Goal: Entertainment & Leisure: Browse casually

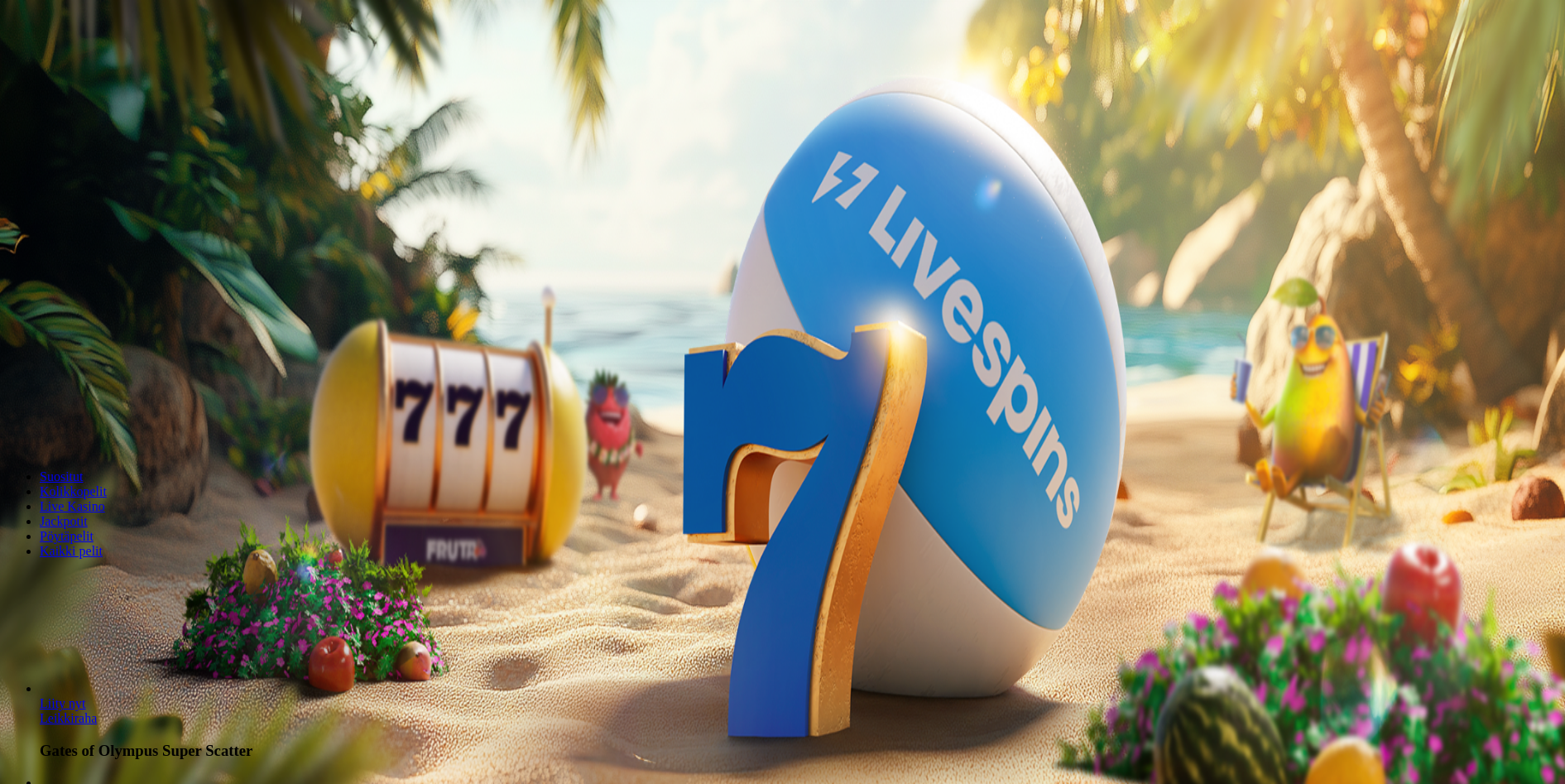
click at [124, 378] on input "***" at bounding box center [65, 386] width 118 height 16
type input "**"
click at [87, 426] on span "Talleta ja pelaa" at bounding box center [50, 432] width 74 height 13
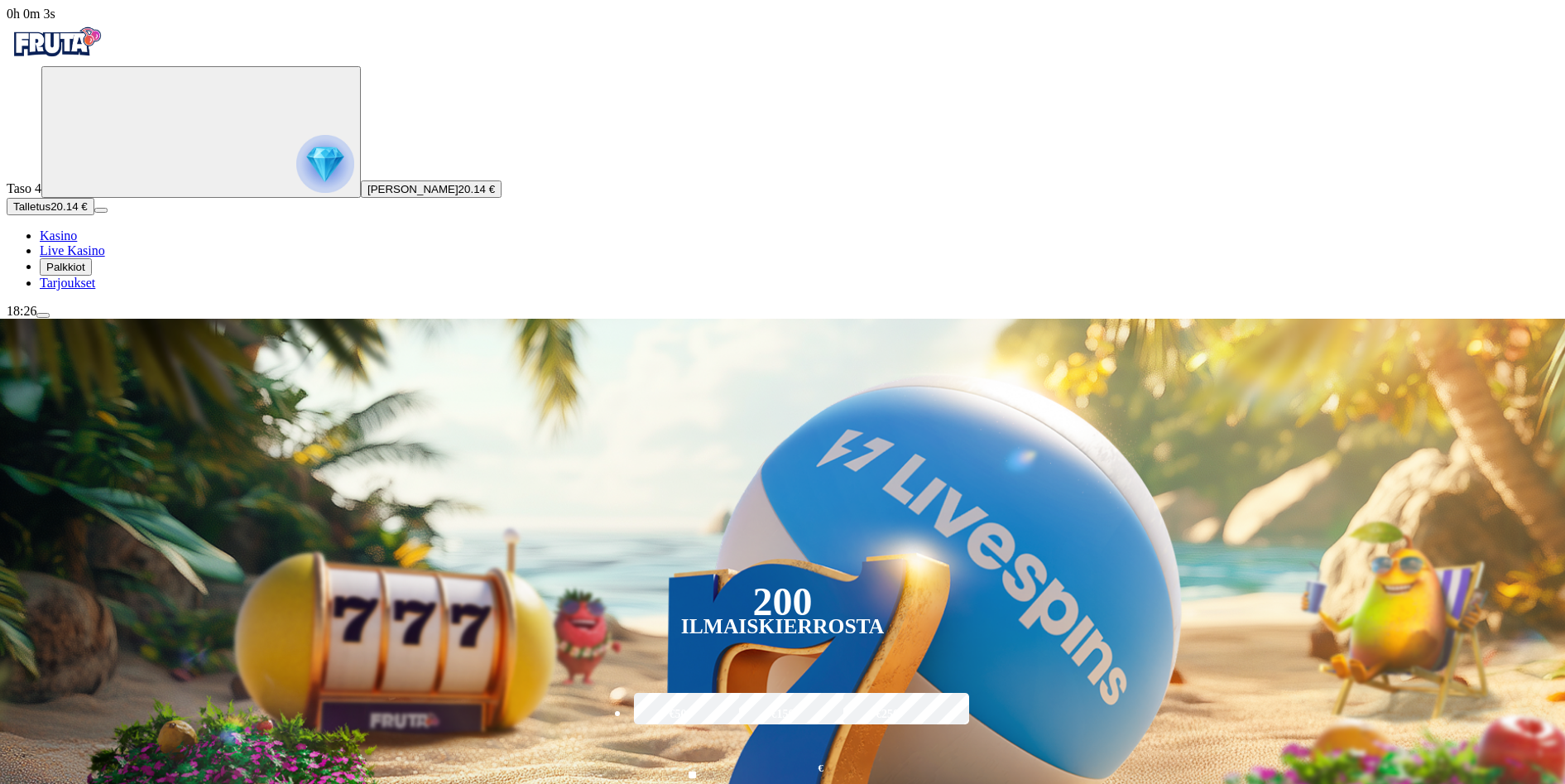
click at [85, 273] on span "Palkkiot" at bounding box center [66, 267] width 39 height 13
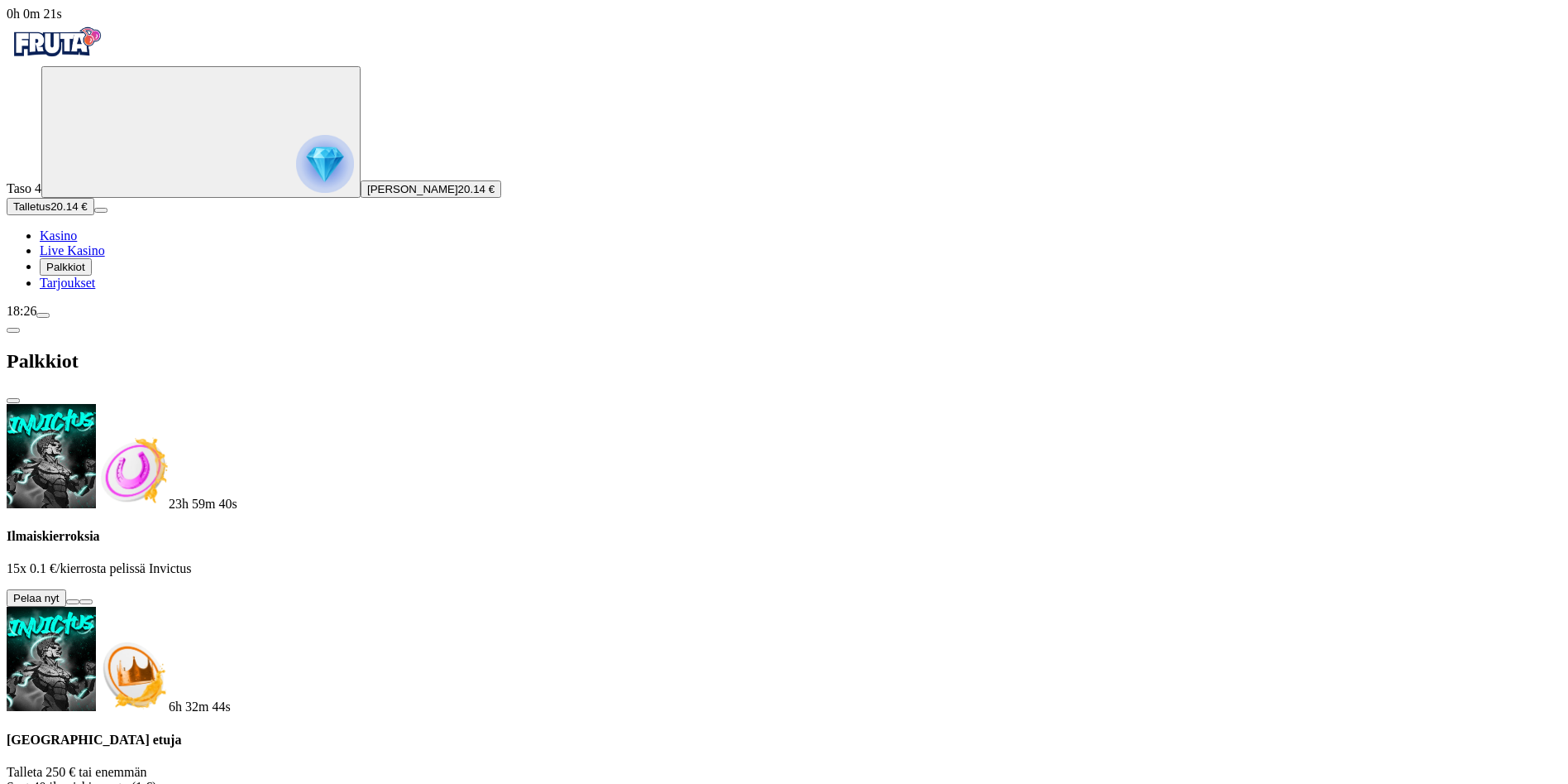
click at [13, 400] on span "close icon" at bounding box center [13, 400] width 0 height 0
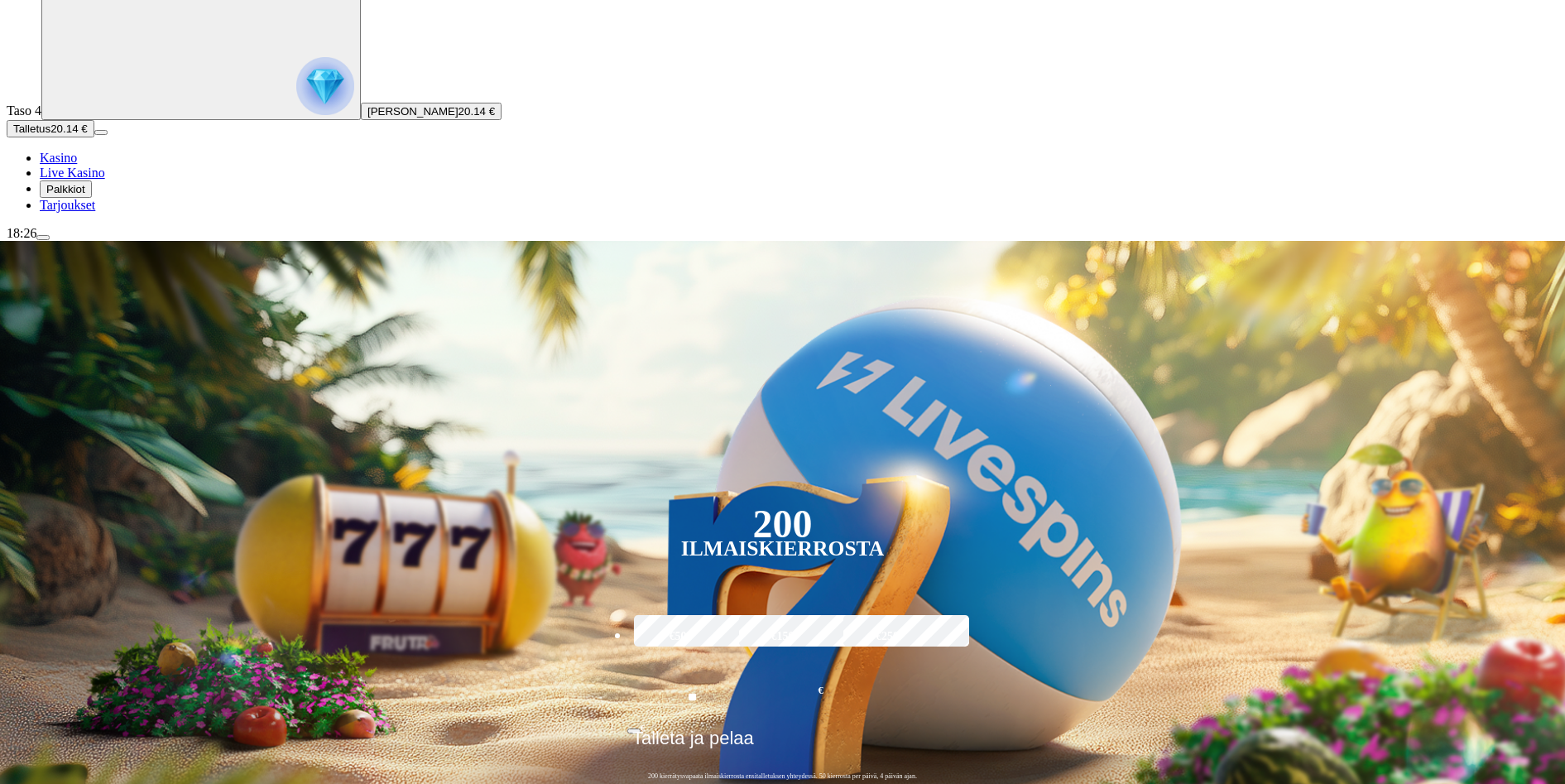
scroll to position [331, 0]
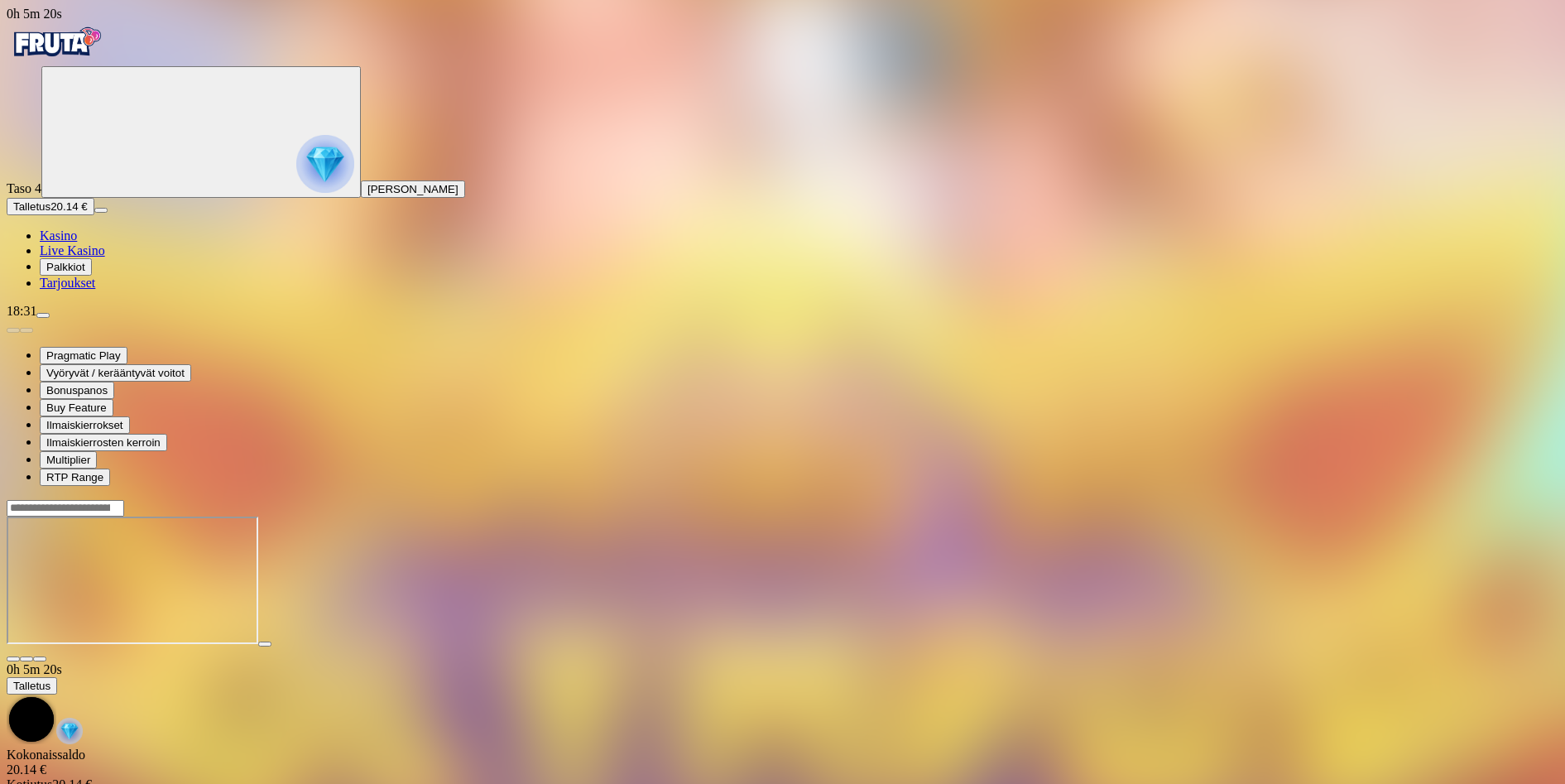
drag, startPoint x: 1456, startPoint y: 580, endPoint x: 1500, endPoint y: 564, distance: 46.8
click at [1500, 564] on div at bounding box center [782, 580] width 1552 height 163
click at [85, 273] on span "Palkkiot" at bounding box center [66, 267] width 39 height 13
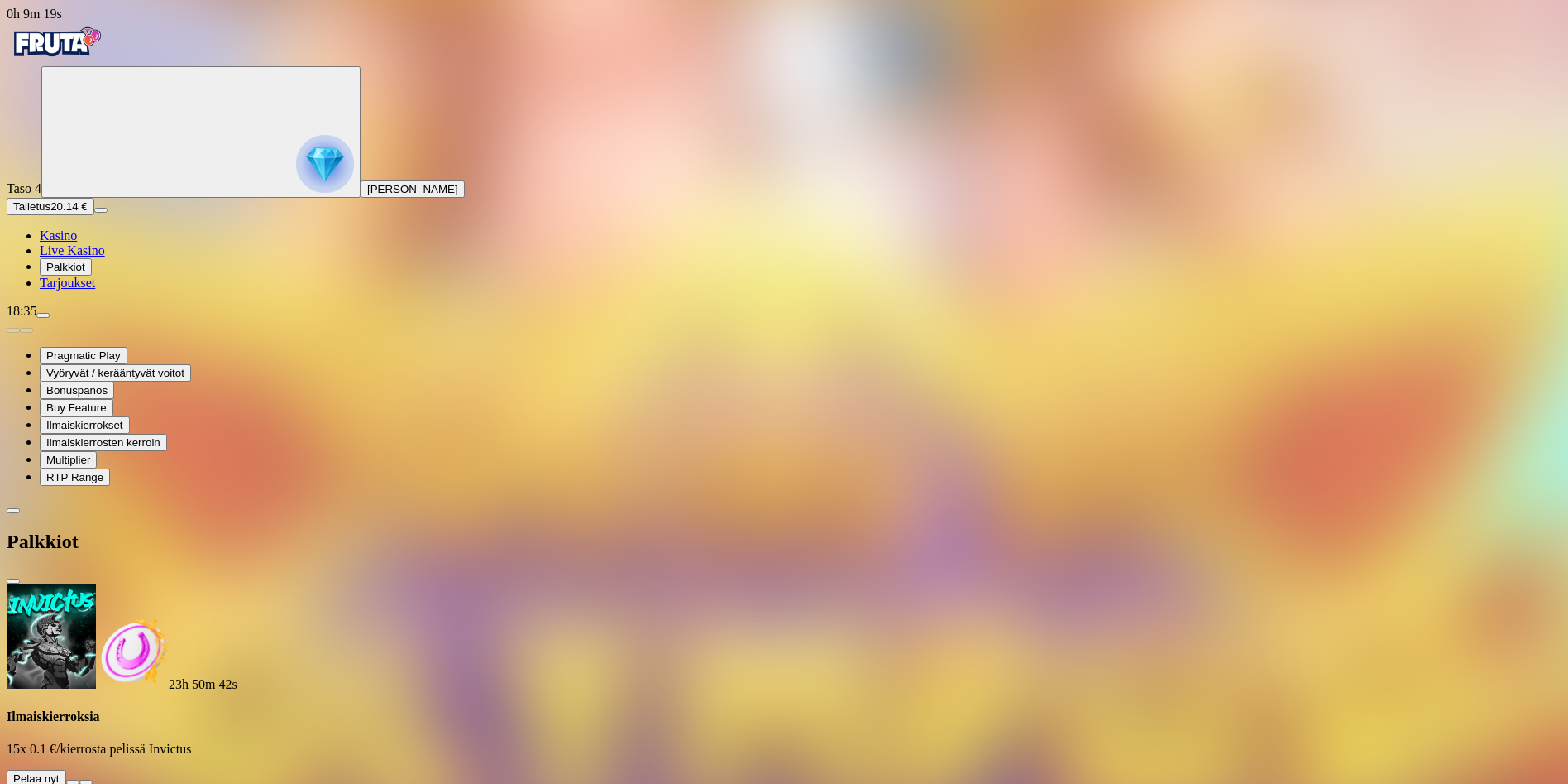
click at [80, 780] on button at bounding box center [73, 782] width 13 height 5
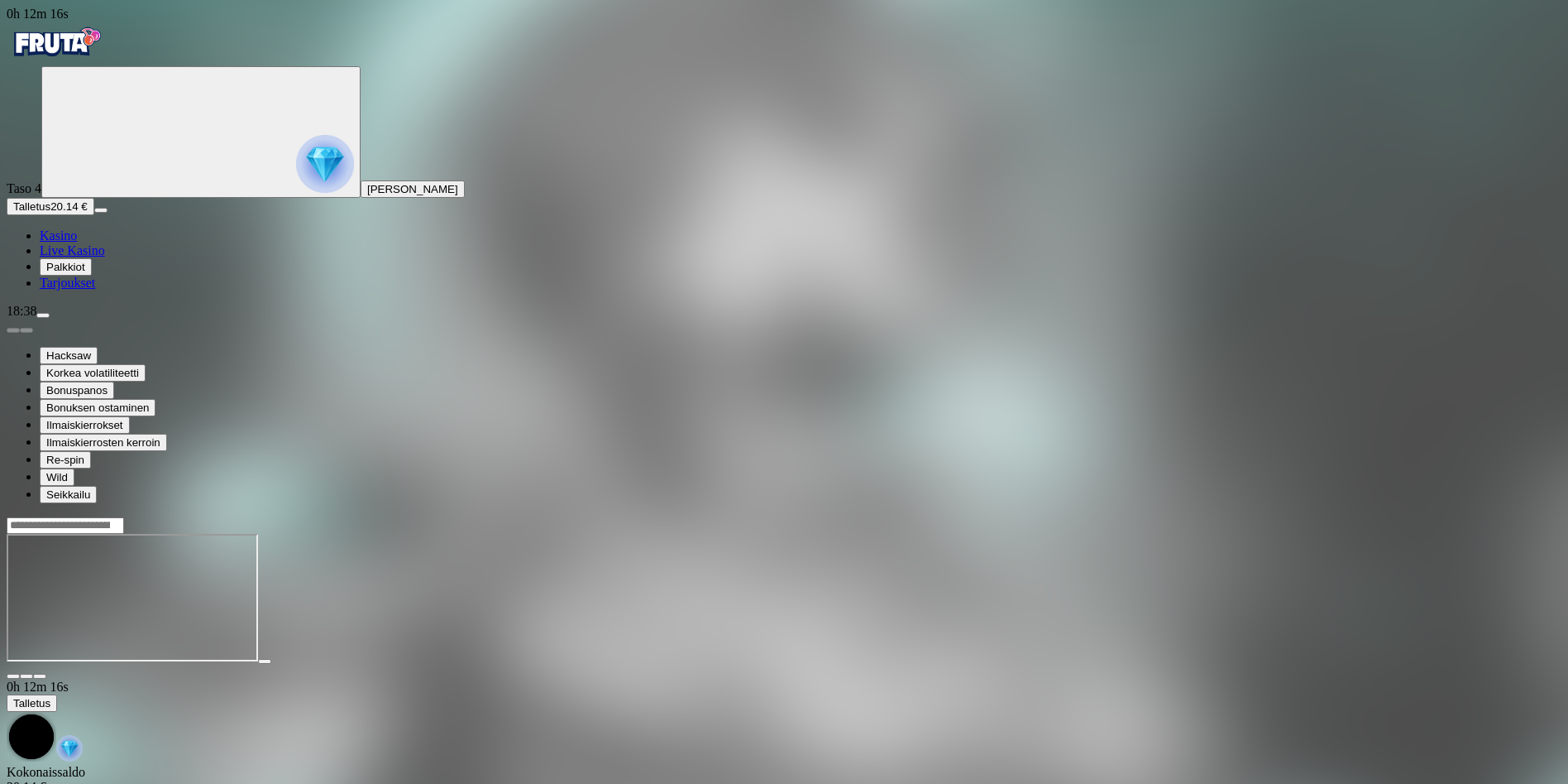
click at [85, 273] on span "Palkkiot" at bounding box center [65, 267] width 39 height 13
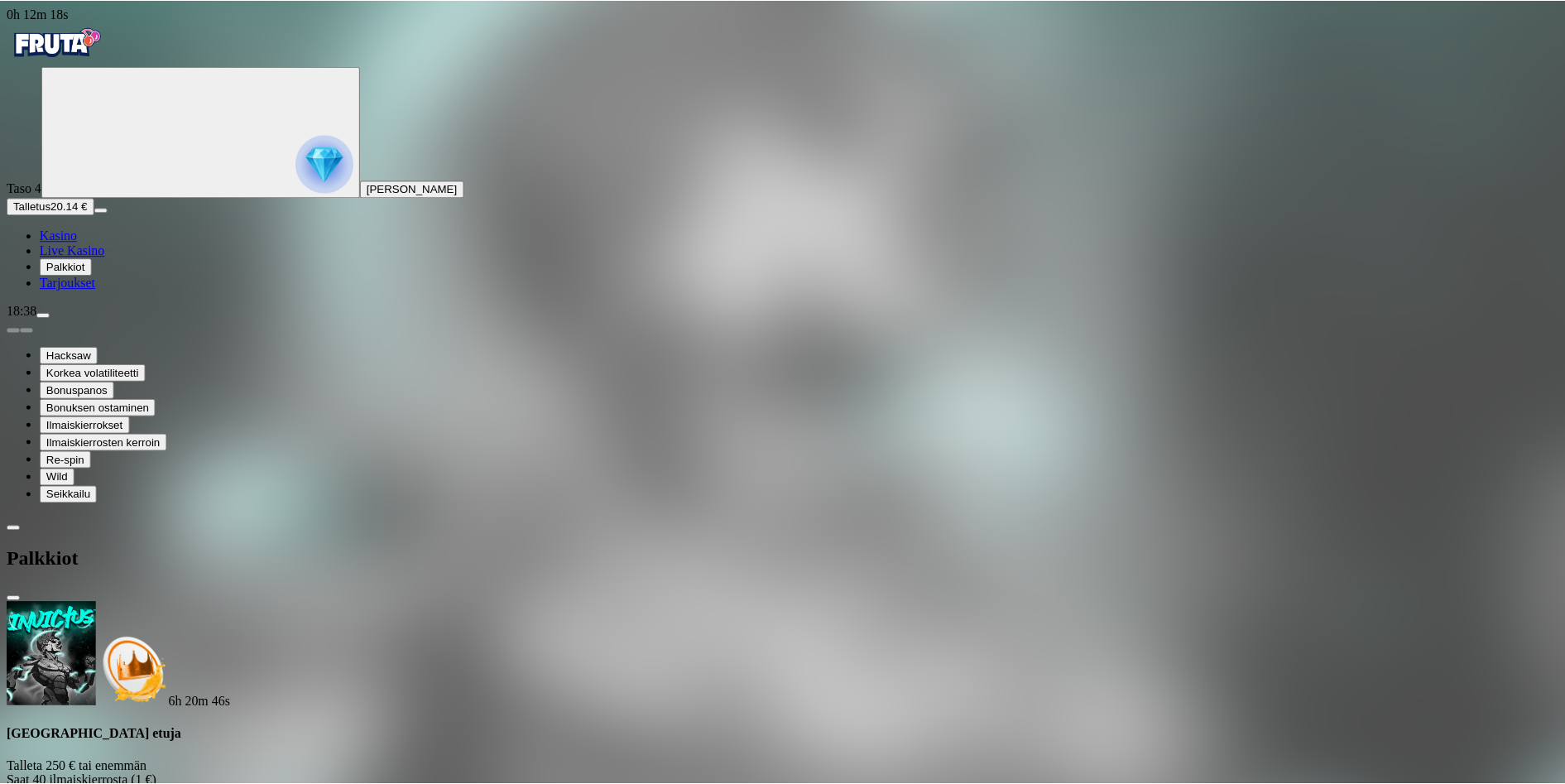
scroll to position [74, 0]
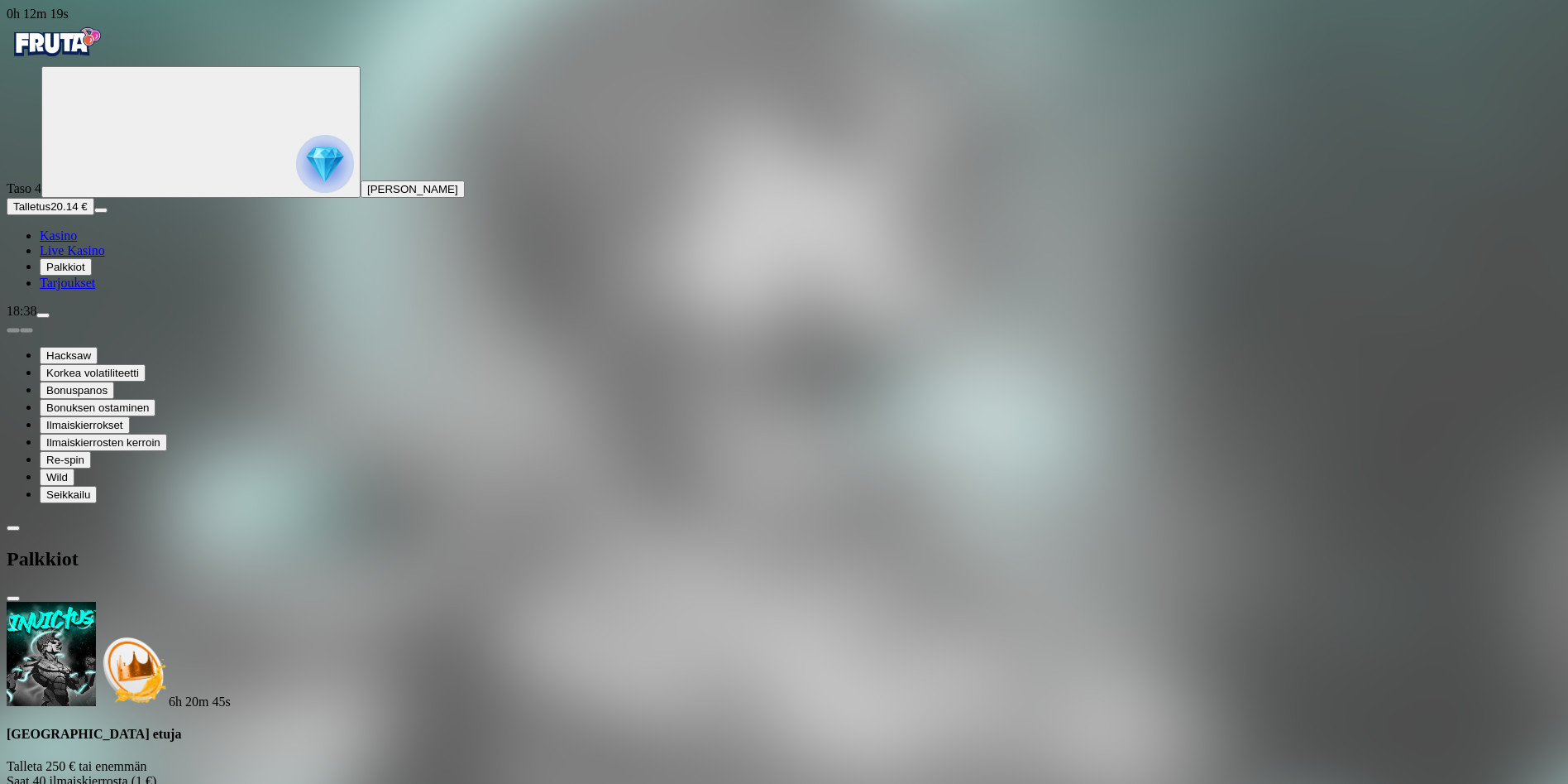
click at [77, 242] on span "Kasino" at bounding box center [58, 236] width 38 height 14
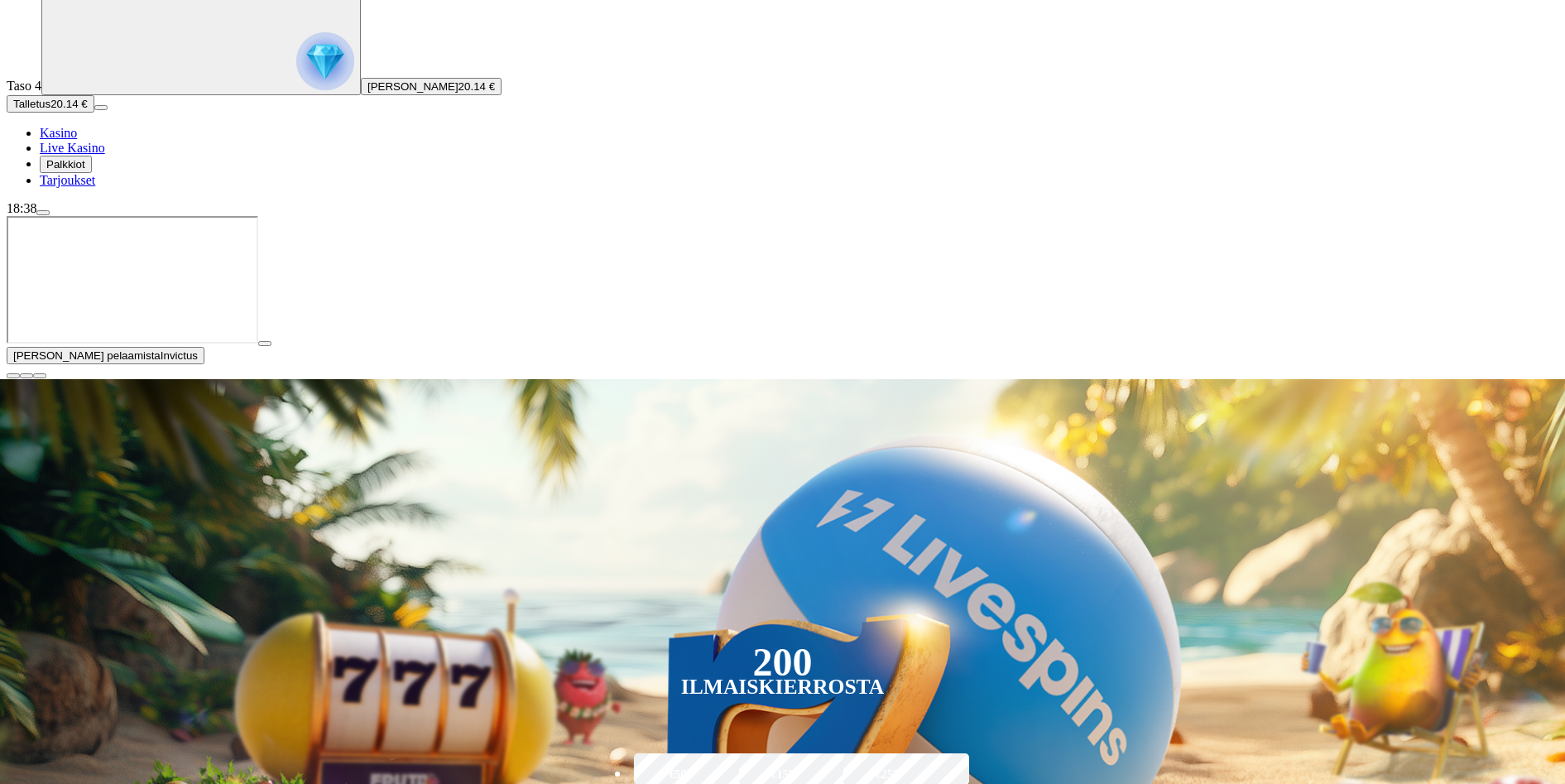
scroll to position [331, 0]
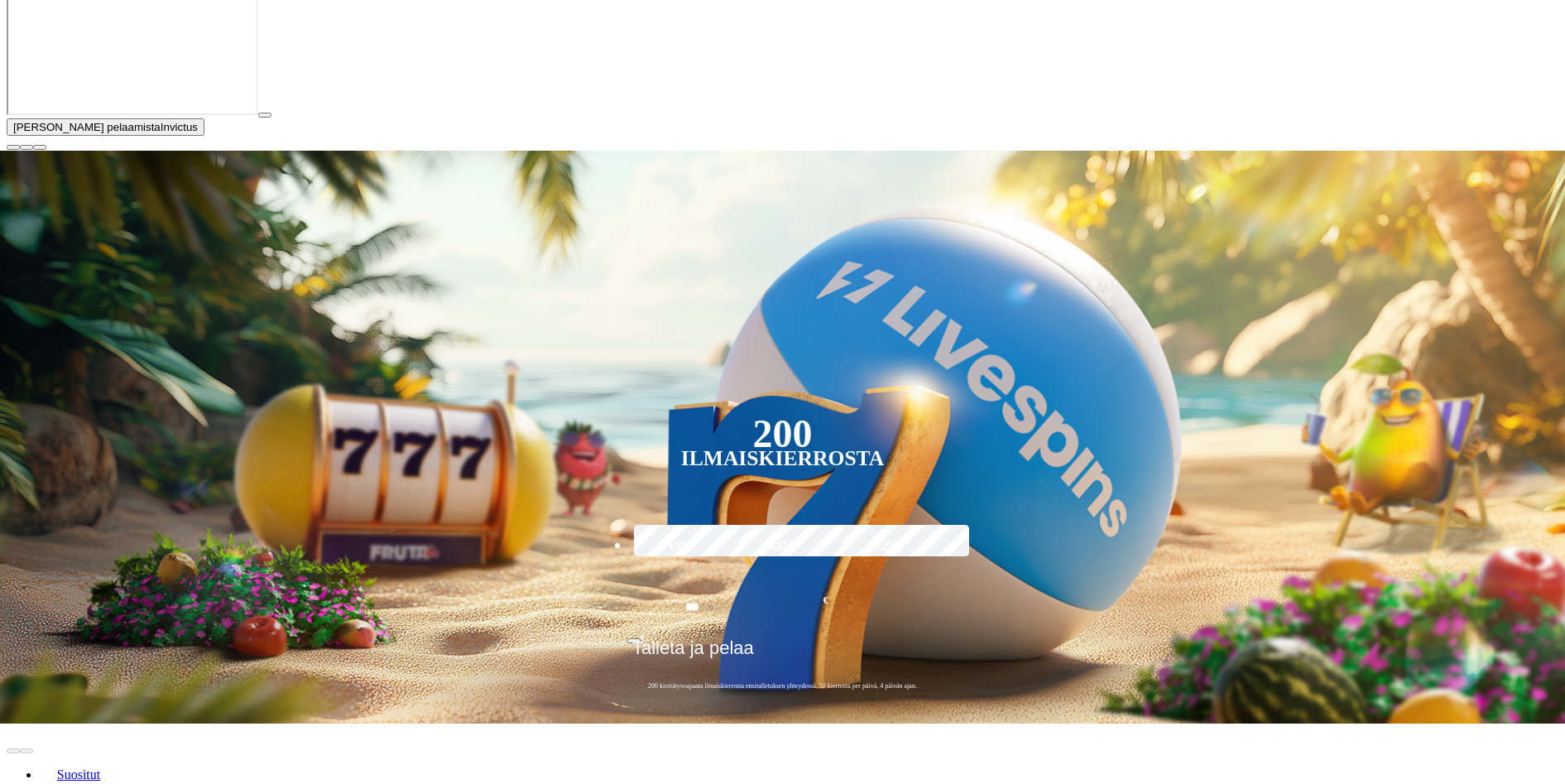
click at [13, 147] on span "close icon" at bounding box center [13, 147] width 0 height 0
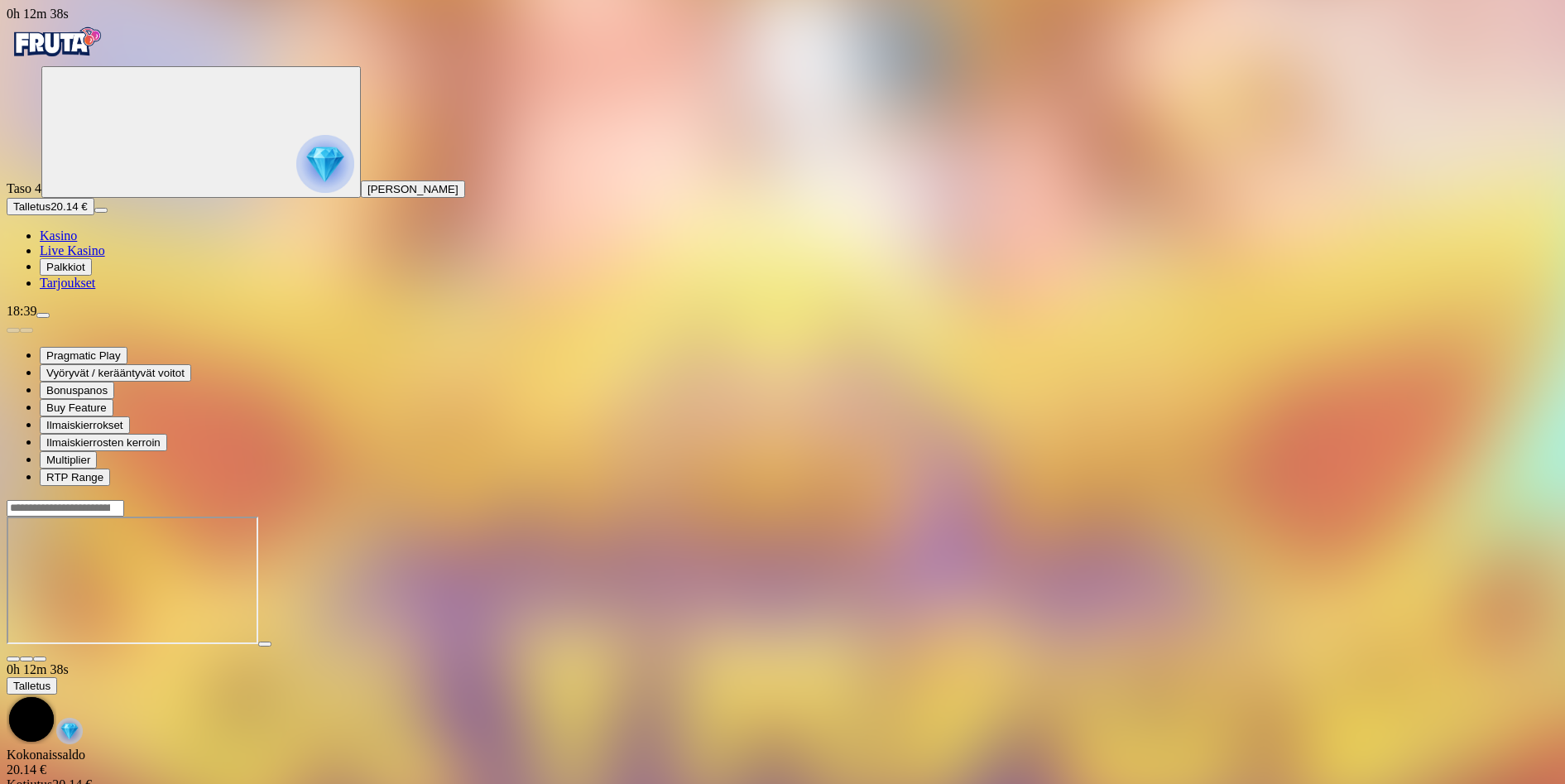
click at [77, 242] on span "Kasino" at bounding box center [58, 236] width 38 height 14
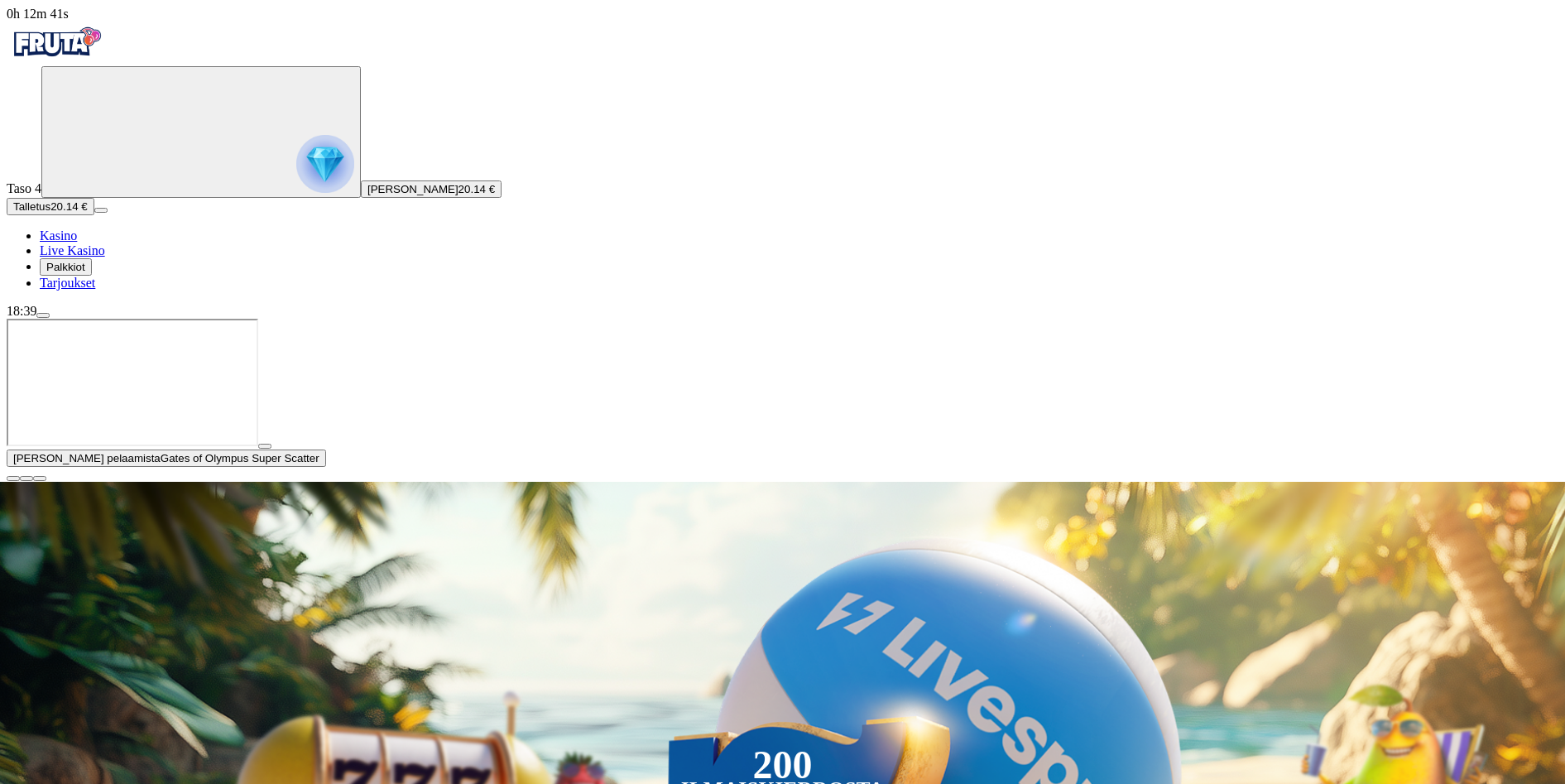
drag, startPoint x: 1543, startPoint y: 631, endPoint x: 1202, endPoint y: 592, distance: 343.2
click at [13, 478] on span "close icon" at bounding box center [13, 478] width 0 height 0
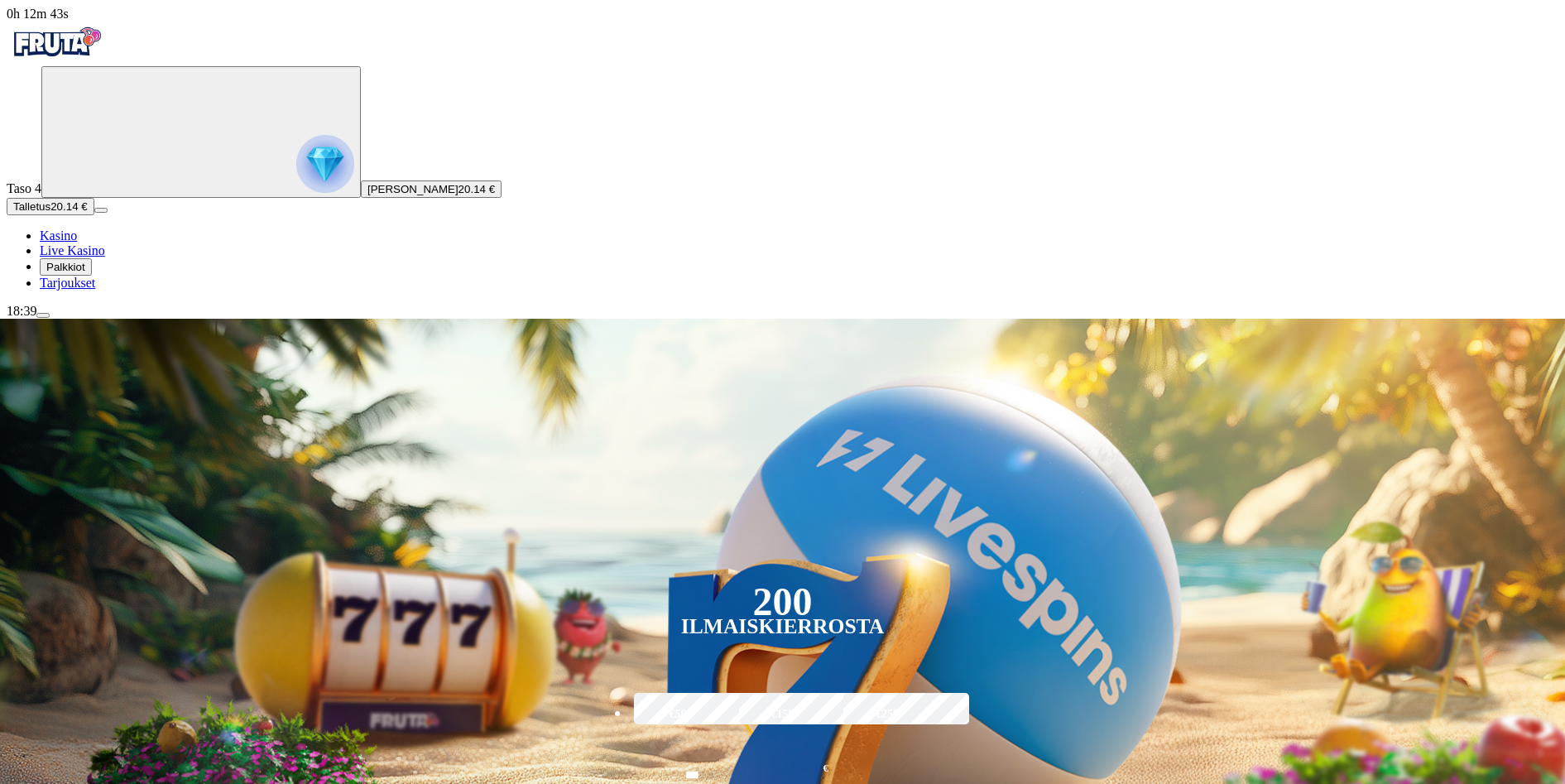
click at [43, 315] on span "menu icon" at bounding box center [43, 315] width 0 height 0
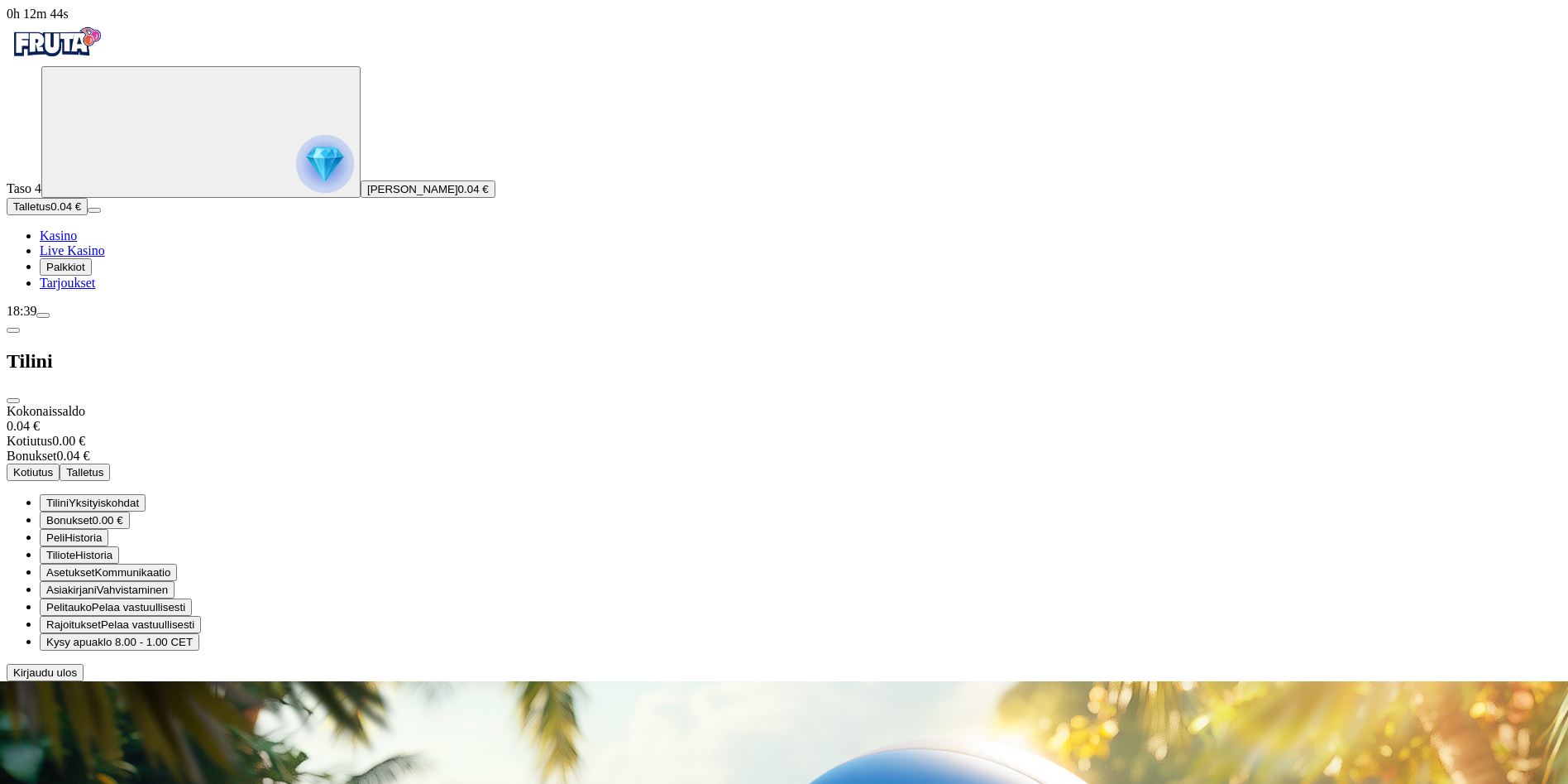
click at [77, 678] on span "Kirjaudu ulos" at bounding box center [45, 673] width 64 height 13
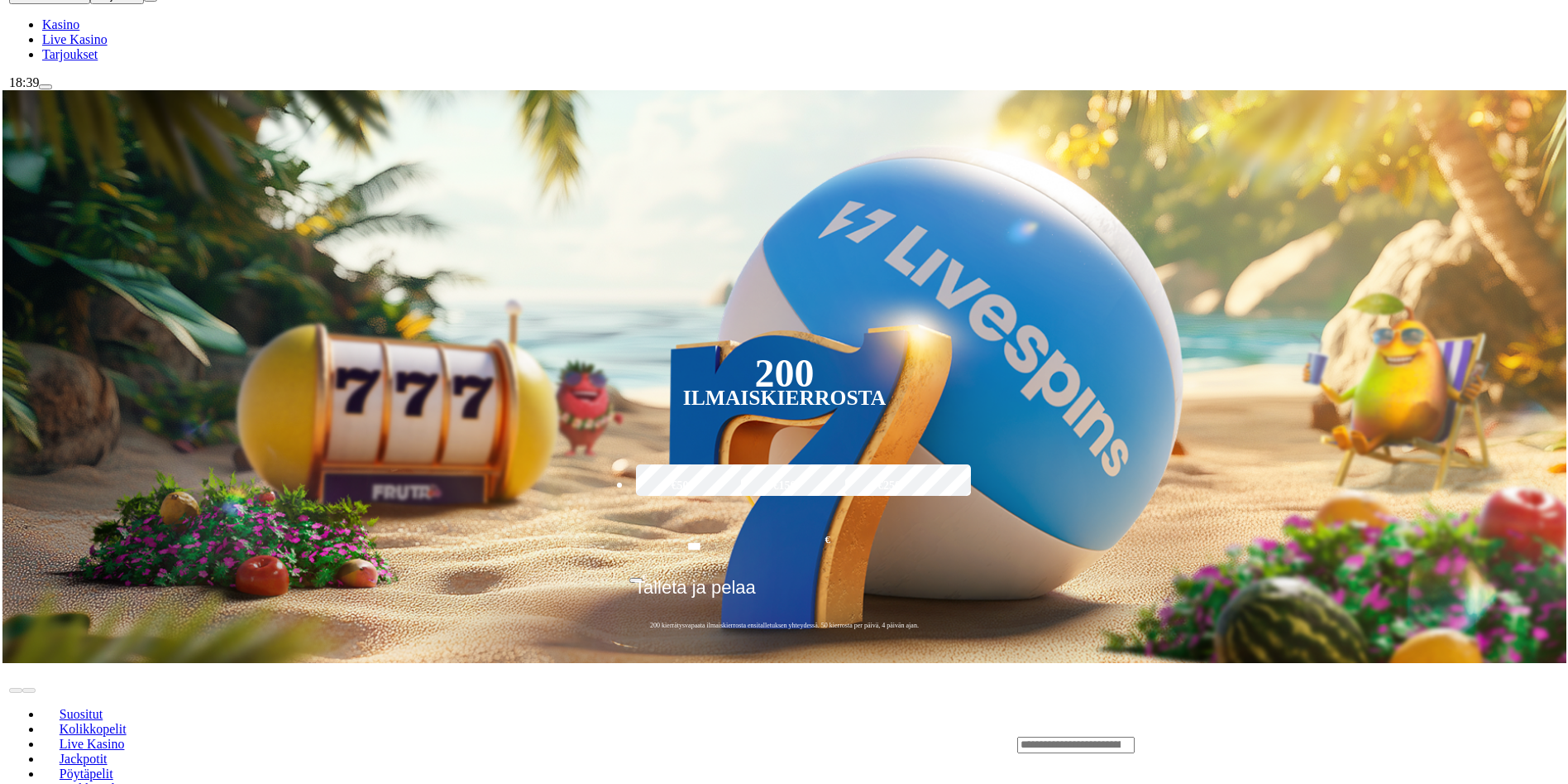
scroll to position [248, 0]
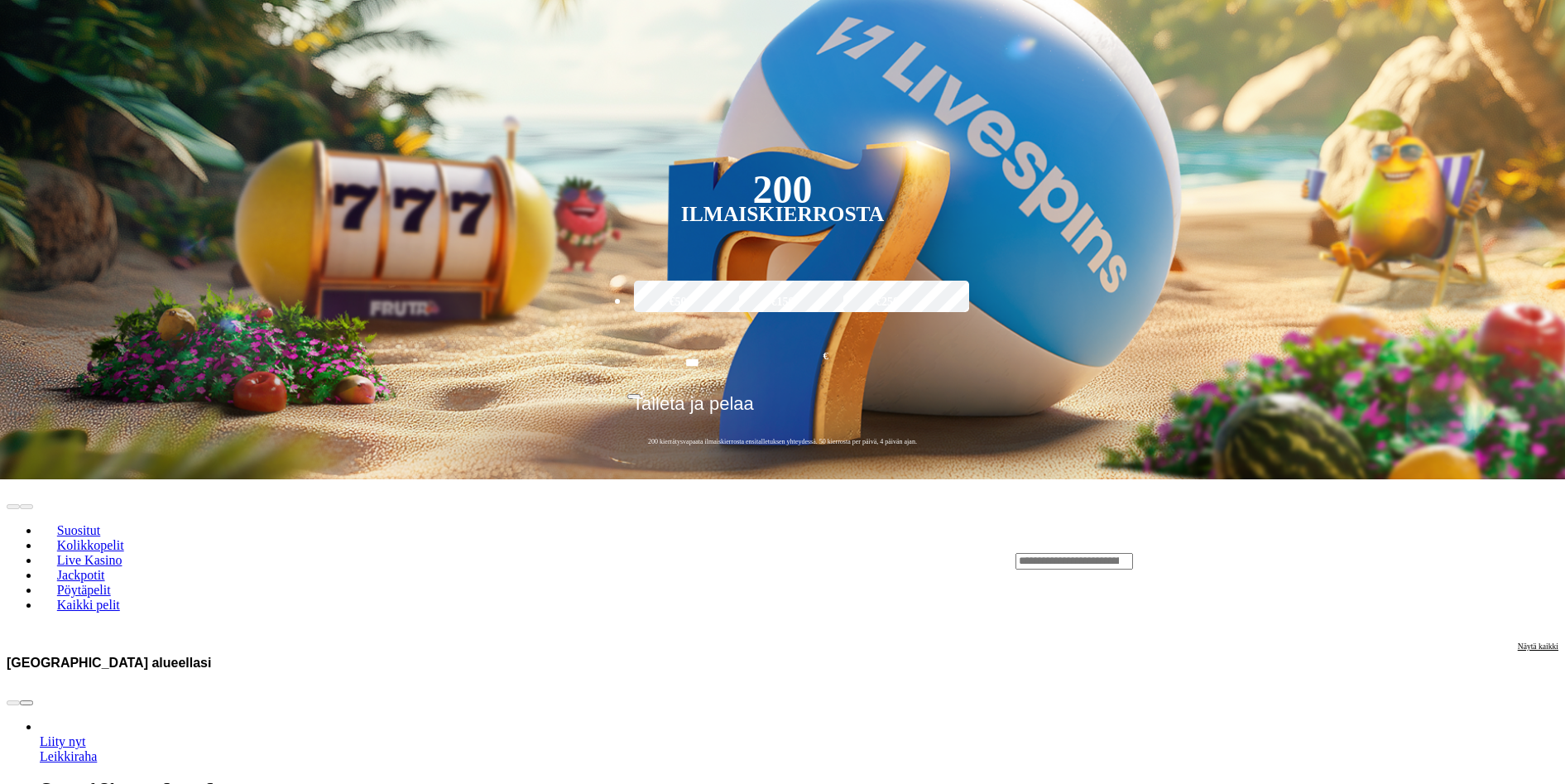
click at [86, 734] on span "Liity nyt" at bounding box center [63, 741] width 47 height 14
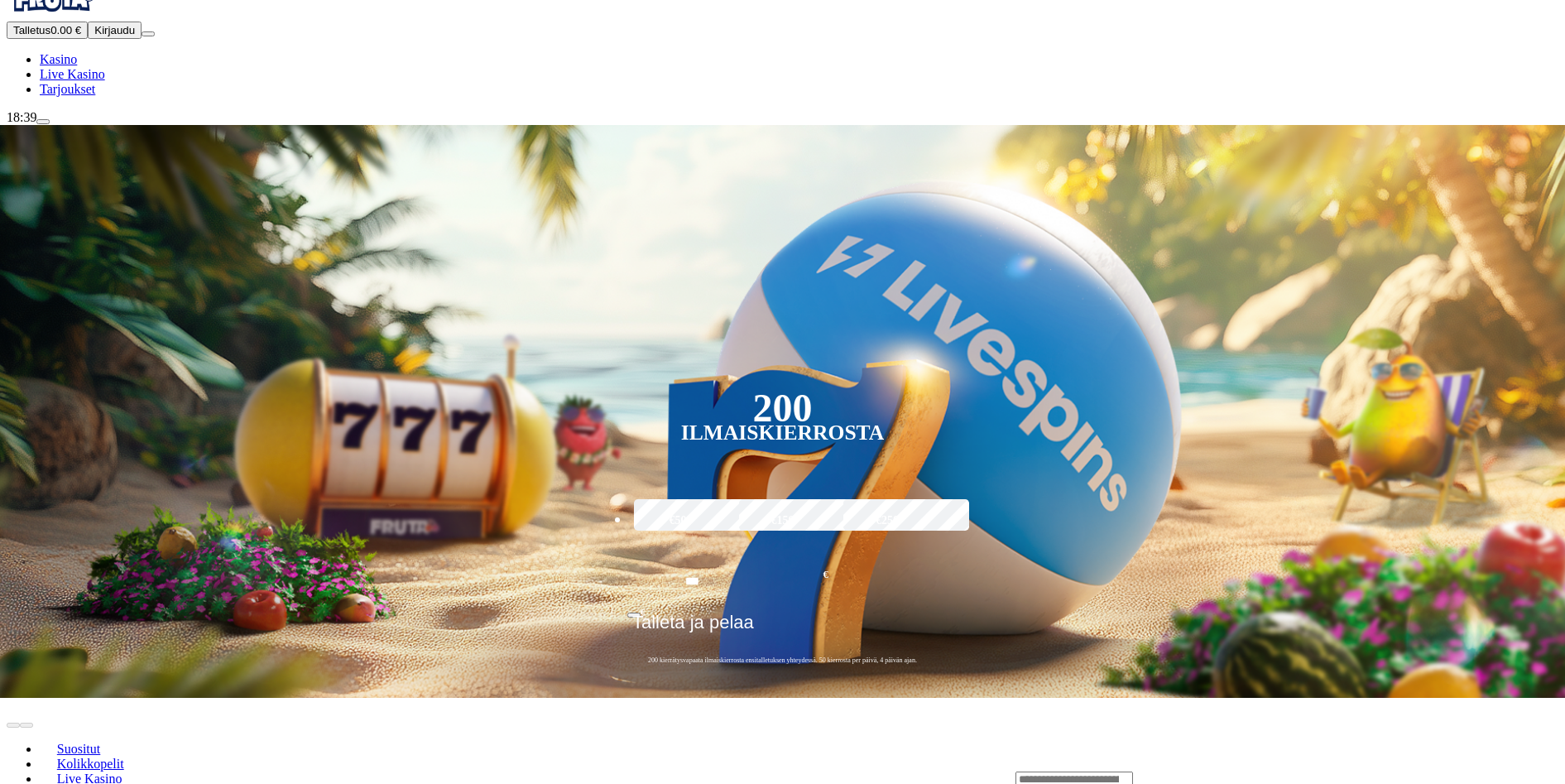
scroll to position [83, 0]
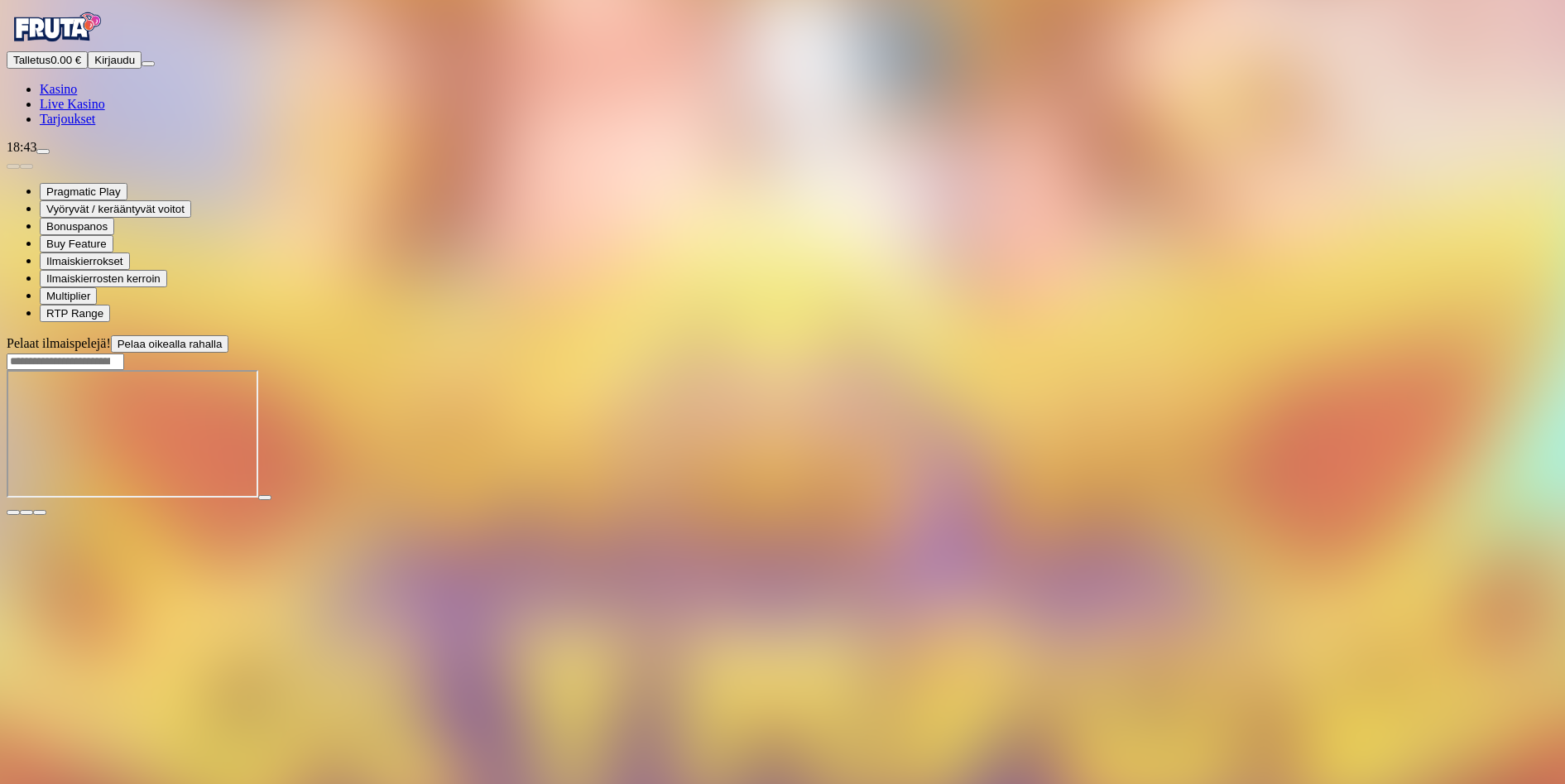
scroll to position [83, 0]
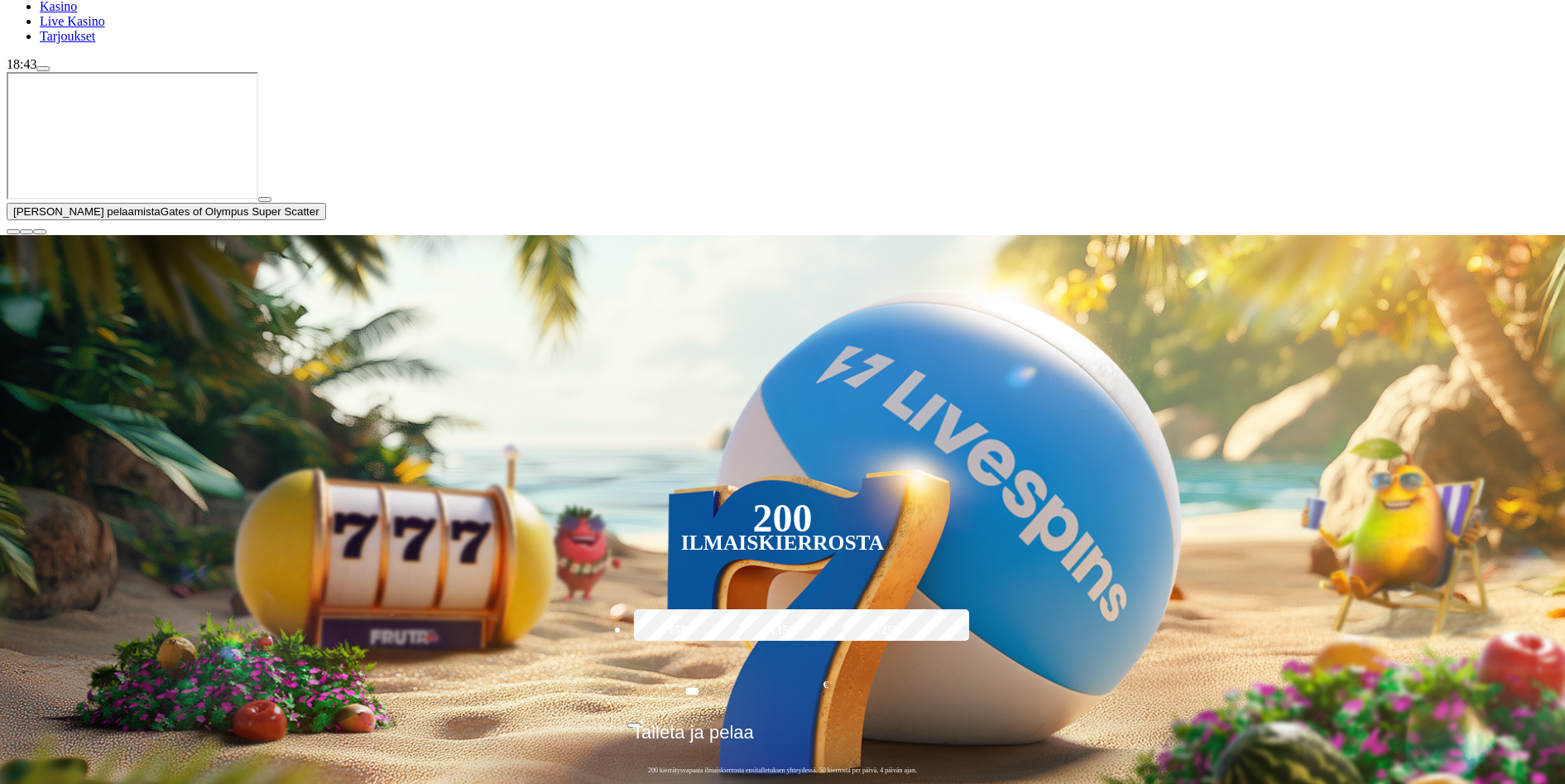
click at [272, 202] on button "button" at bounding box center [265, 200] width 13 height 5
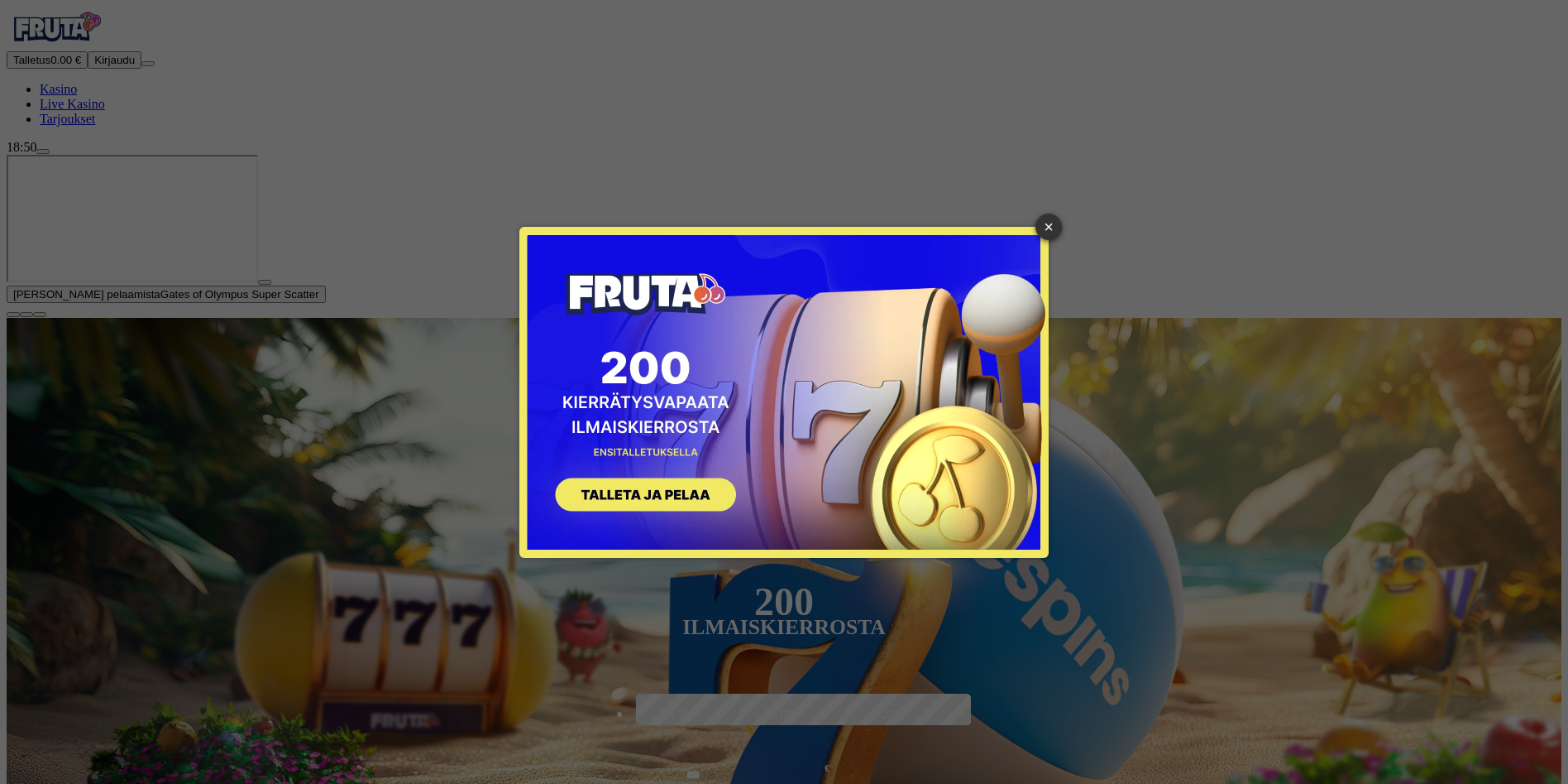
click at [1441, 694] on div "× SIGN UP" at bounding box center [784, 392] width 1543 height 759
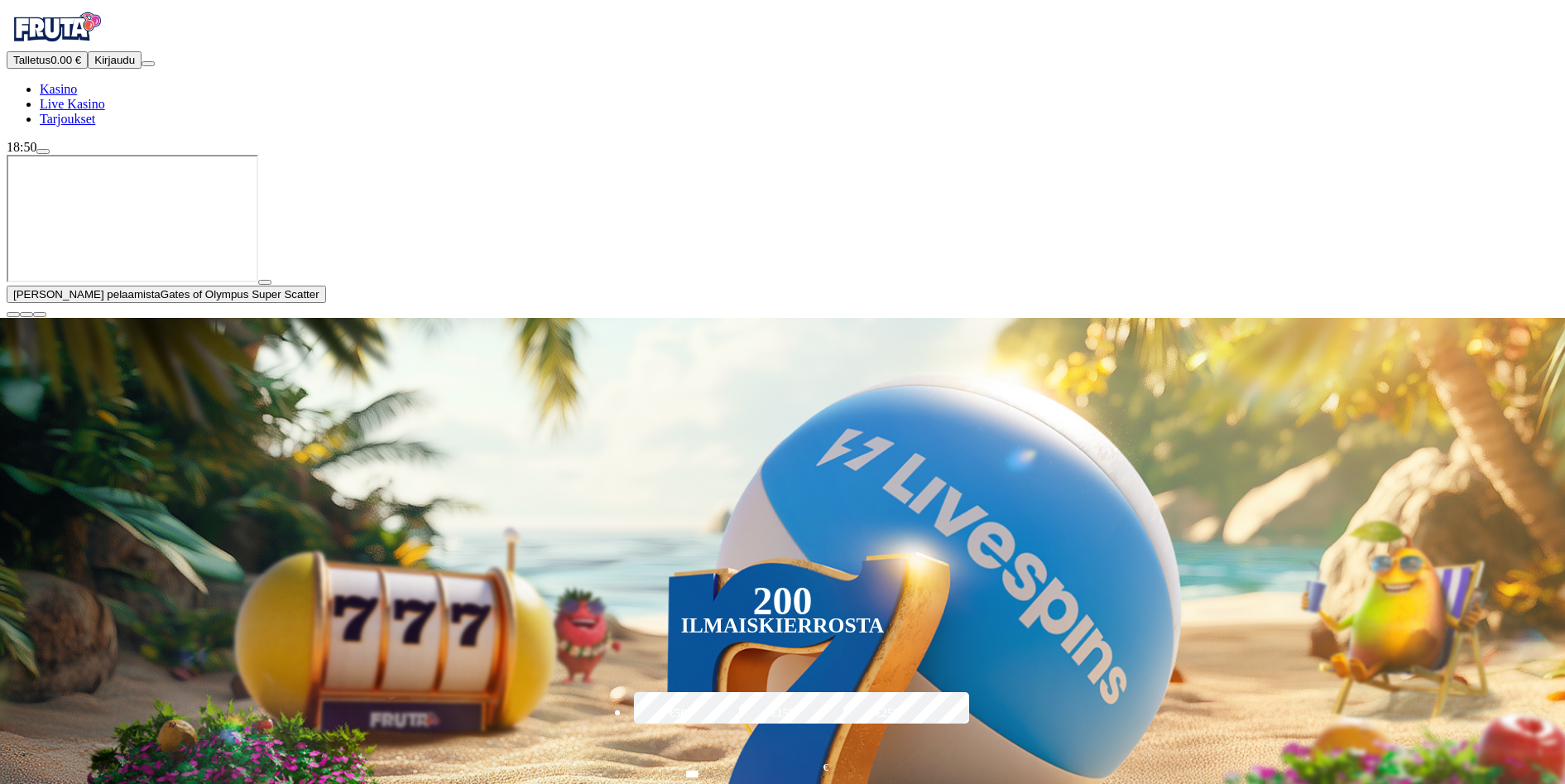
click at [265, 283] on span "play icon" at bounding box center [265, 283] width 0 height 0
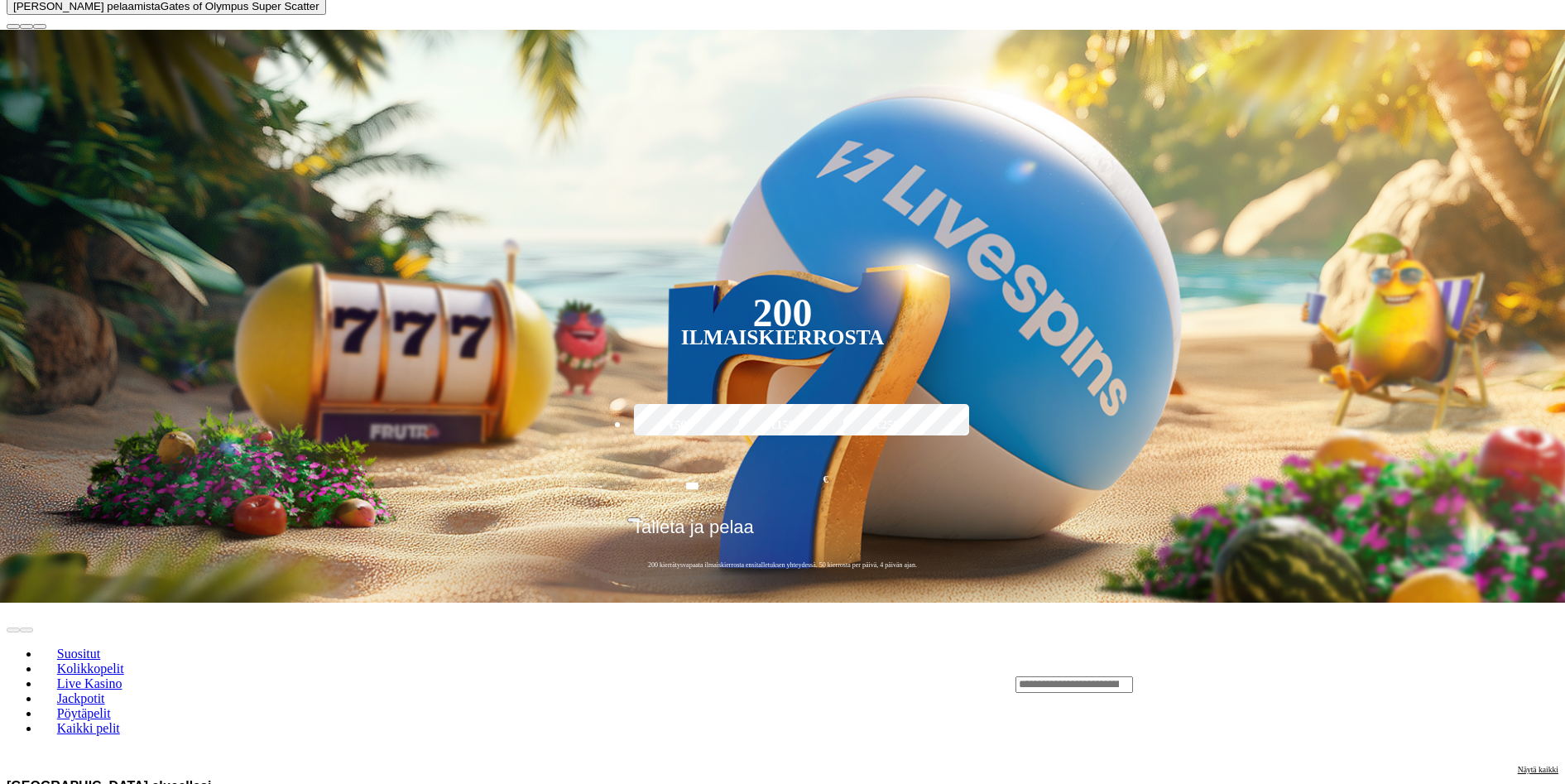
scroll to position [579, 0]
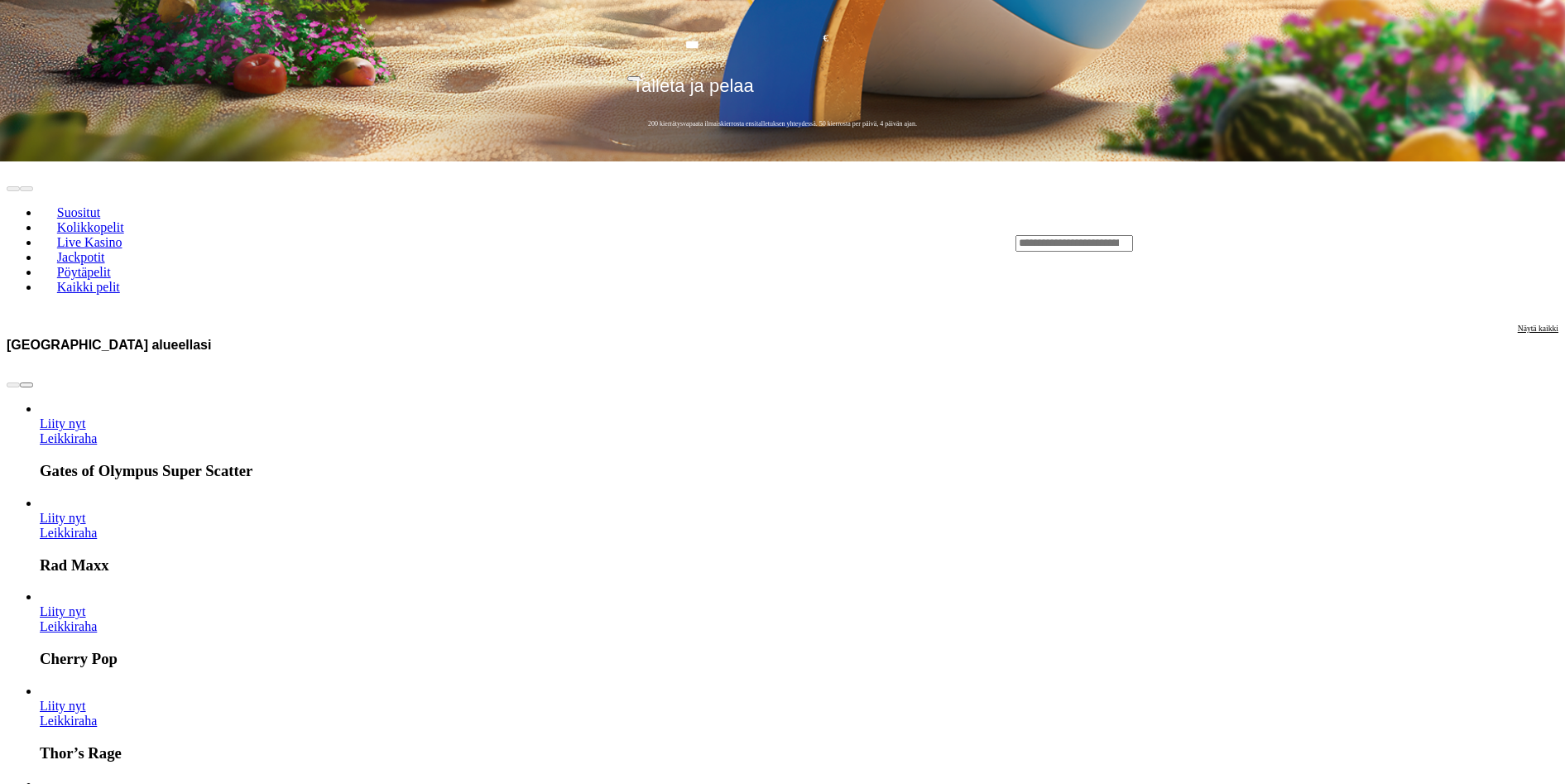
drag, startPoint x: 915, startPoint y: 566, endPoint x: 928, endPoint y: 573, distance: 14.8
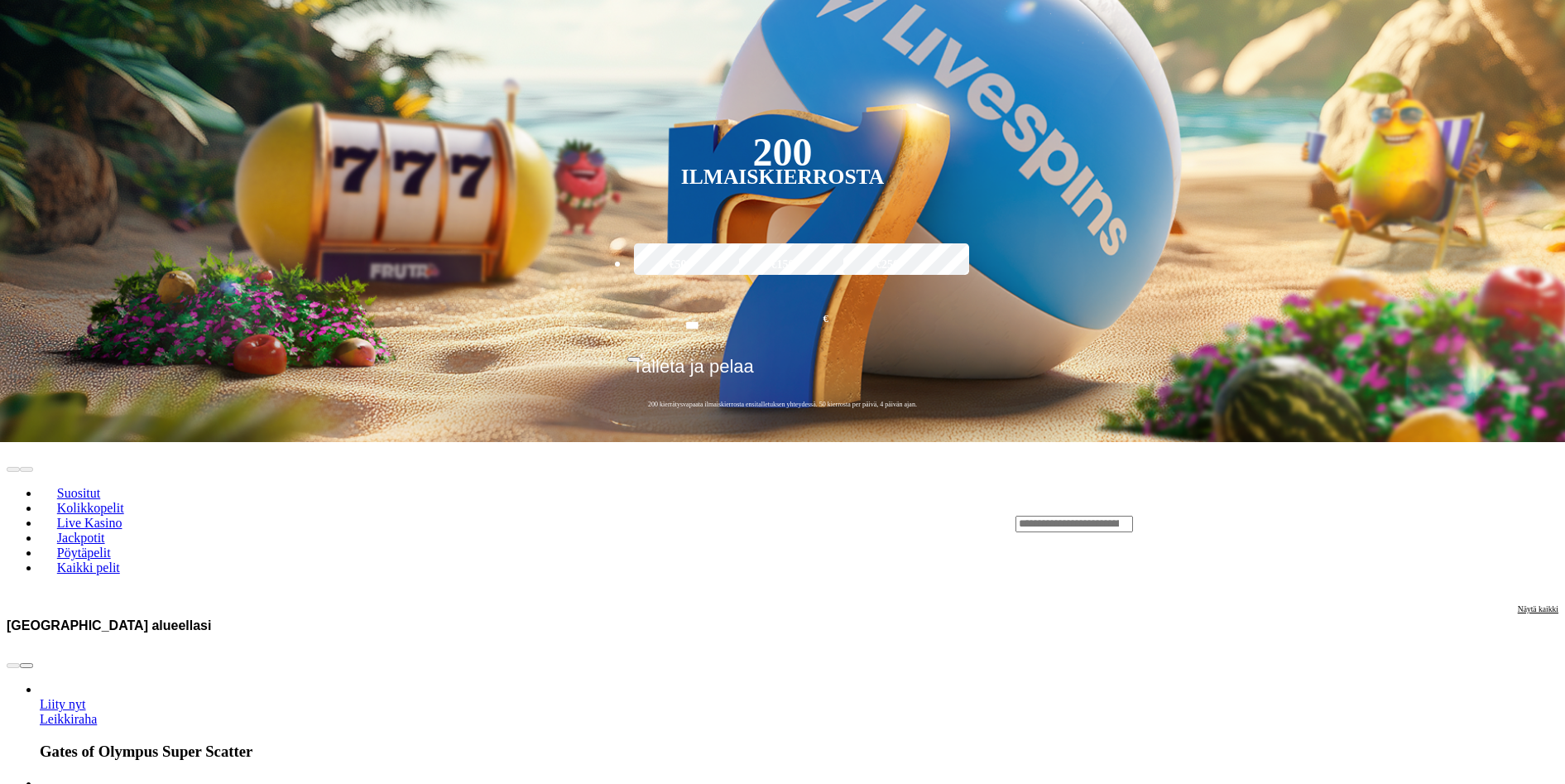
scroll to position [331, 0]
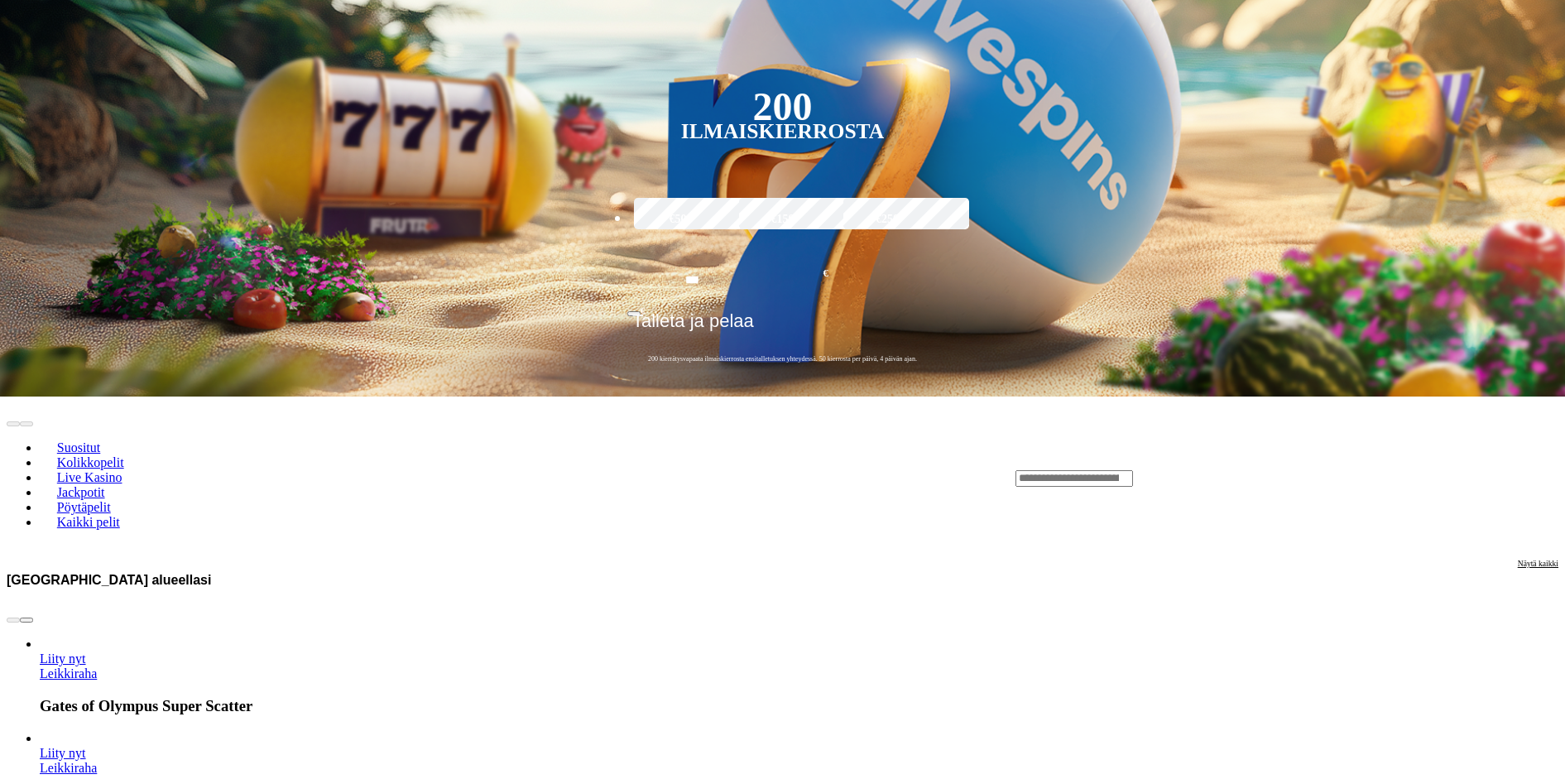
click at [27, 620] on span "chevron-right icon" at bounding box center [27, 620] width 0 height 0
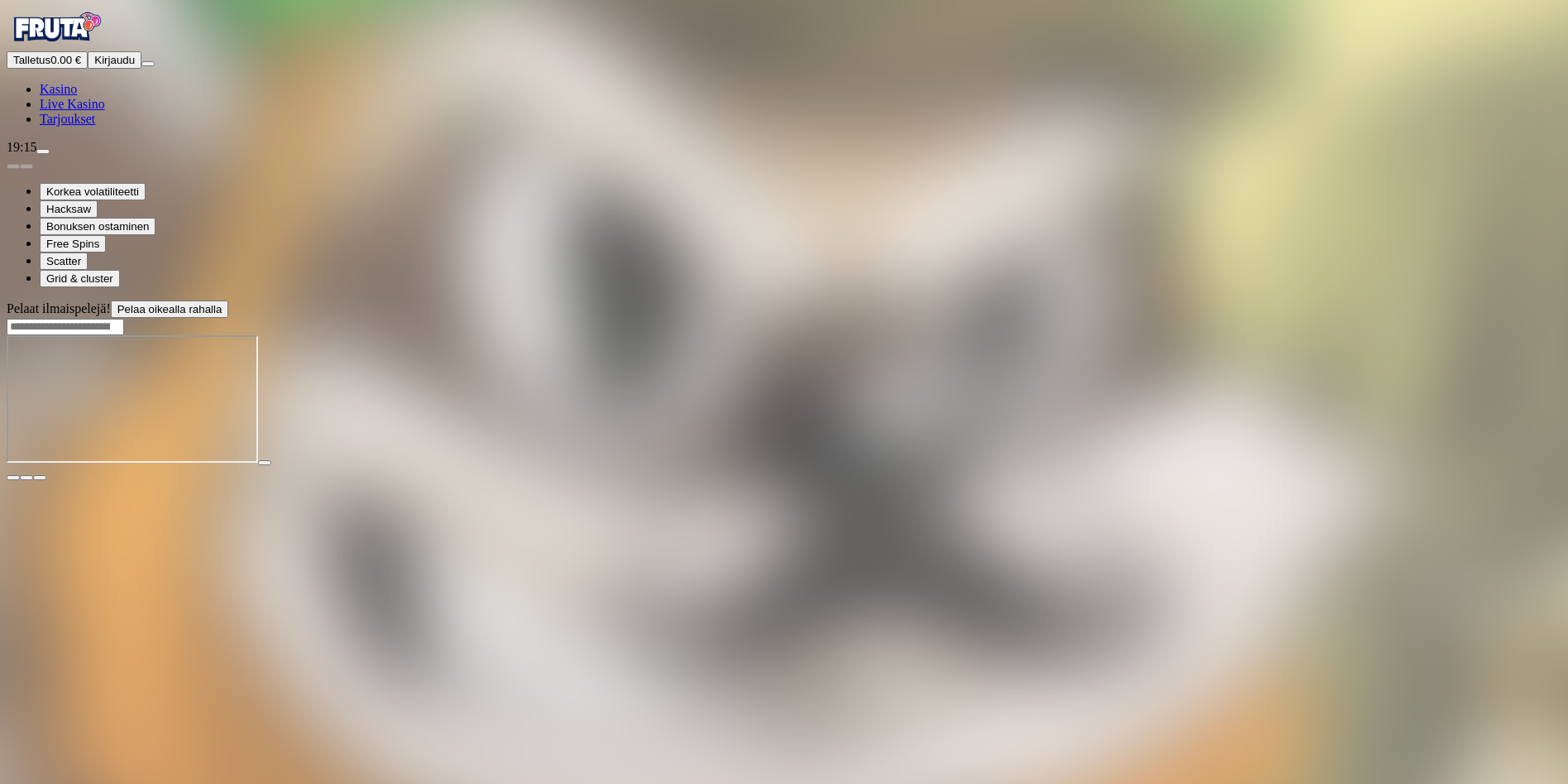
click at [74, 96] on span "Kasino" at bounding box center [58, 89] width 38 height 14
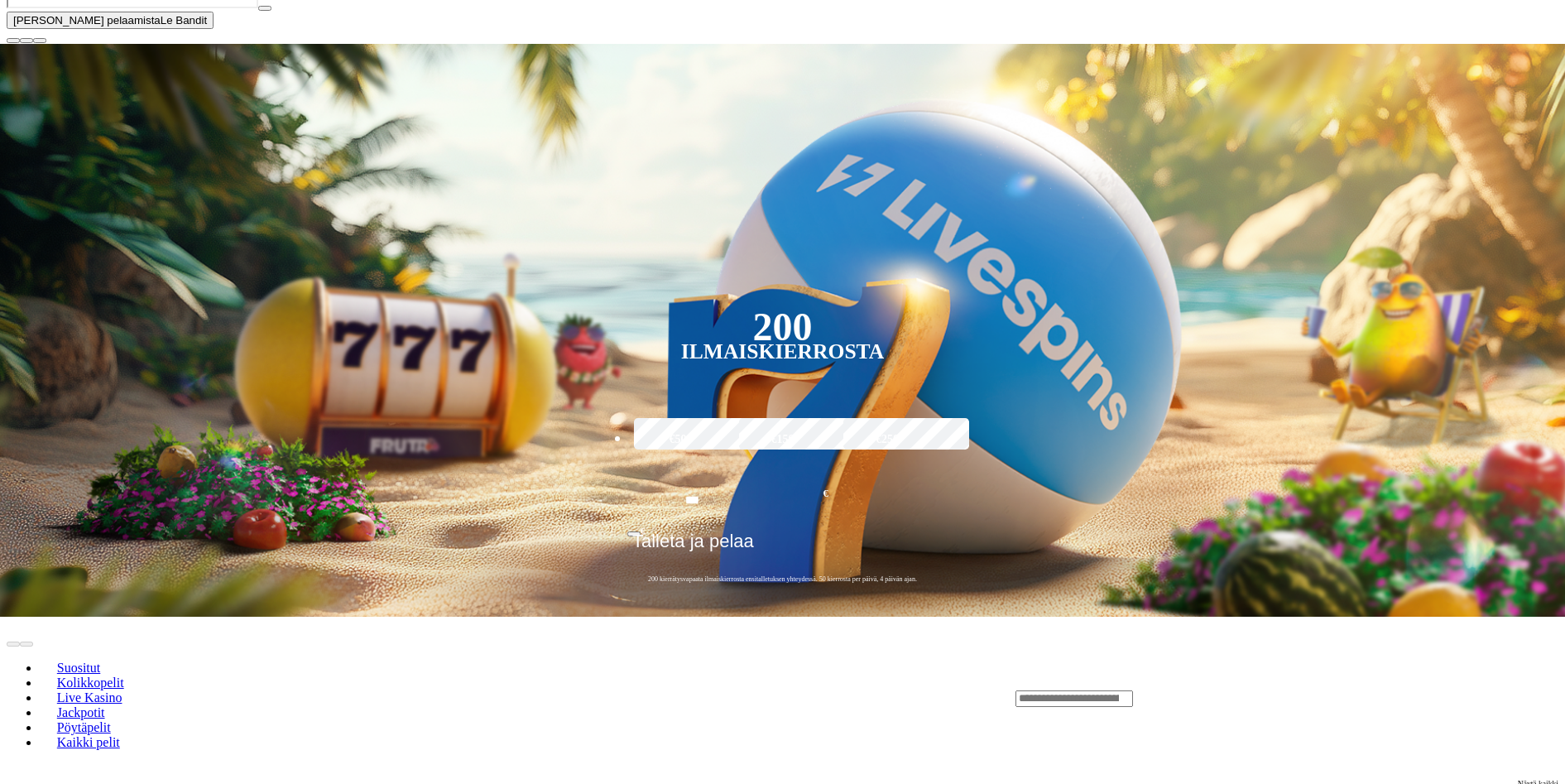
scroll to position [331, 0]
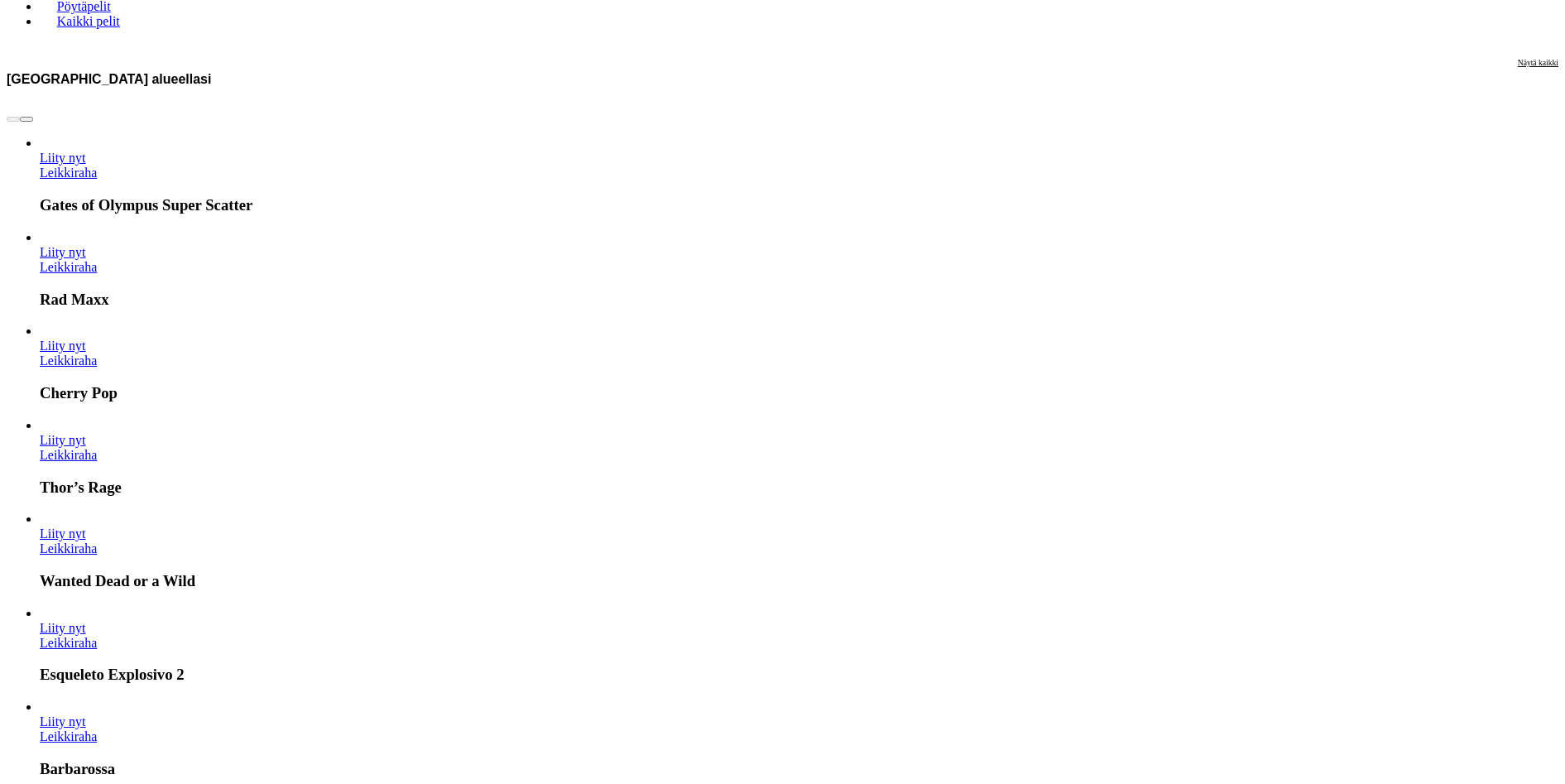
scroll to position [827, 0]
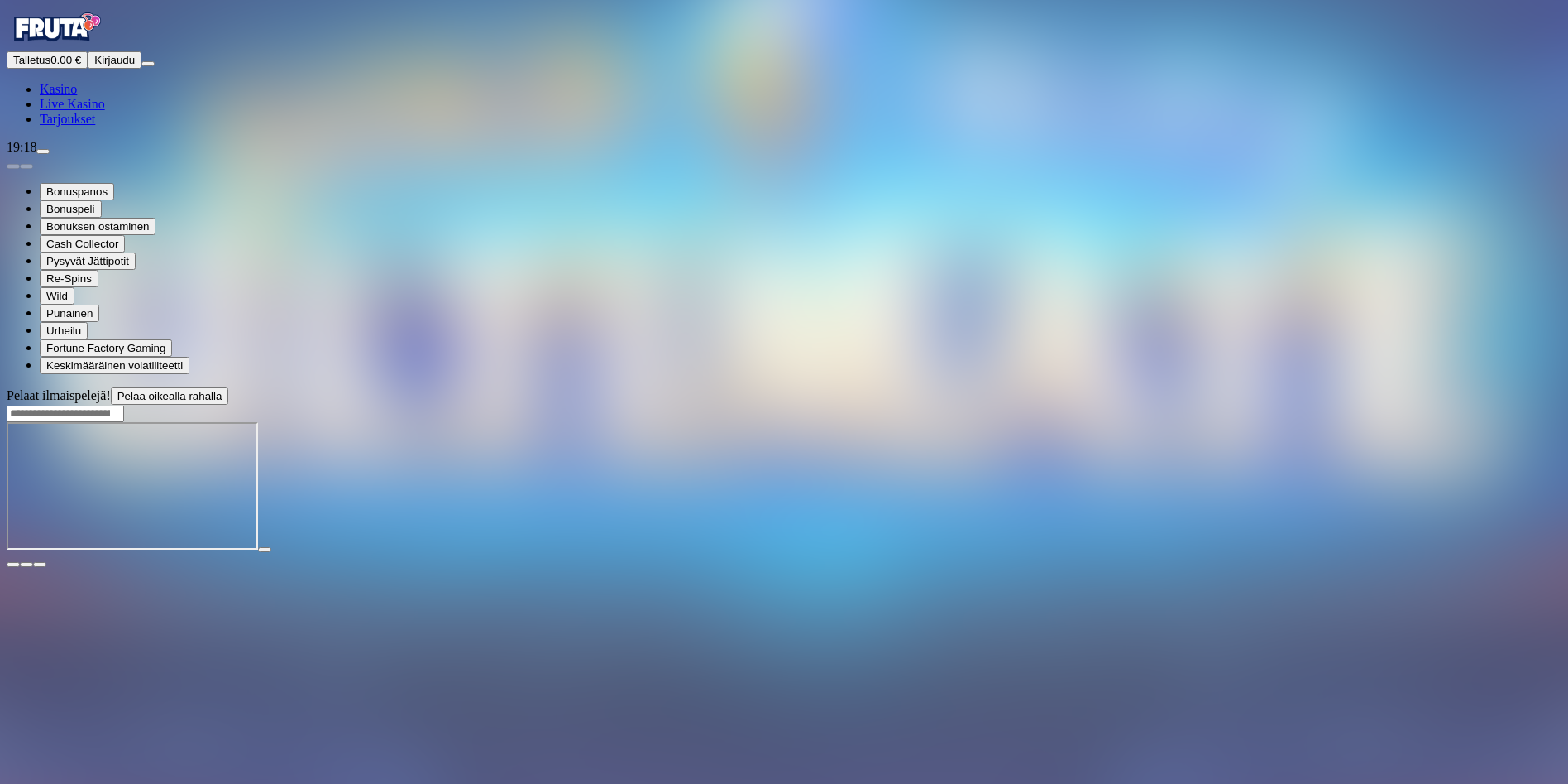
click at [798, 388] on header "Pelaat ilmaispelejä! Pelaa oikealla rahalla" at bounding box center [784, 405] width 1555 height 35
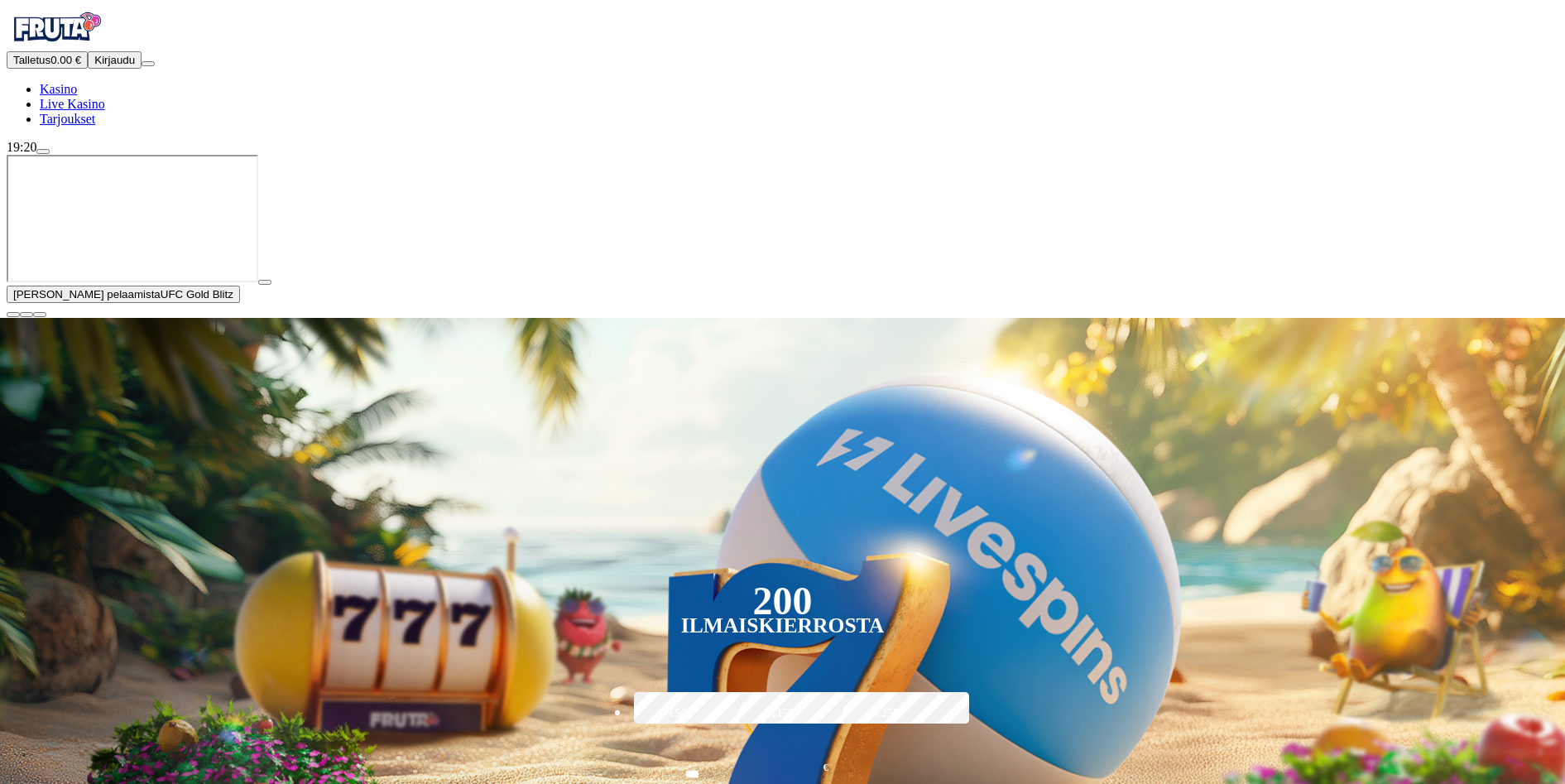
click at [272, 284] on button "button" at bounding box center [265, 283] width 13 height 5
click at [265, 283] on span "play icon" at bounding box center [265, 283] width 0 height 0
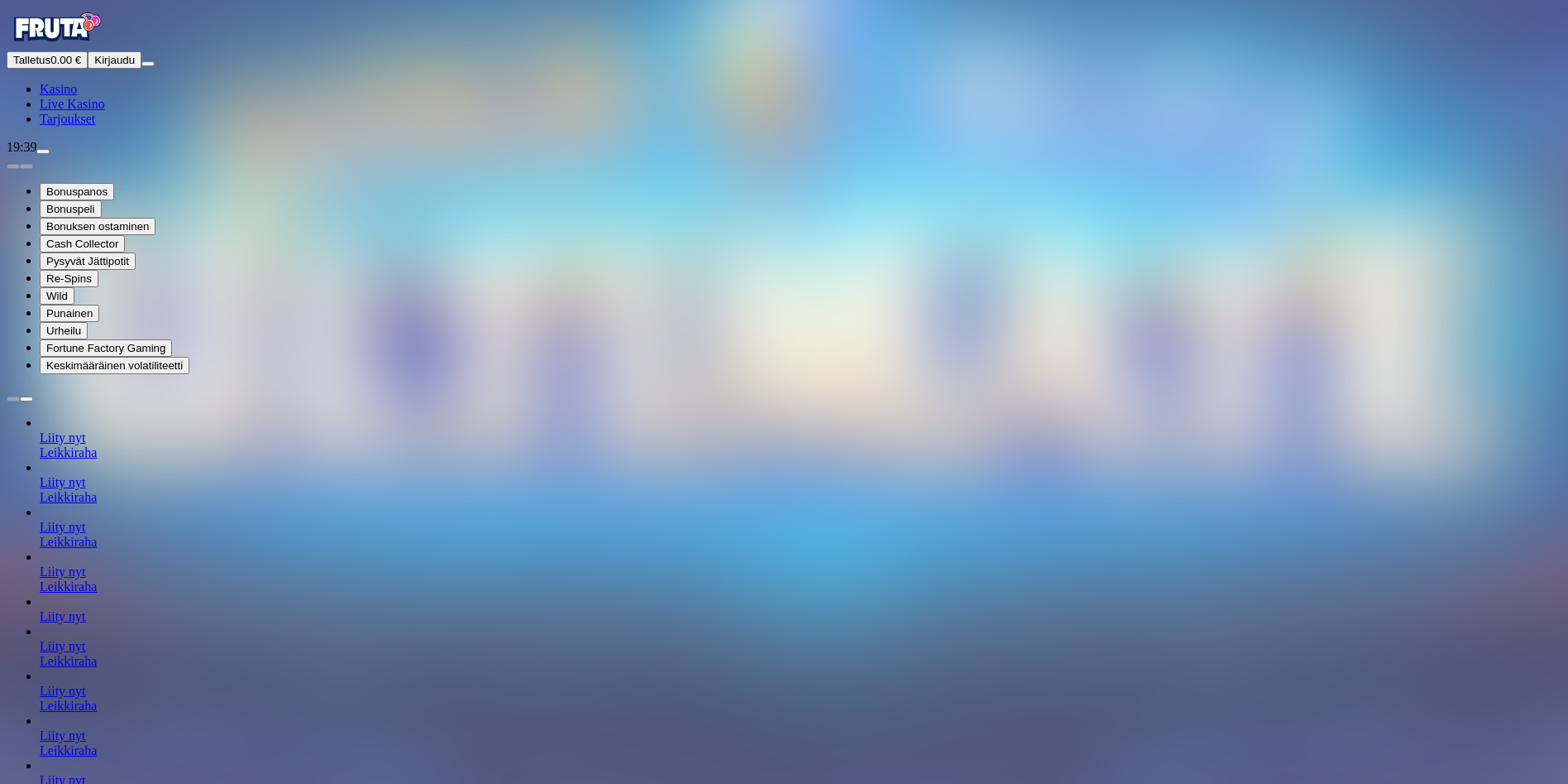
click at [77, 96] on span "Kasino" at bounding box center [58, 89] width 38 height 14
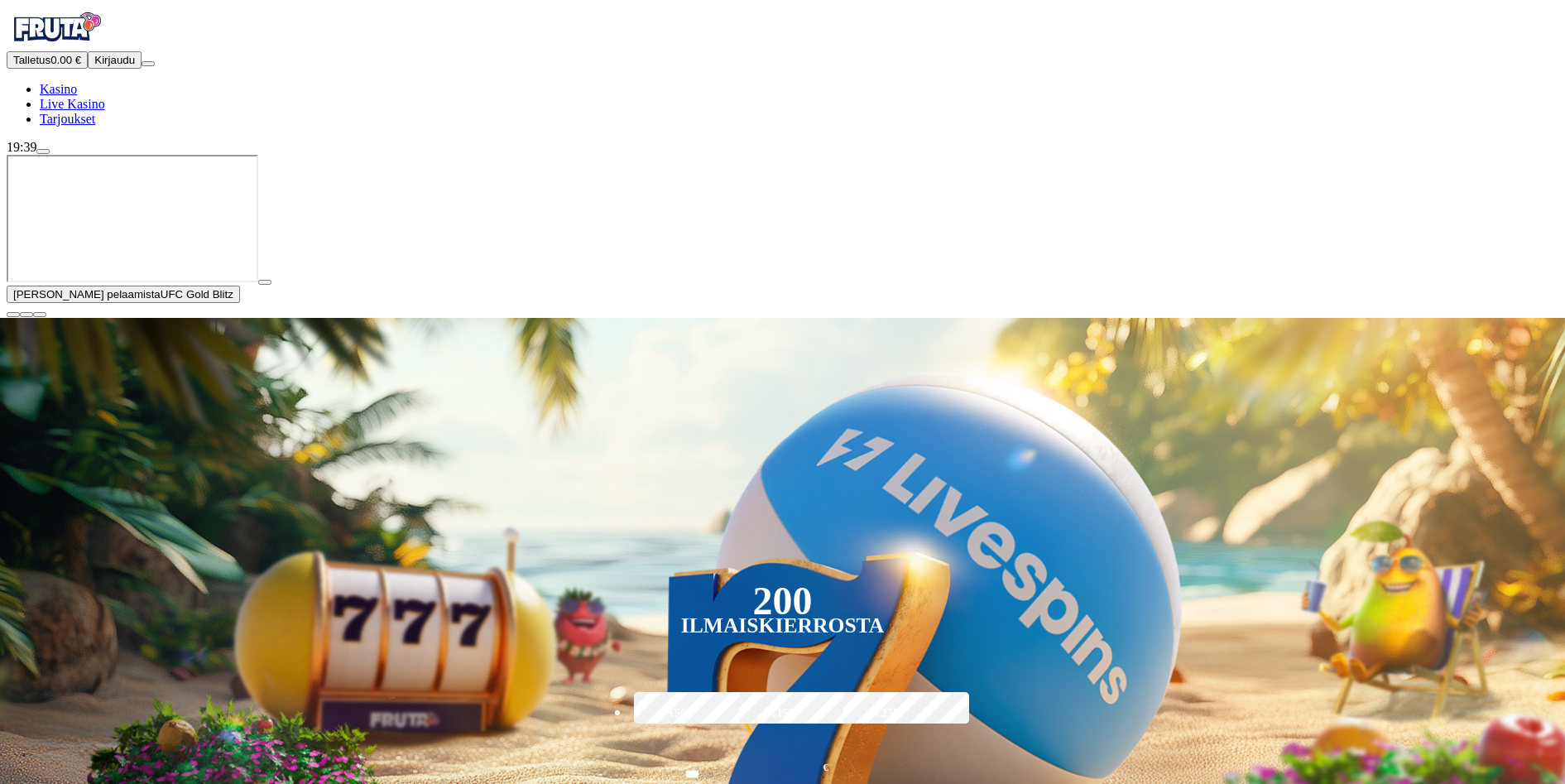
click at [13, 315] on span "close icon" at bounding box center [13, 315] width 0 height 0
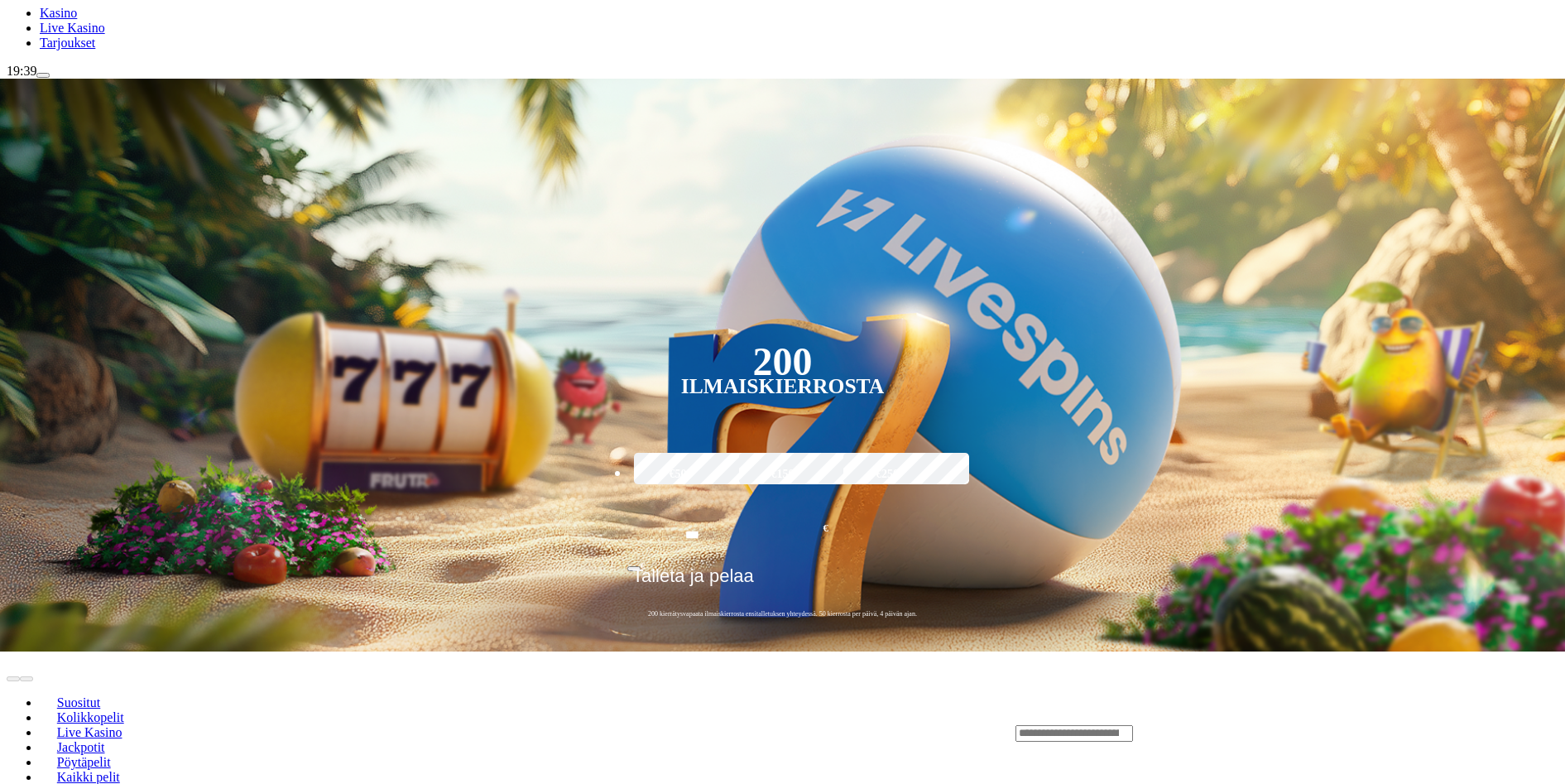
scroll to position [83, 0]
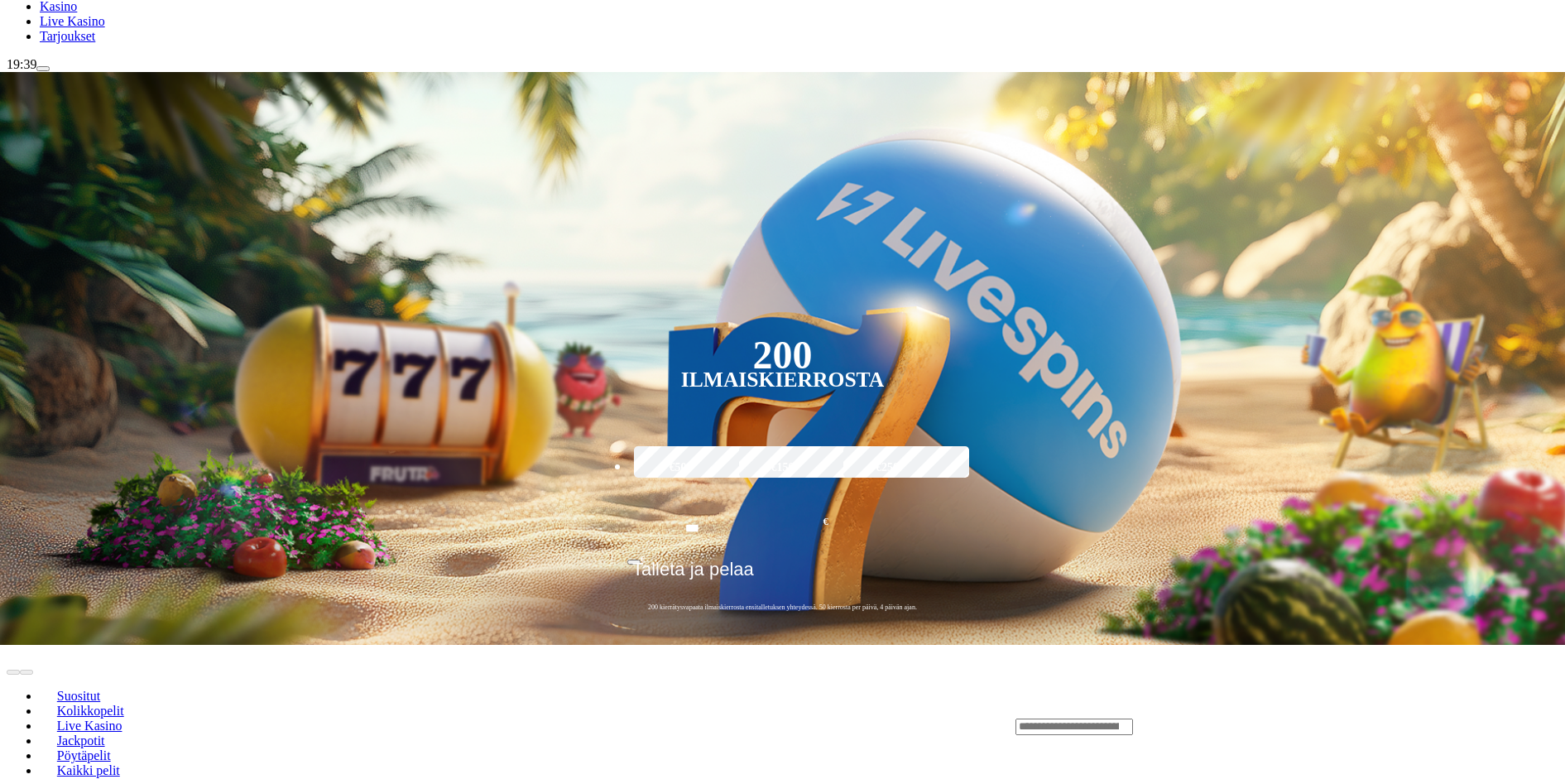
click at [1133, 719] on input "Search" at bounding box center [1074, 727] width 118 height 16
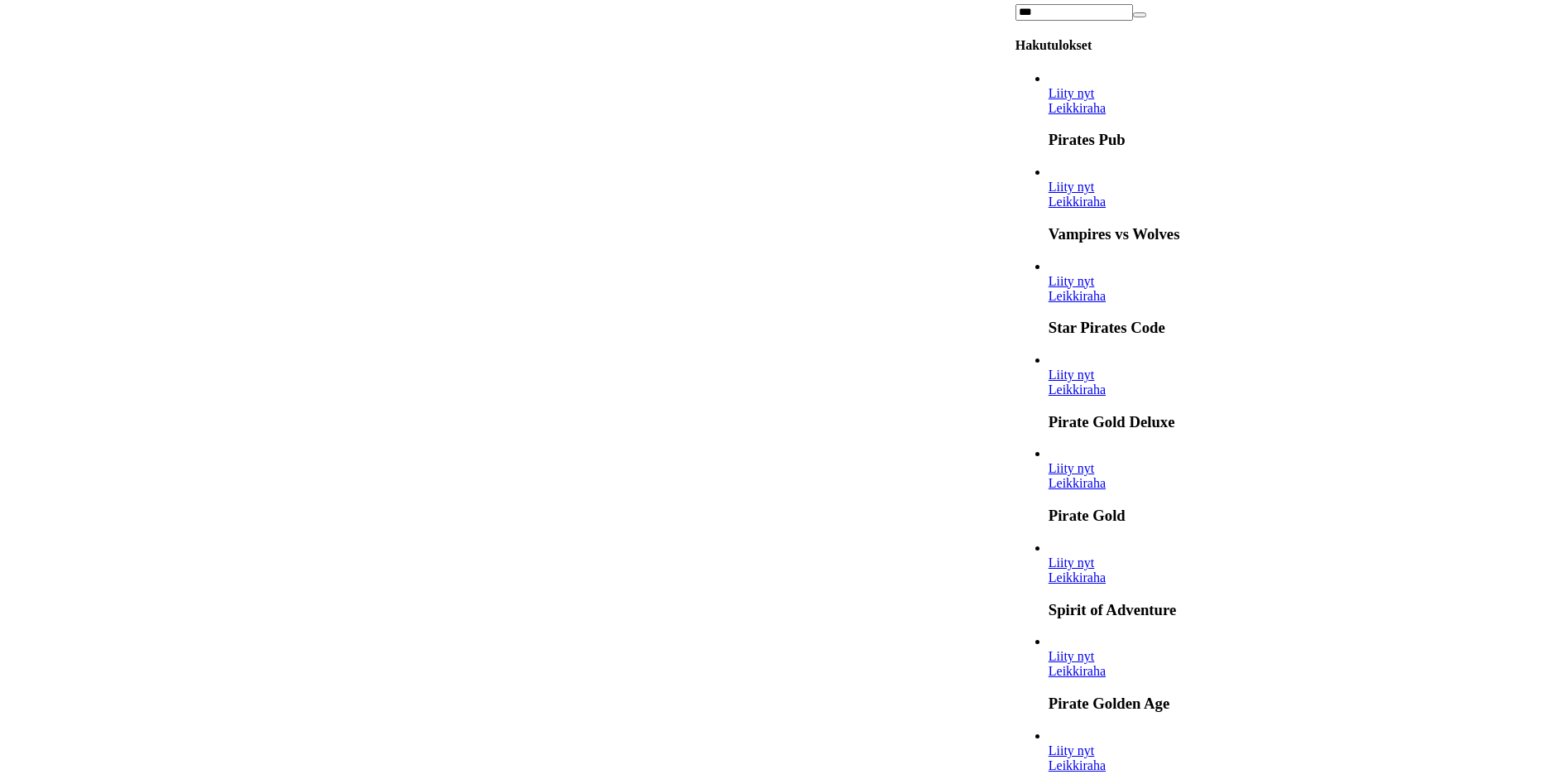
scroll to position [910, 0]
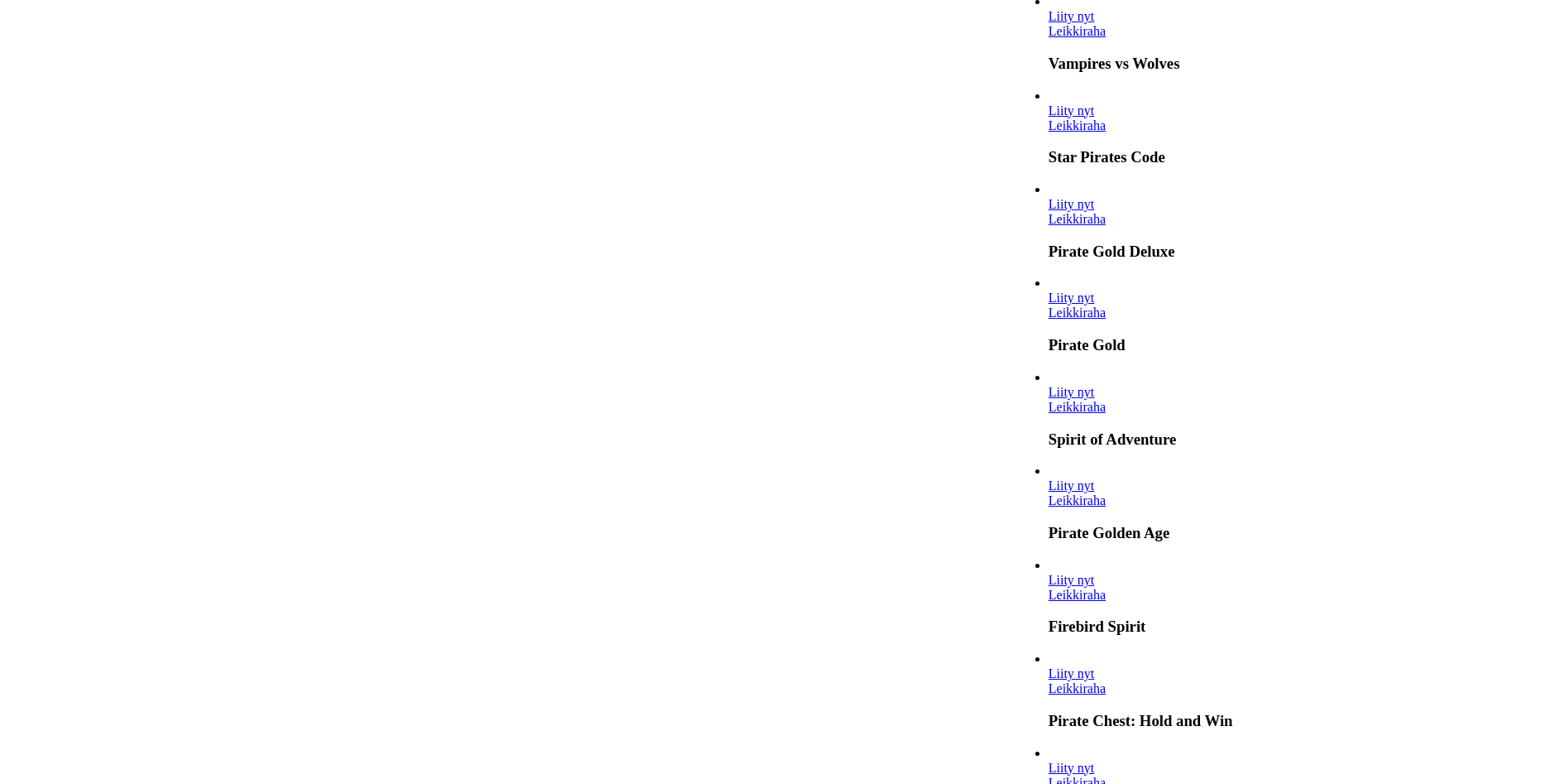
type input "***"
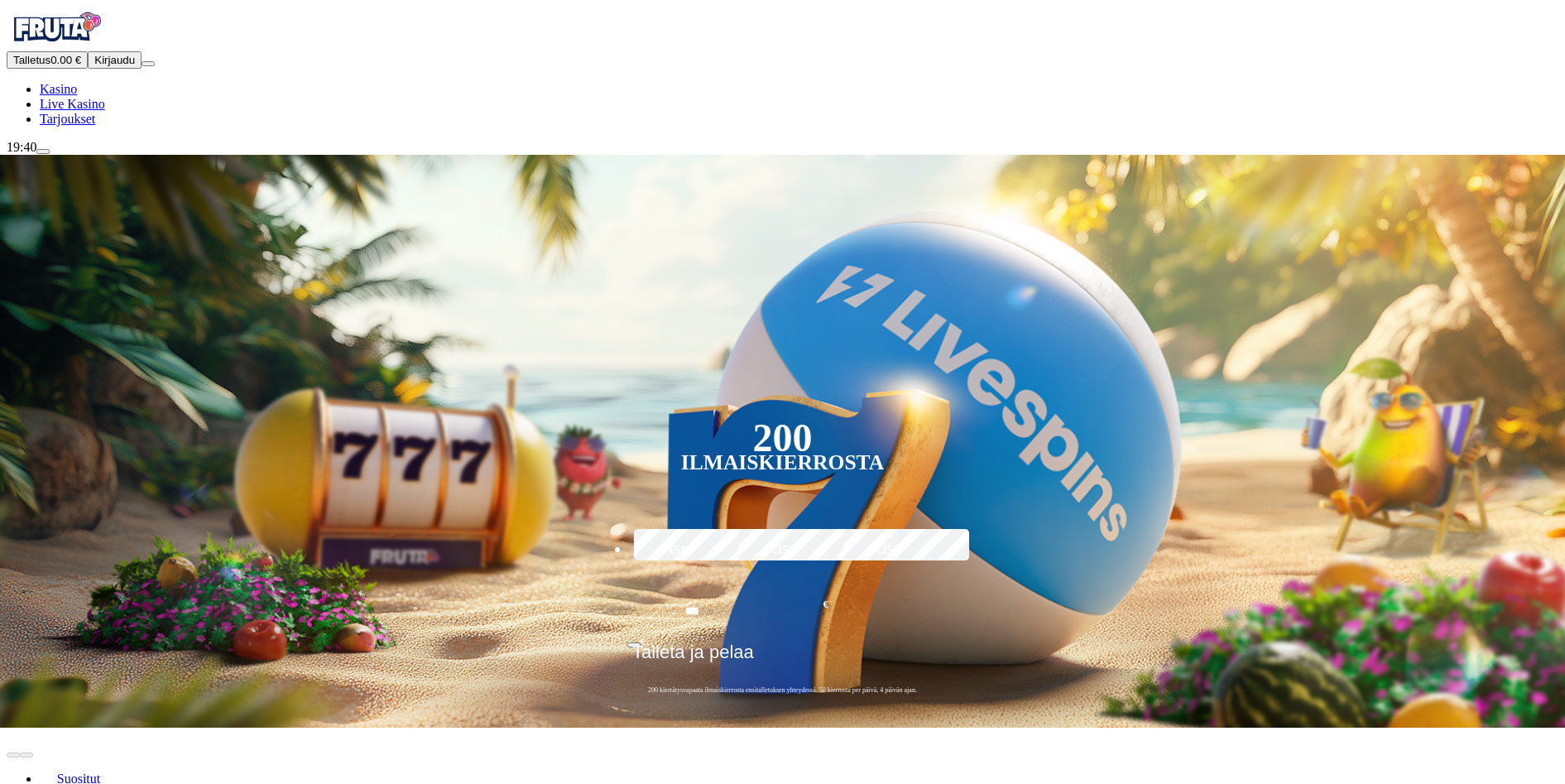
scroll to position [496, 0]
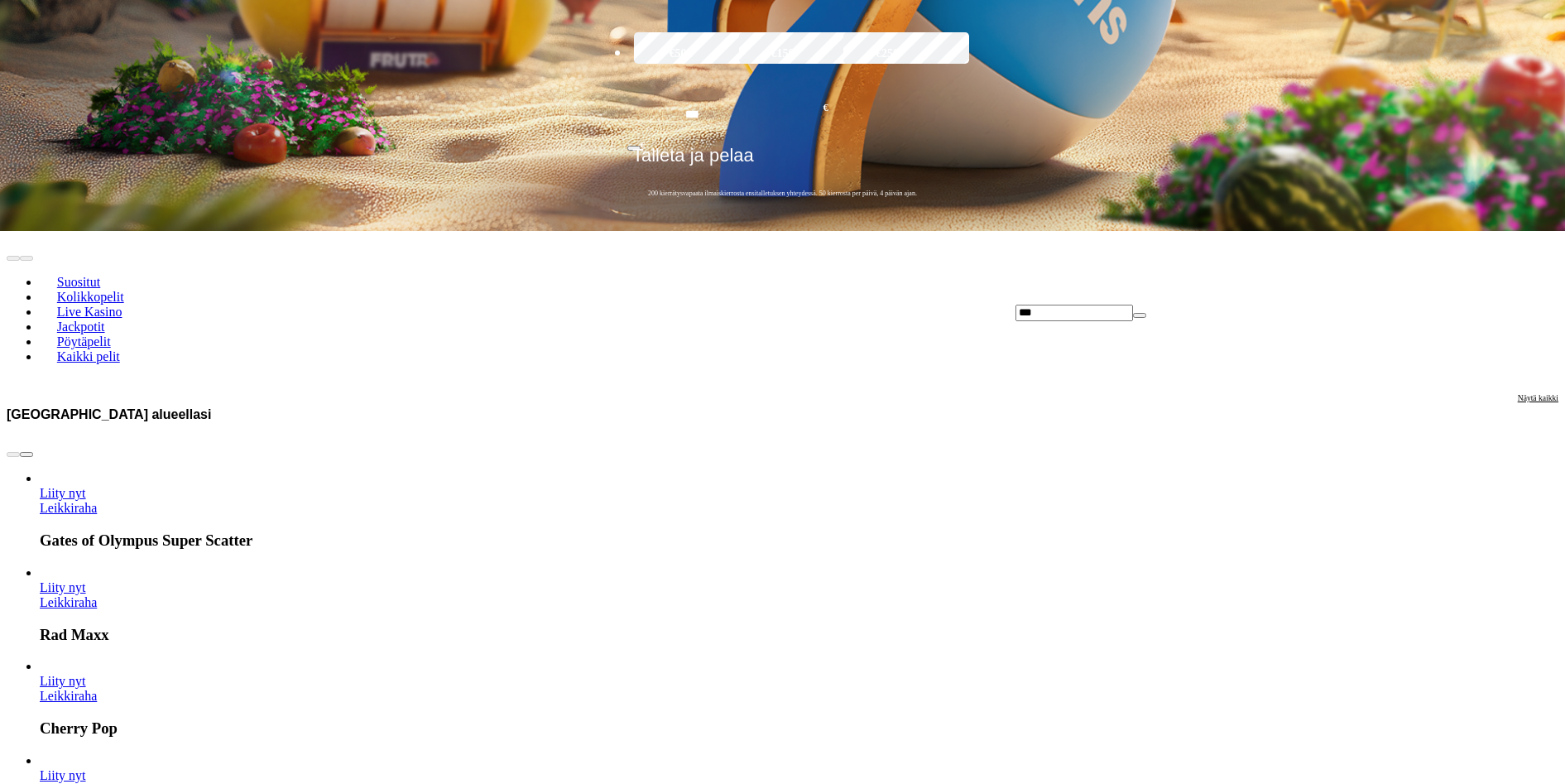
click at [1518, 393] on span "Näytä kaikki" at bounding box center [1538, 397] width 40 height 9
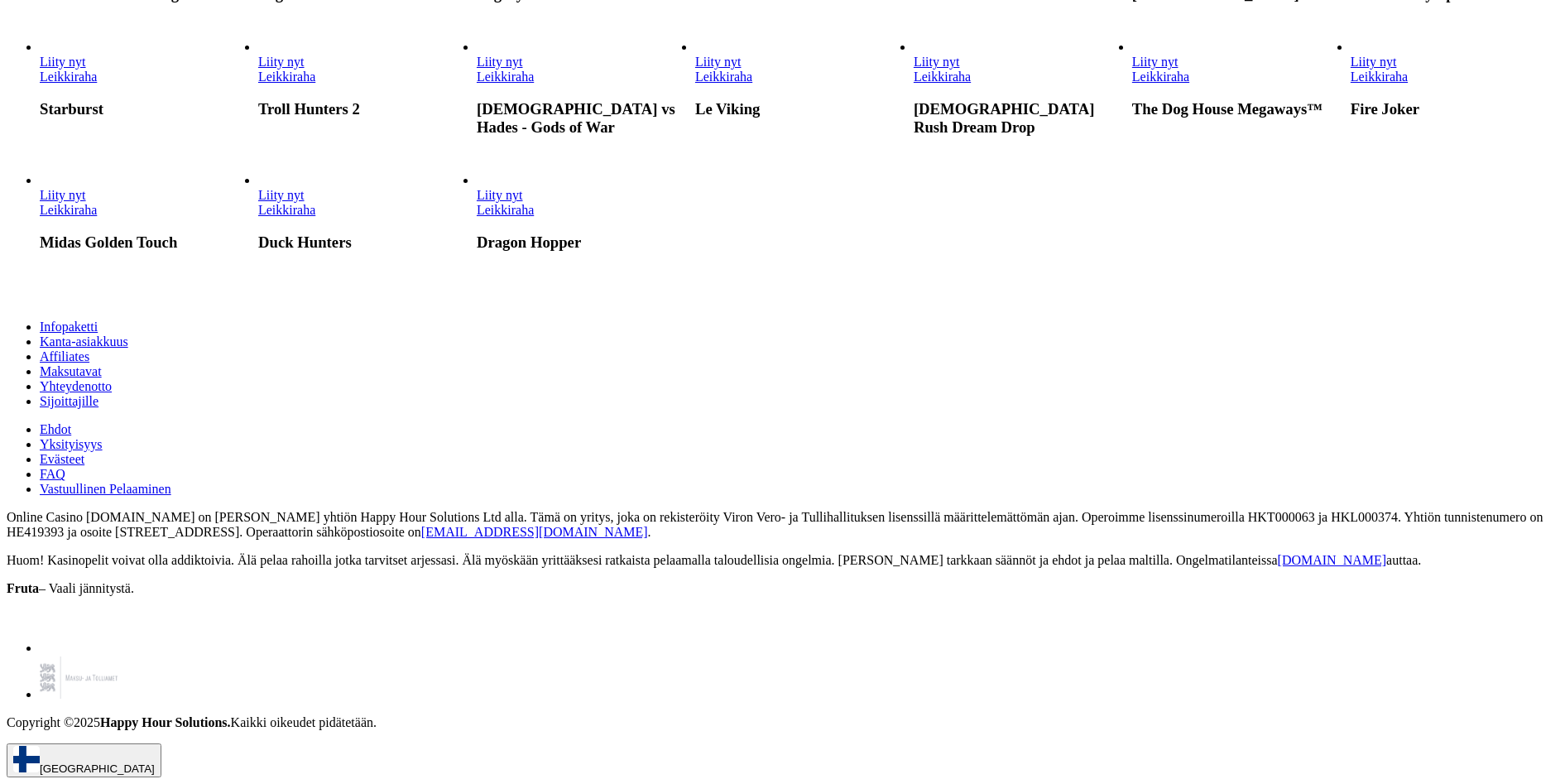
scroll to position [1738, 0]
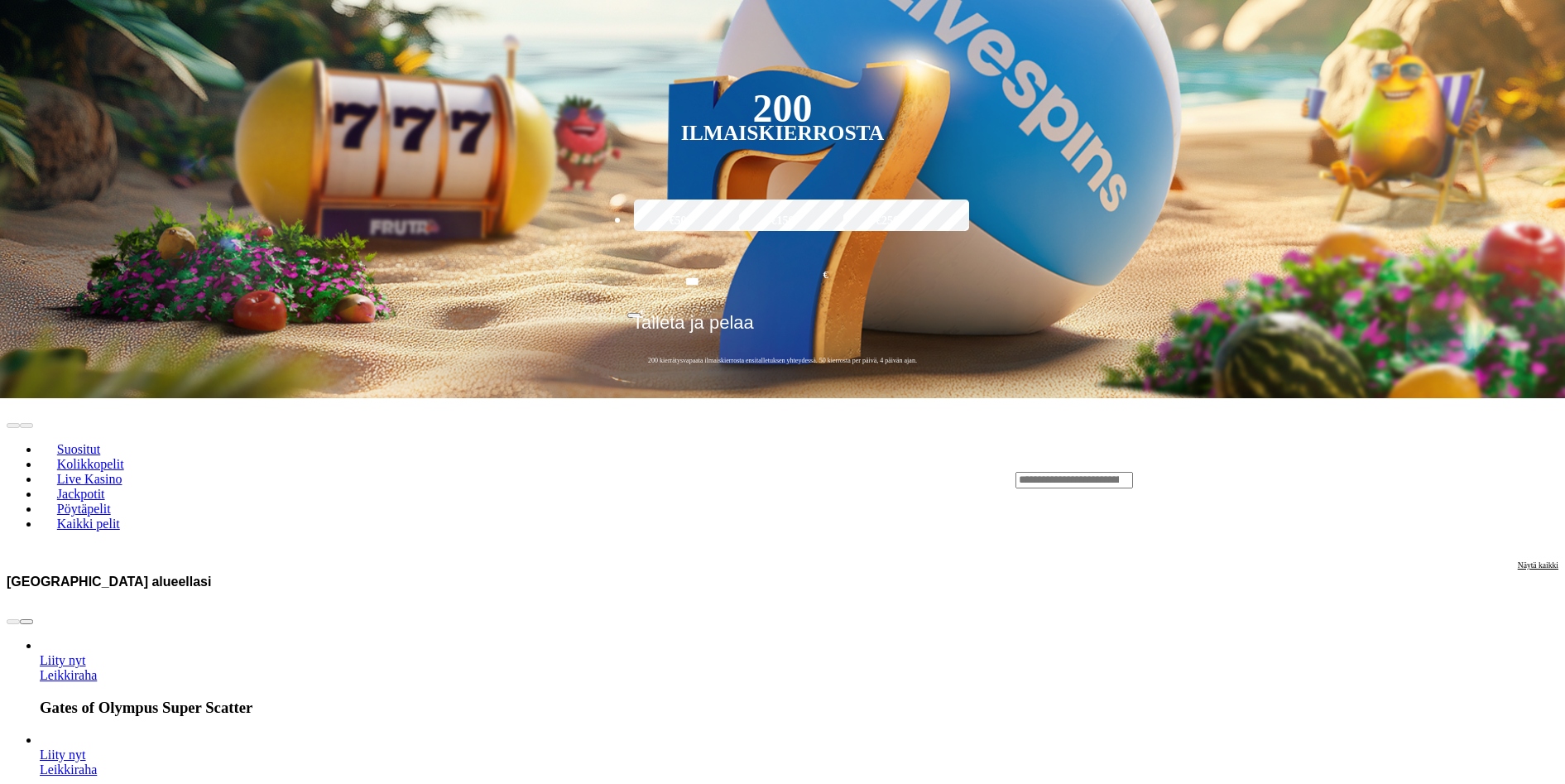
scroll to position [331, 0]
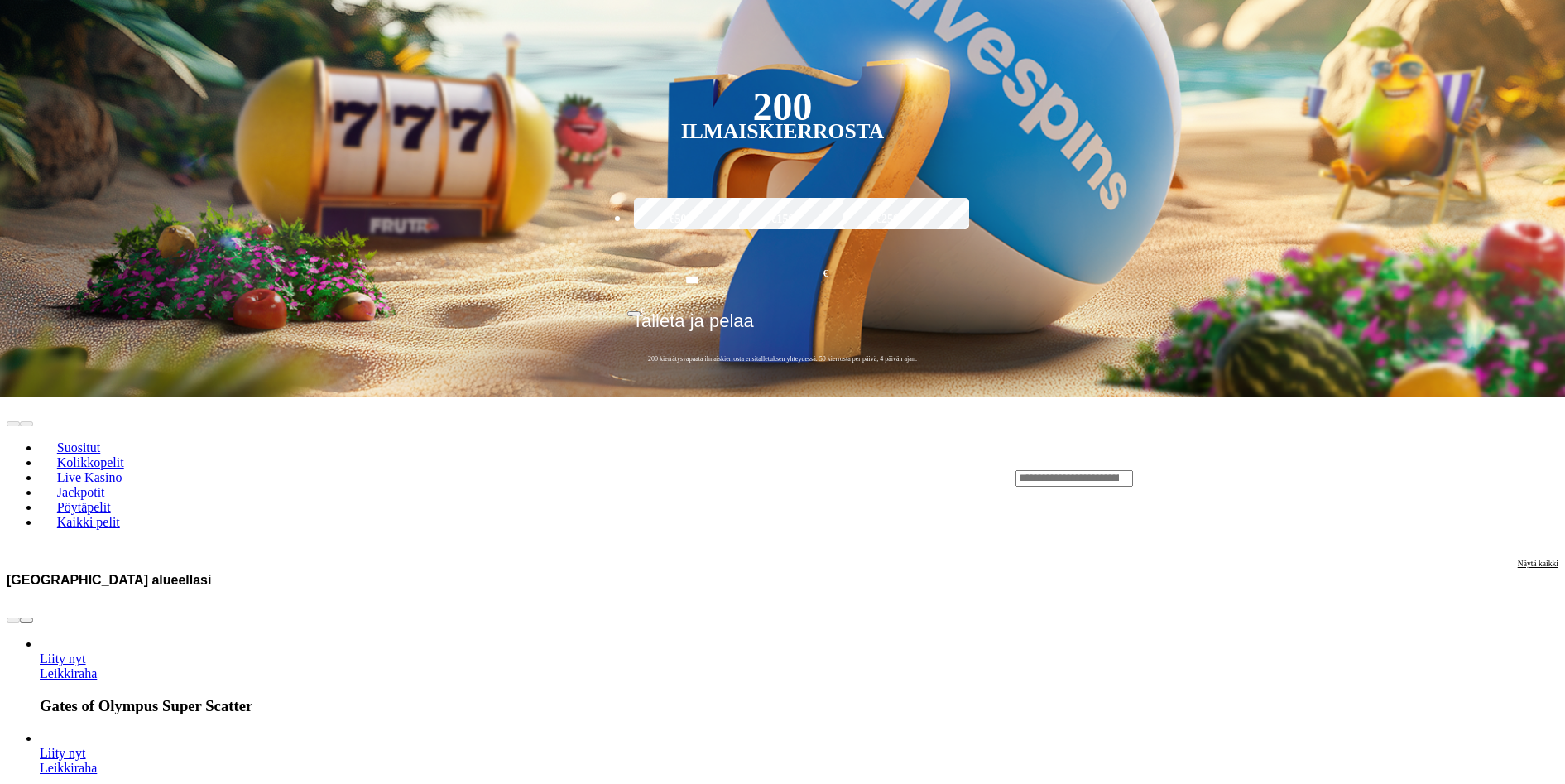
click at [1518, 559] on span "Näytä kaikki" at bounding box center [1538, 563] width 40 height 9
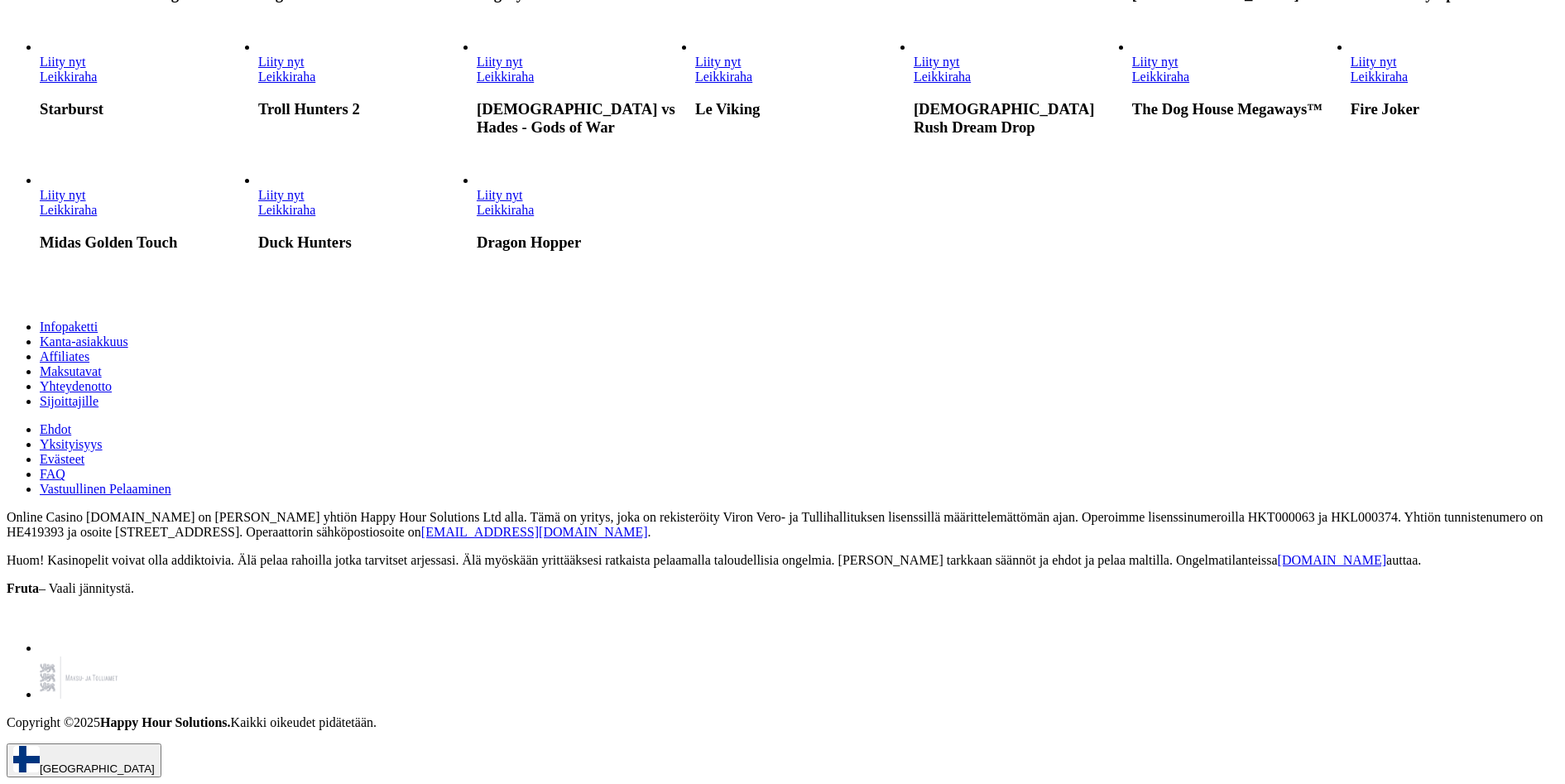
scroll to position [1407, 0]
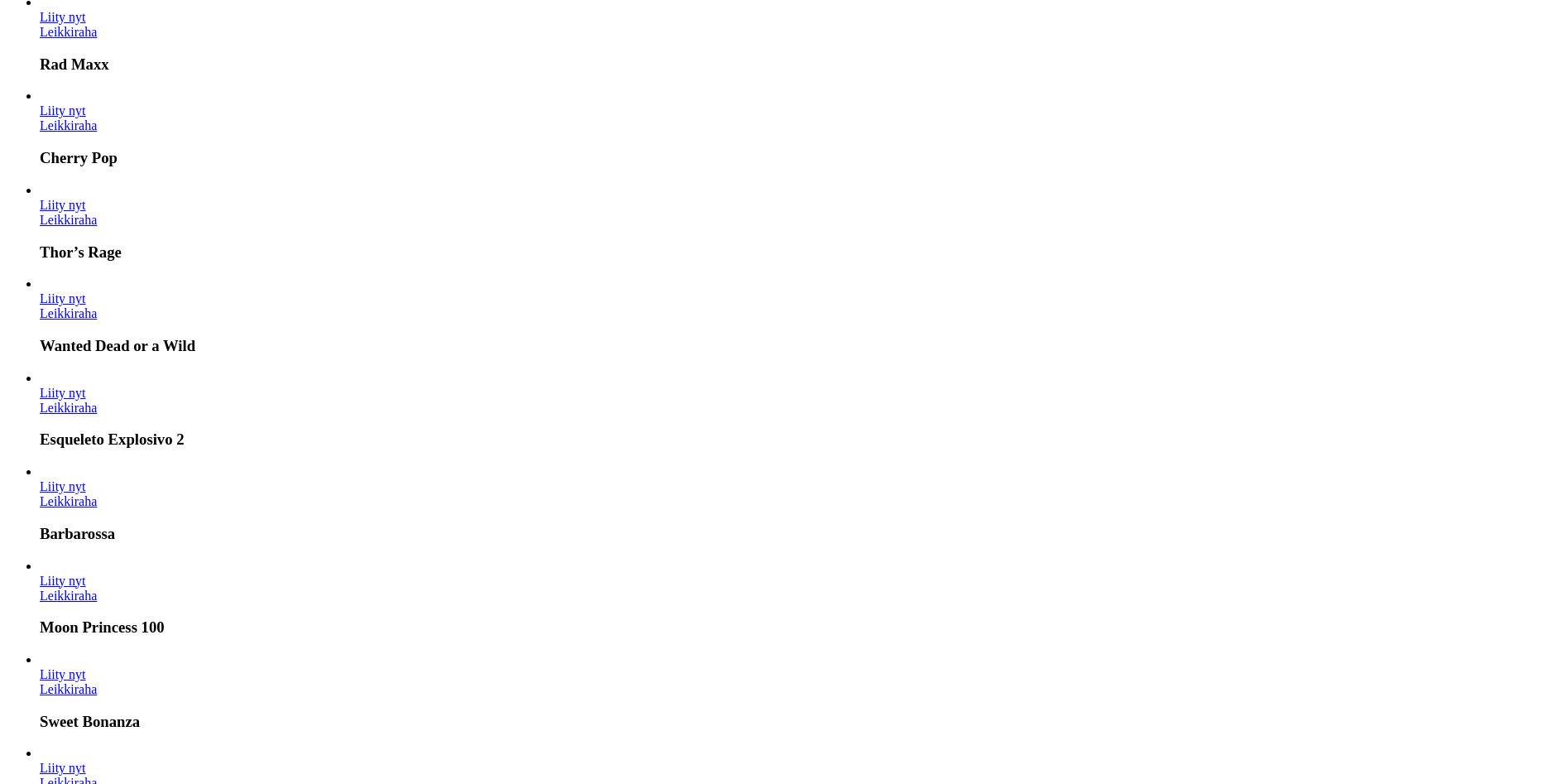
scroll to position [1076, 0]
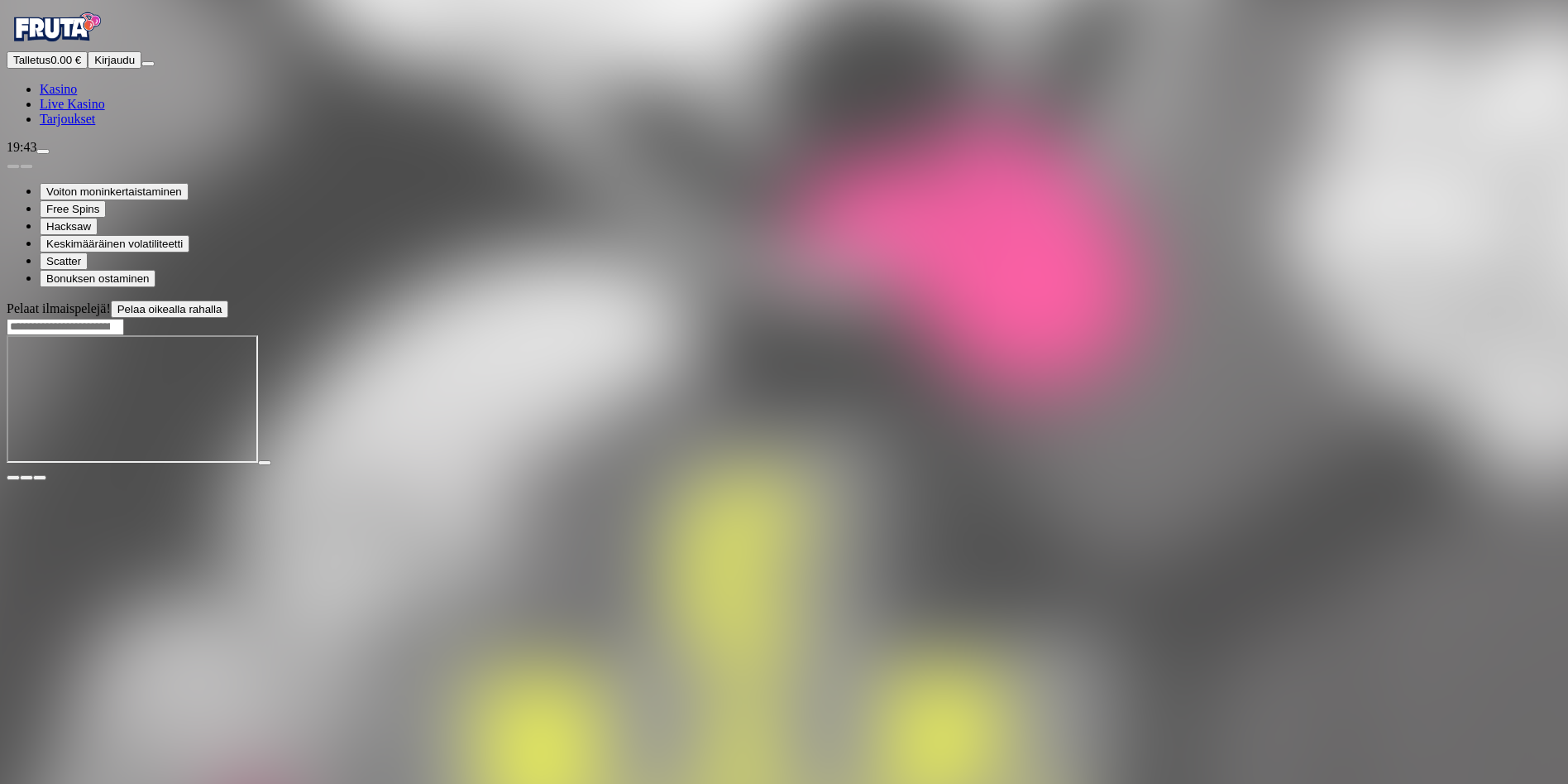
click at [1011, 481] on main "Pelaat ilmaispelejä! Pelaa oikealla rahalla" at bounding box center [784, 390] width 1555 height 180
click at [77, 96] on span "Kasino" at bounding box center [58, 89] width 38 height 14
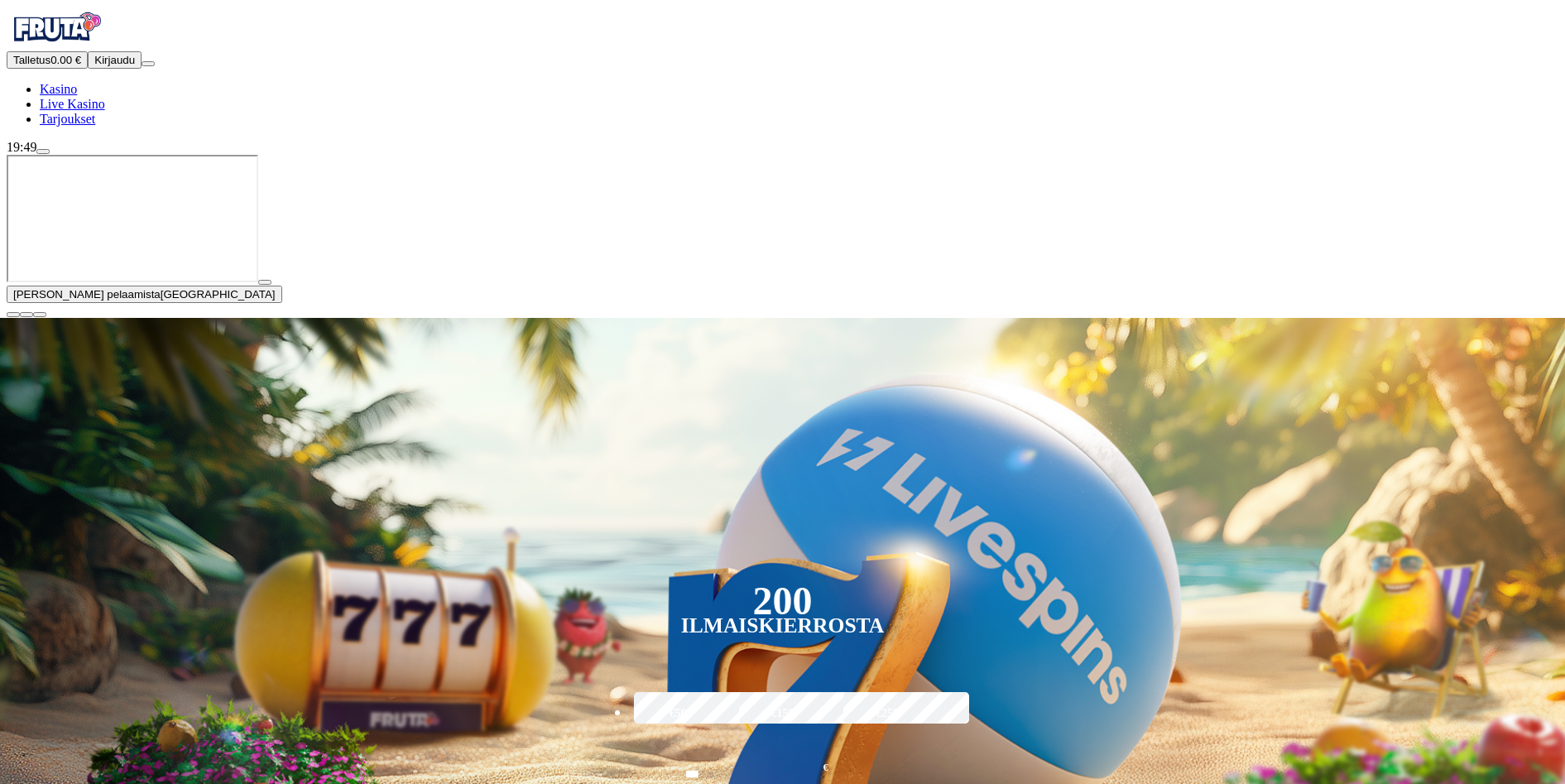
click at [13, 315] on span "close icon" at bounding box center [13, 315] width 0 height 0
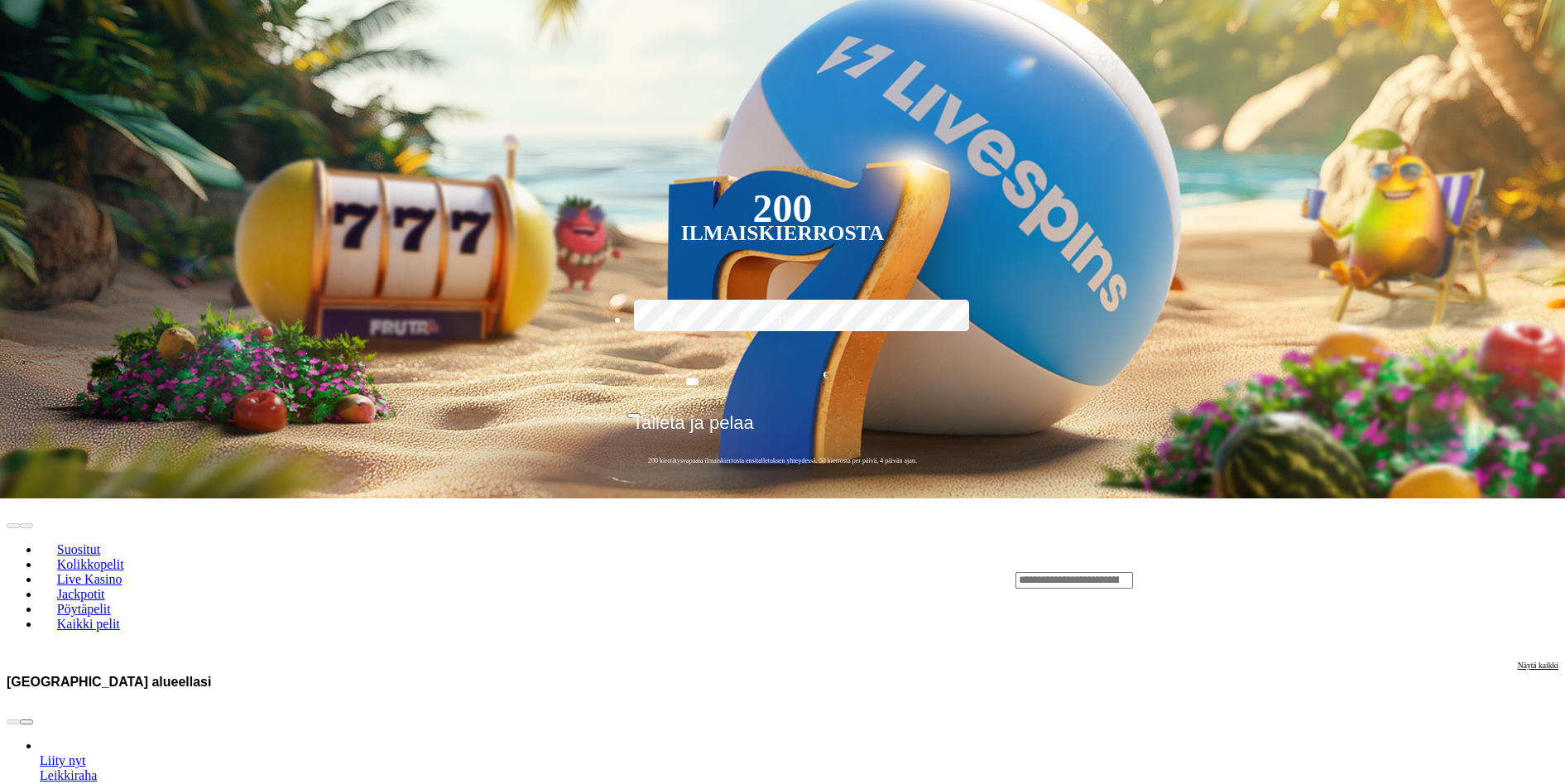
scroll to position [331, 0]
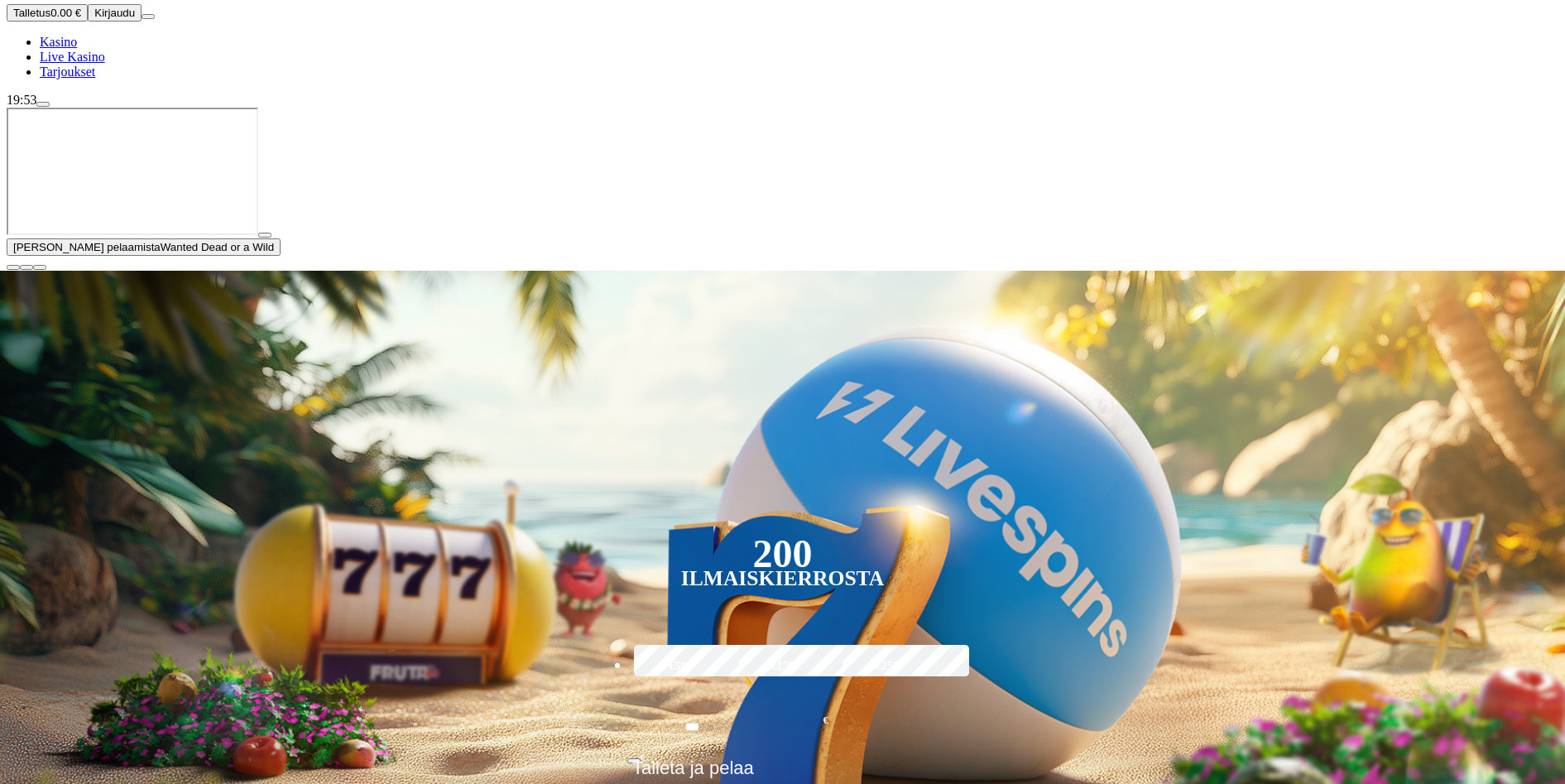
scroll to position [165, 0]
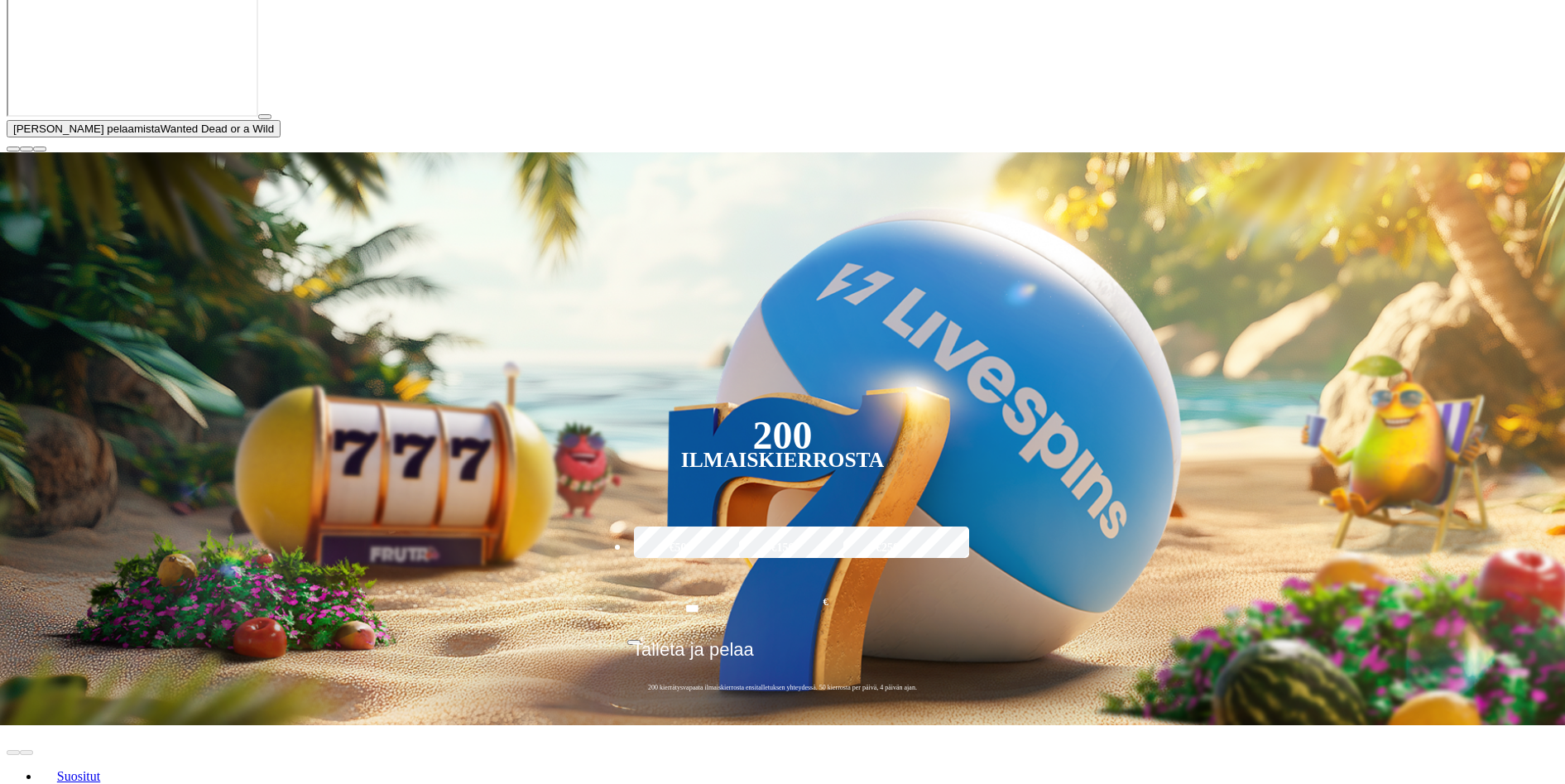
click at [13, 149] on span "close icon" at bounding box center [13, 149] width 0 height 0
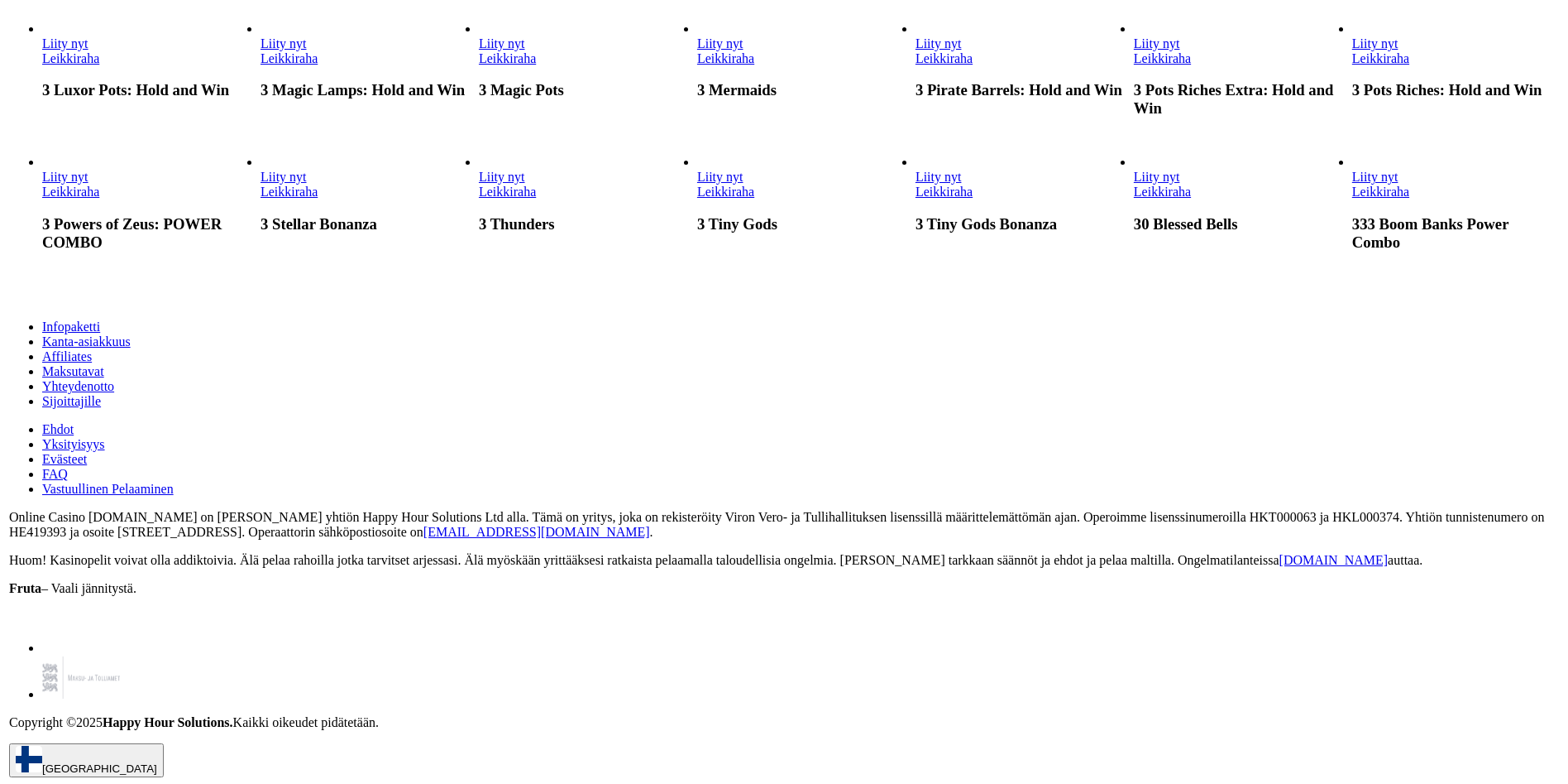
scroll to position [3943, 0]
click at [695, 66] on link "3 Mermaids" at bounding box center [695, 66] width 0 height 0
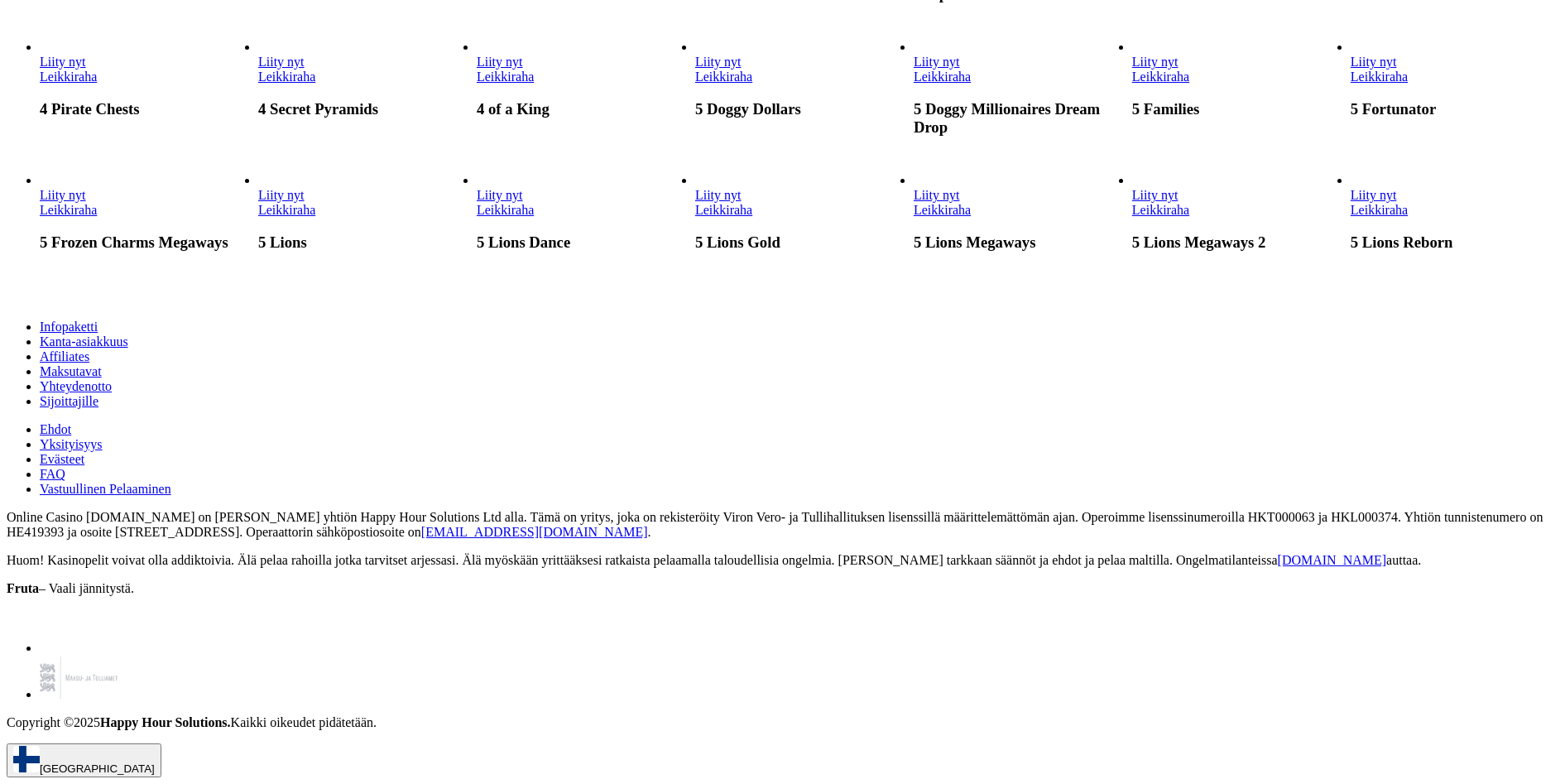
scroll to position [4221, 0]
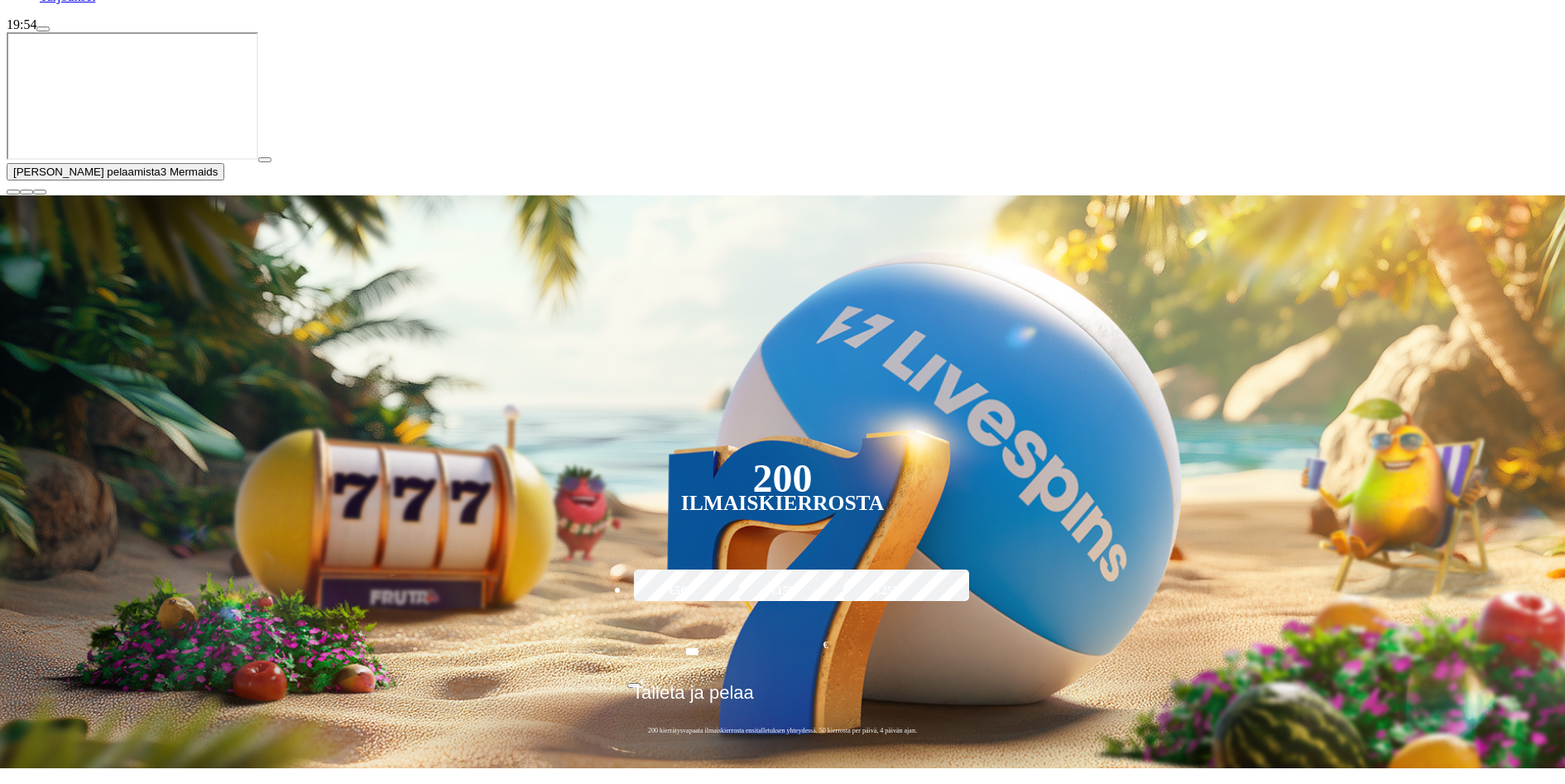
scroll to position [414, 0]
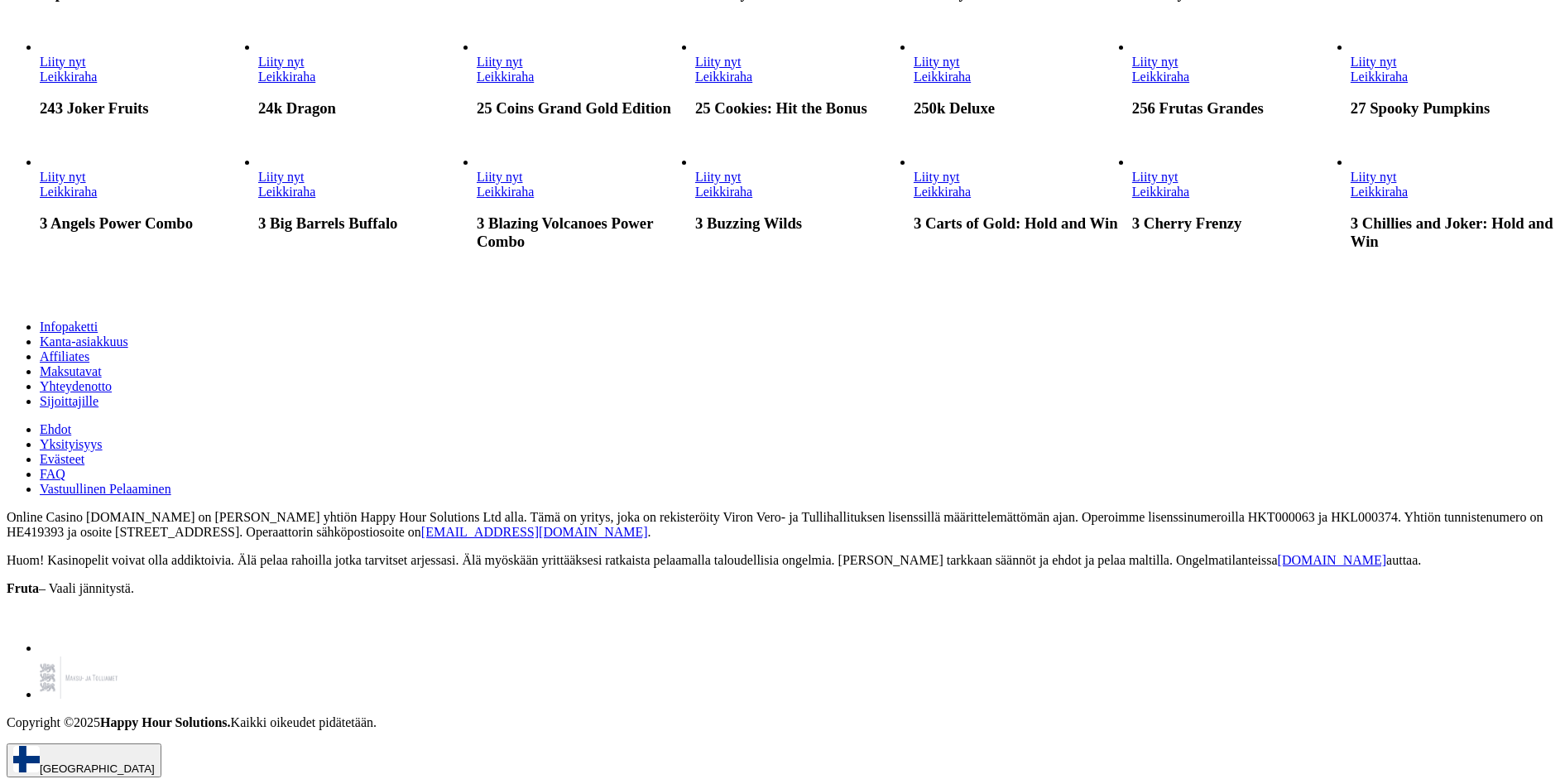
scroll to position [3595, 0]
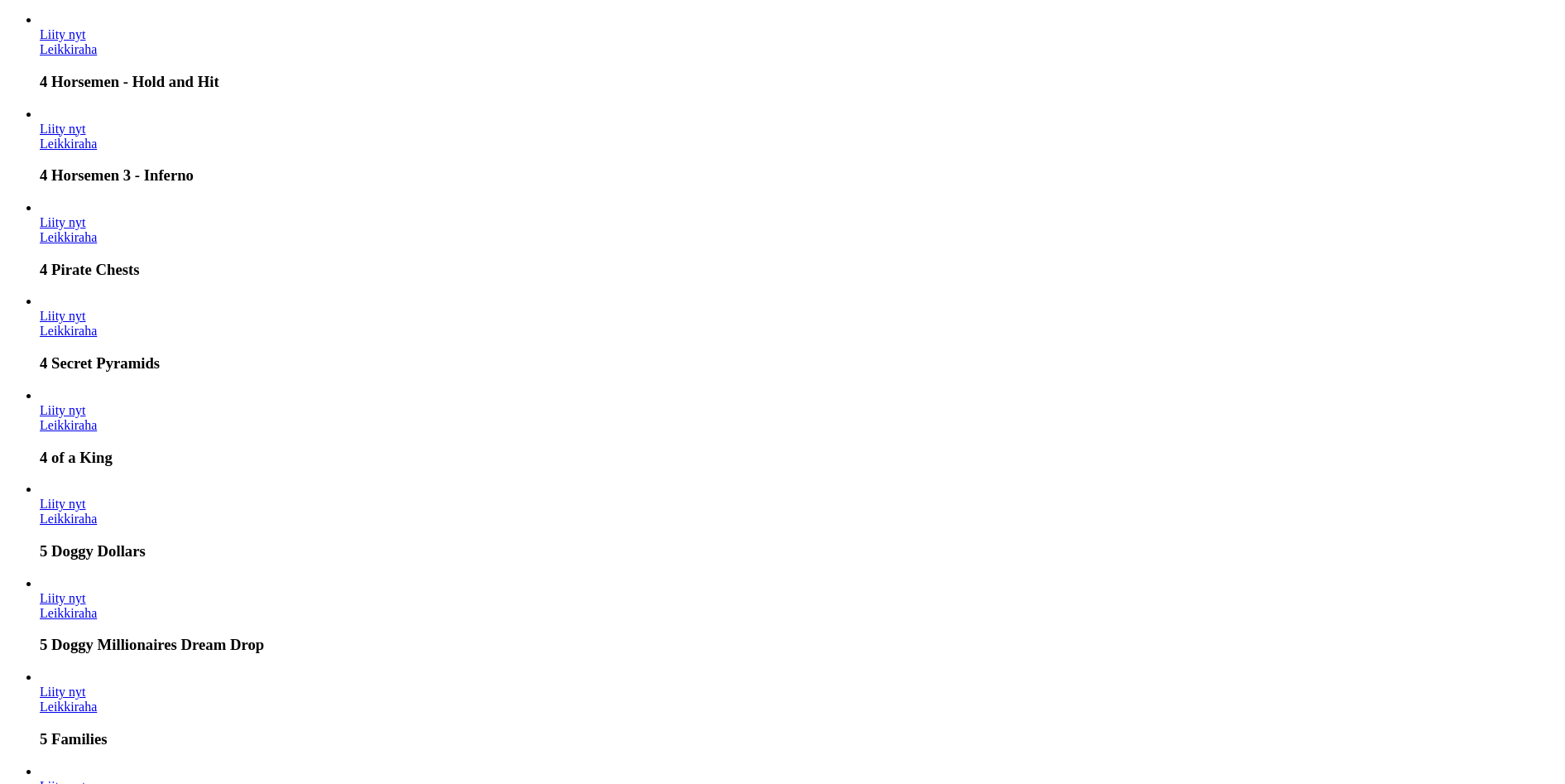
scroll to position [12247, 0]
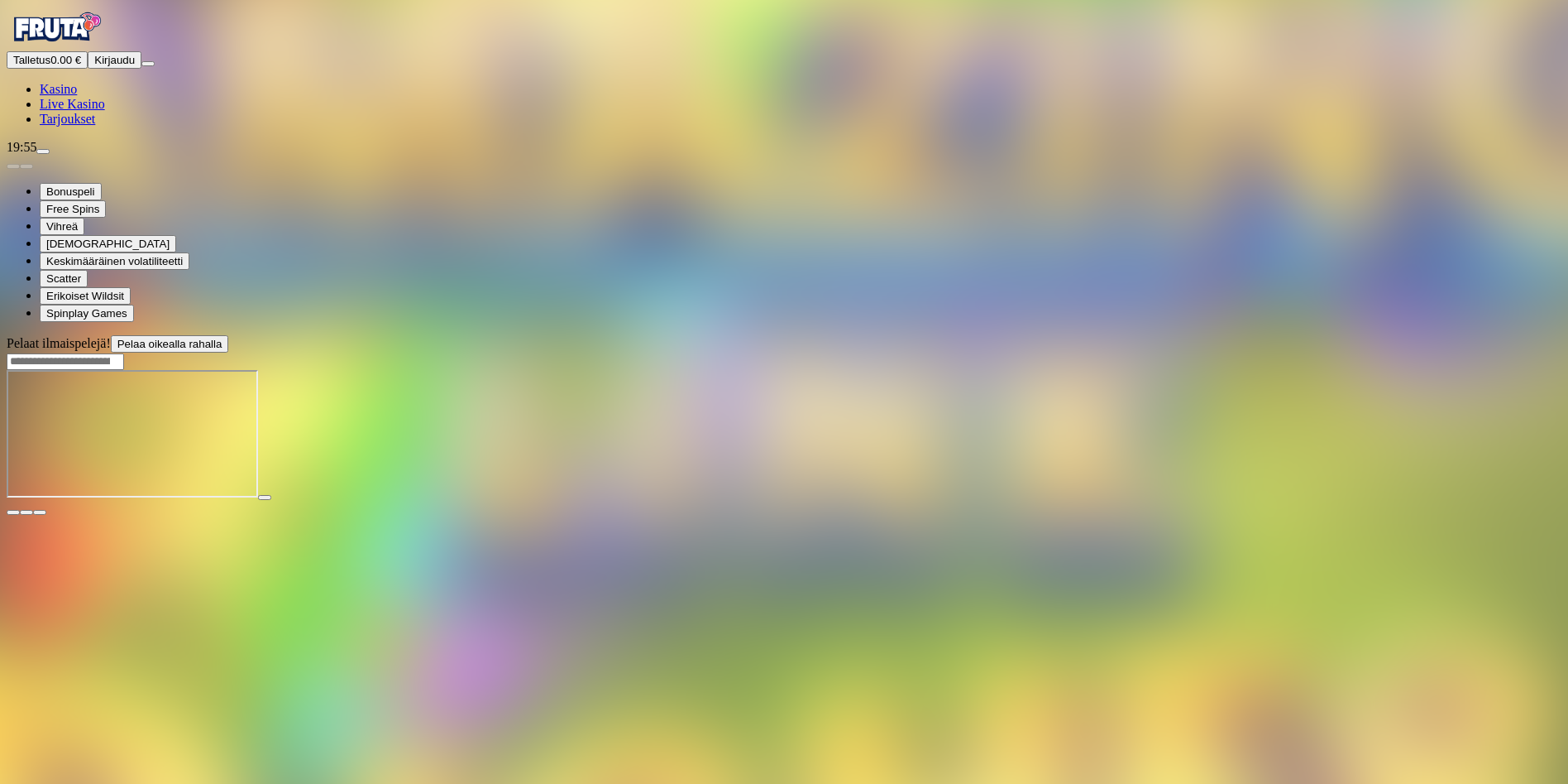
click at [39, 512] on span "fullscreen icon" at bounding box center [39, 512] width 0 height 0
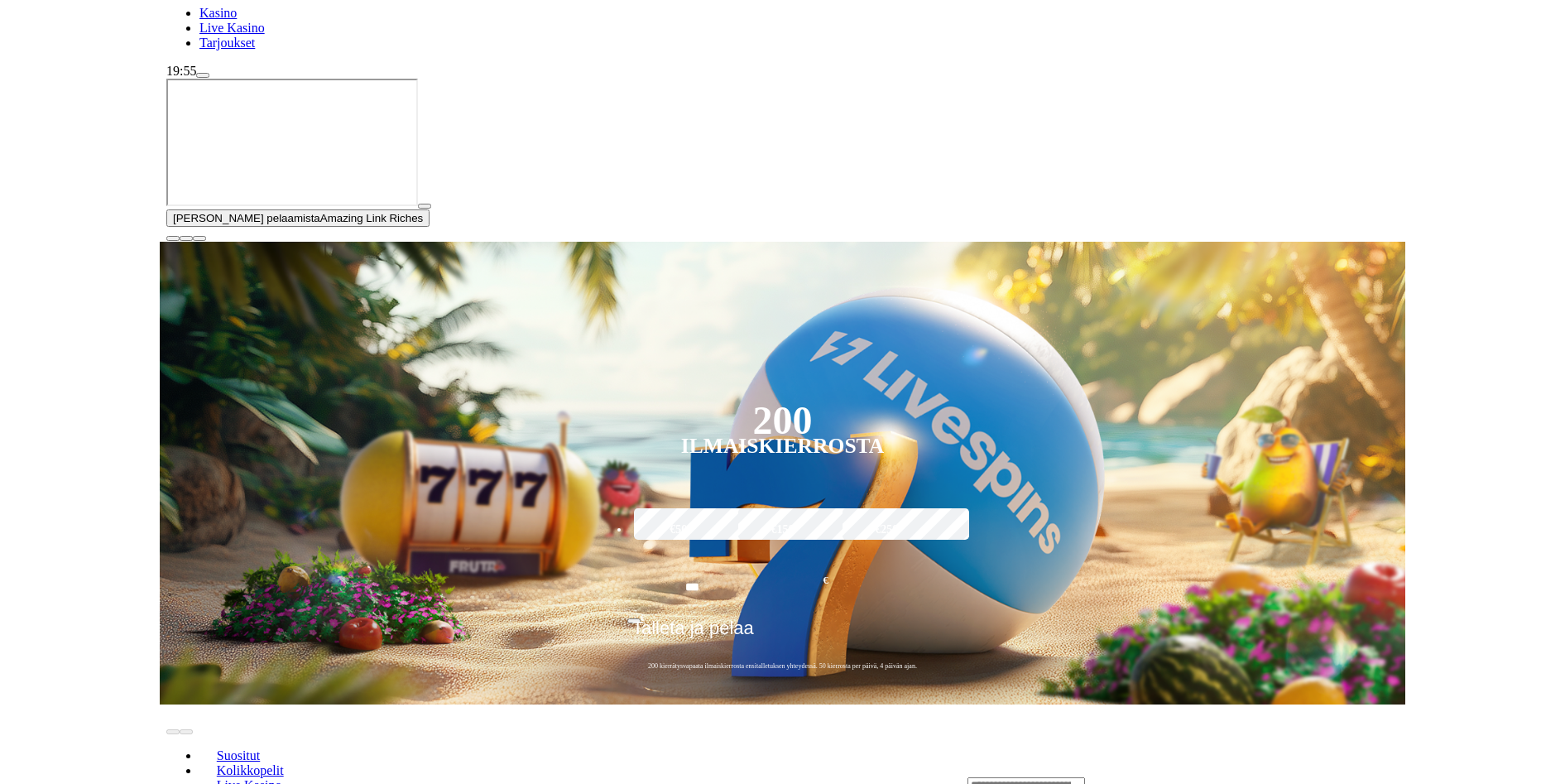
scroll to position [83, 0]
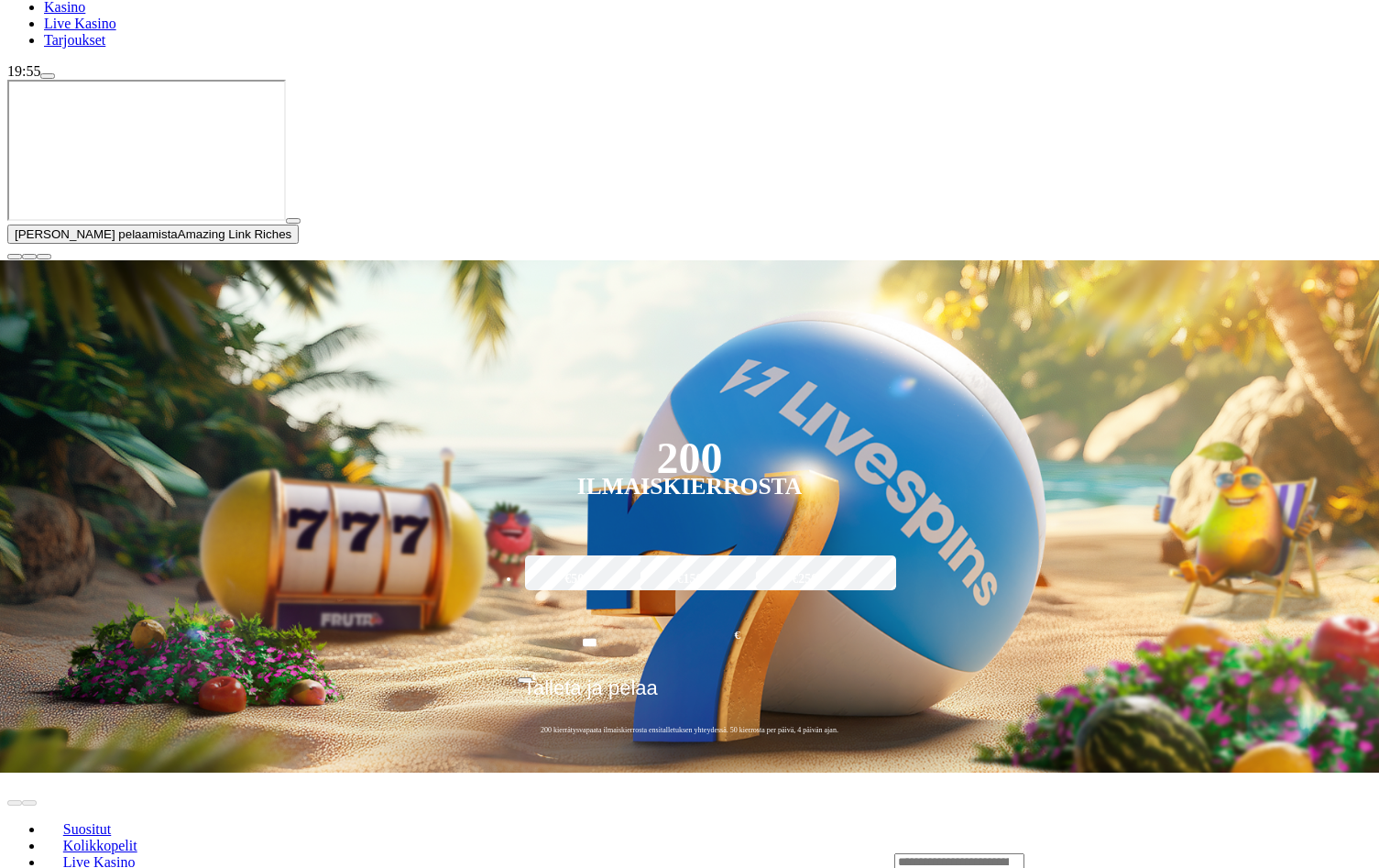
click at [15, 256] on span "close icon" at bounding box center [15, 256] width 0 height 0
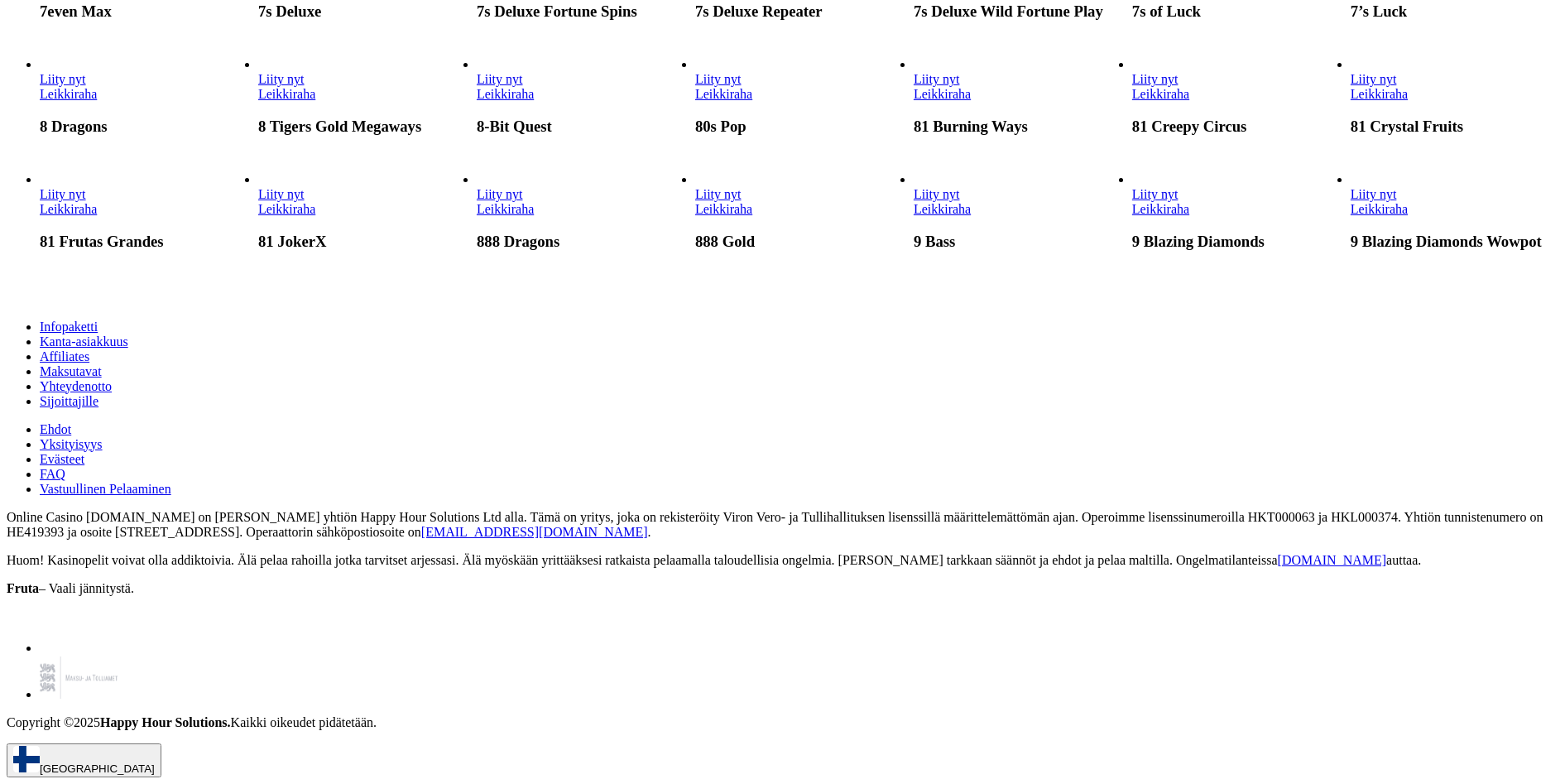
scroll to position [6289, 0]
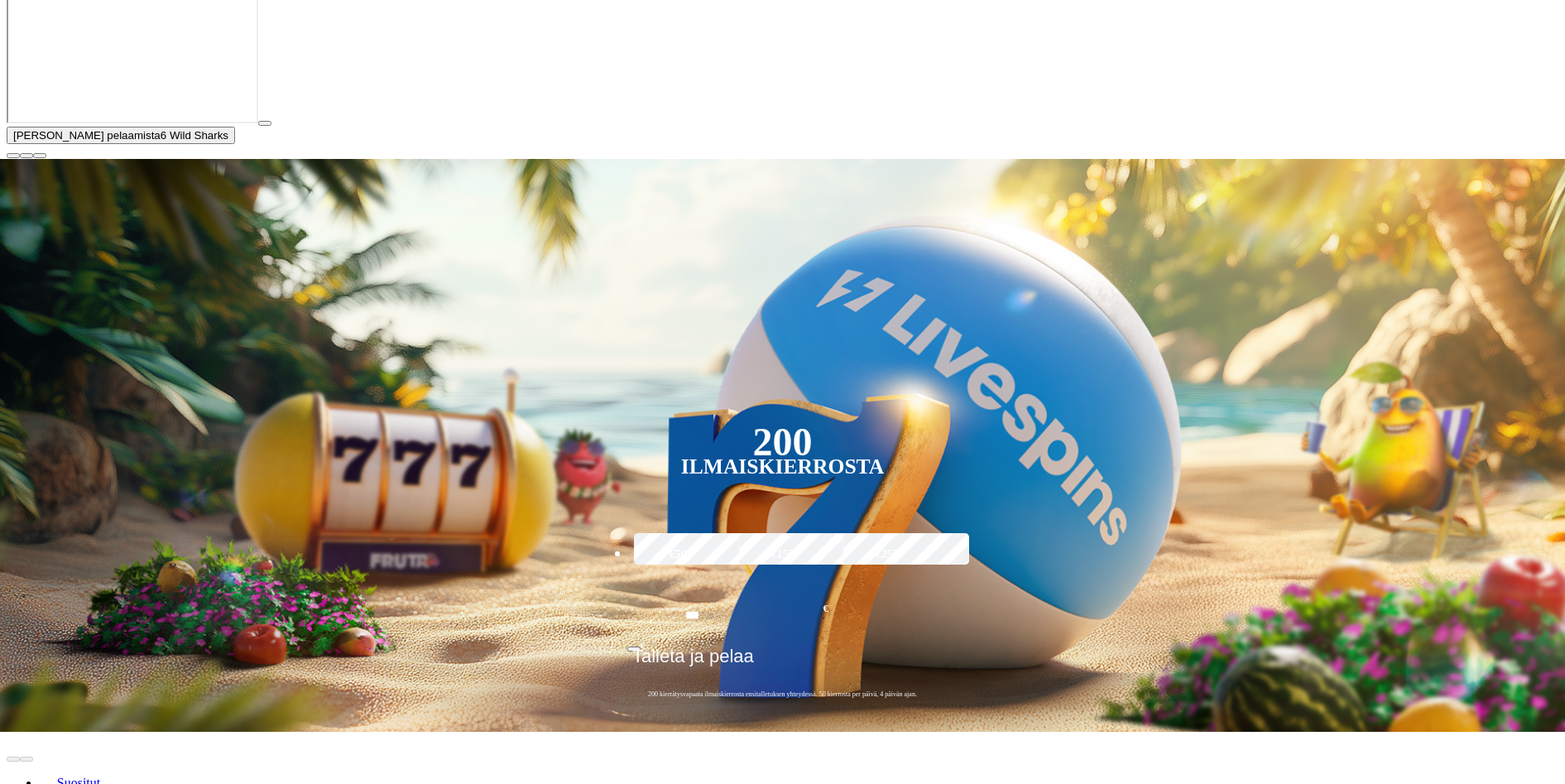
scroll to position [165, 0]
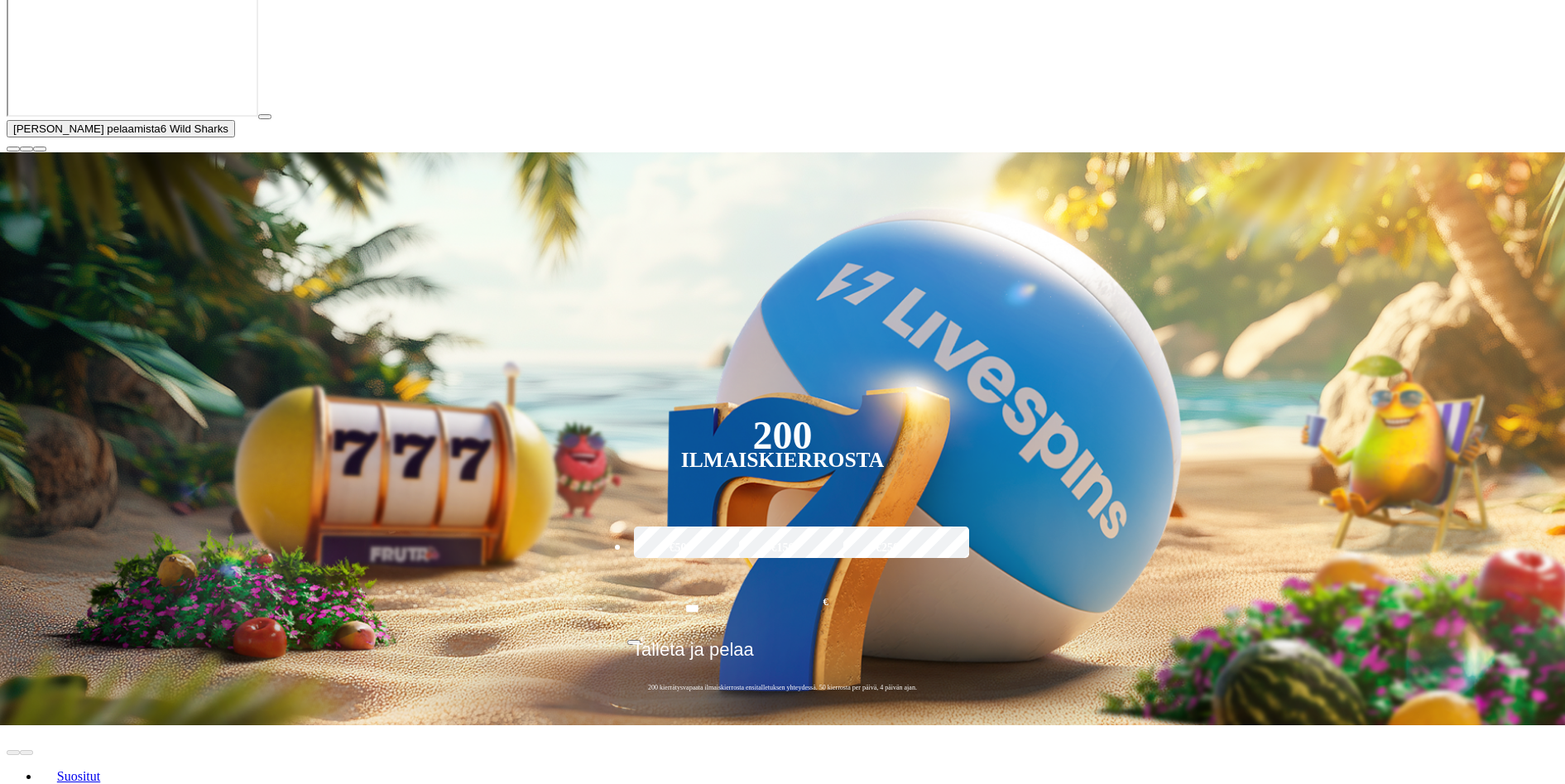
click at [107, 769] on span "Suositut" at bounding box center [78, 776] width 57 height 14
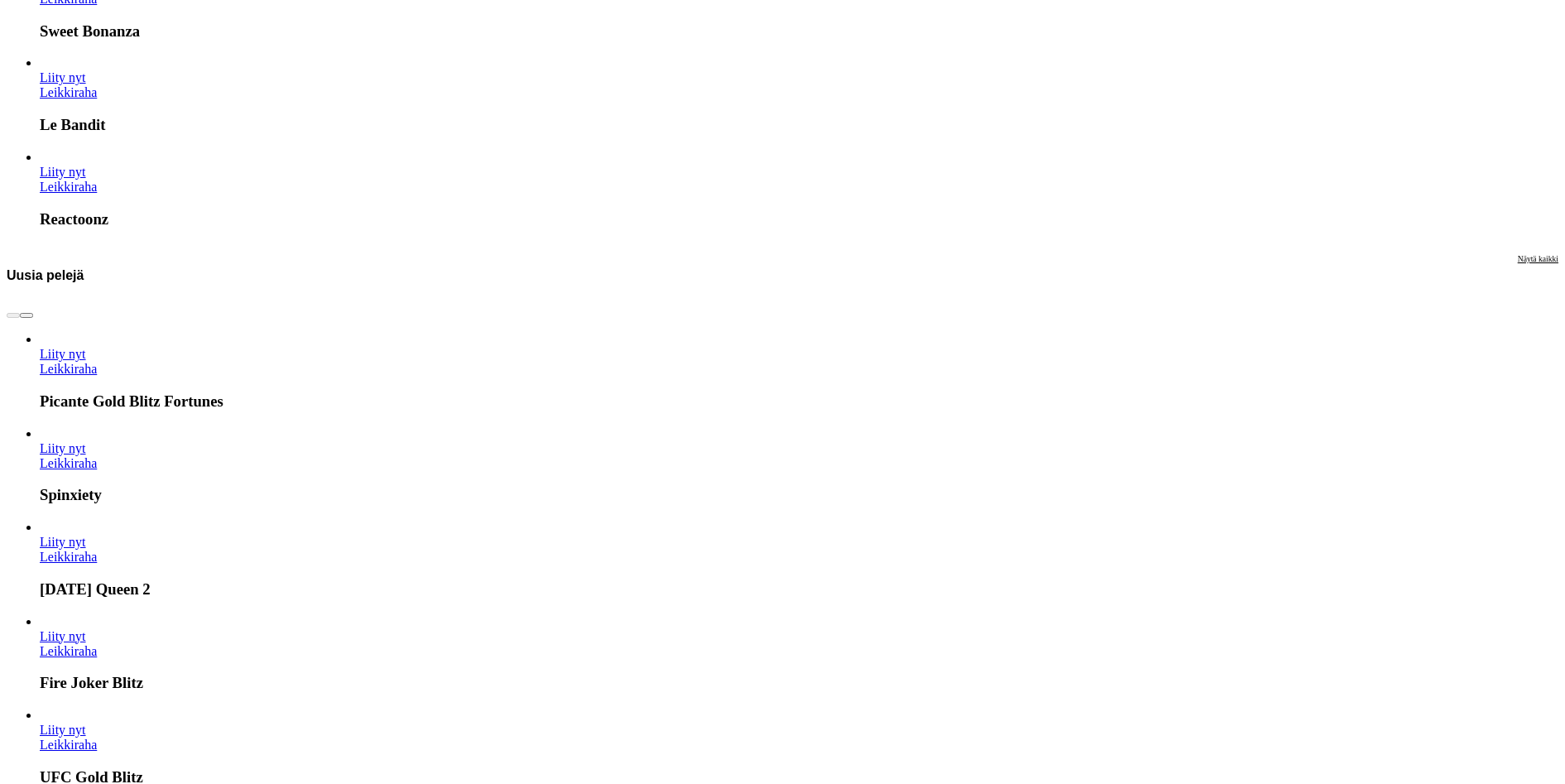
scroll to position [2565, 0]
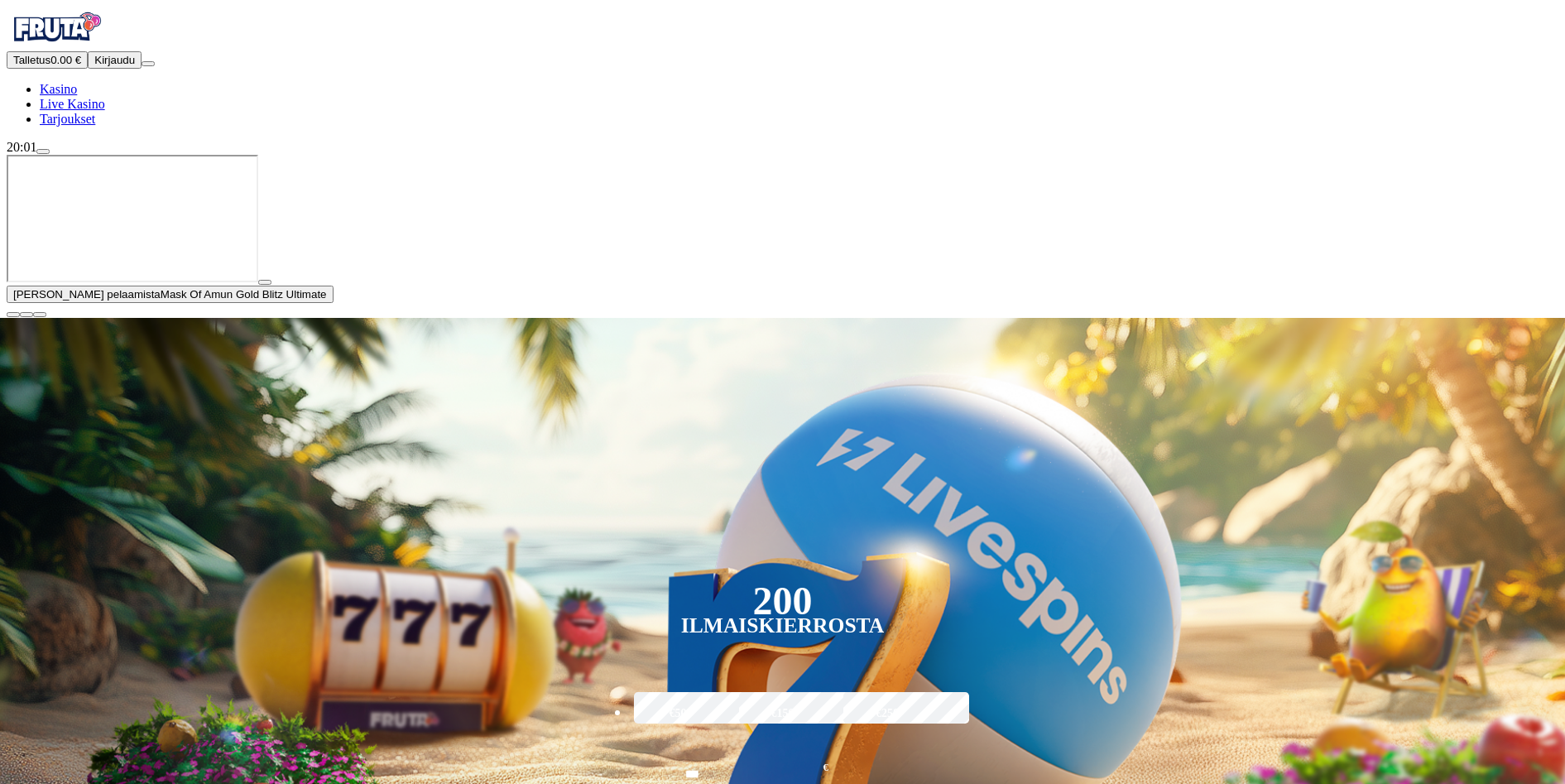
click at [13, 315] on span "close icon" at bounding box center [13, 315] width 0 height 0
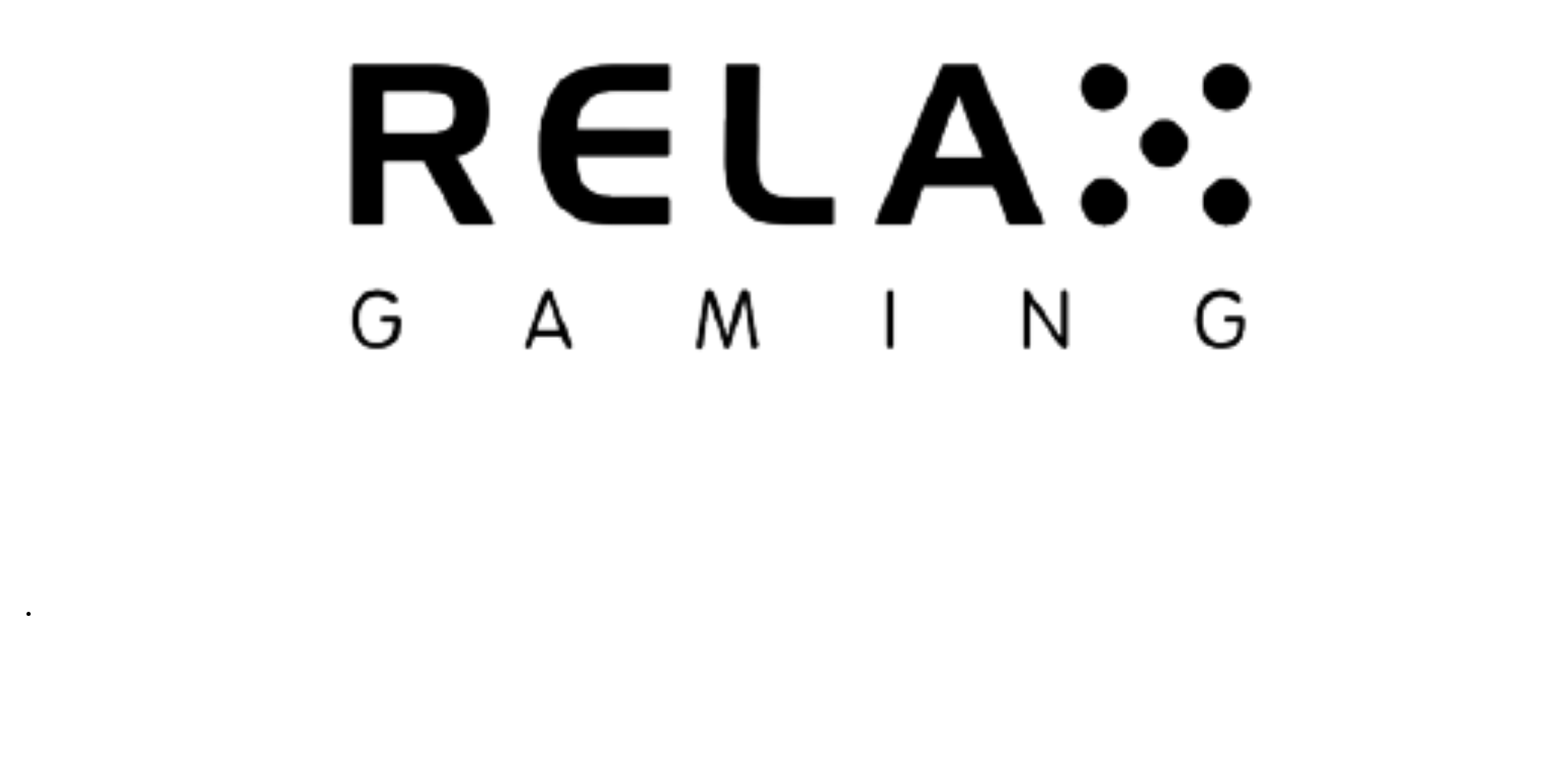
scroll to position [4386, 0]
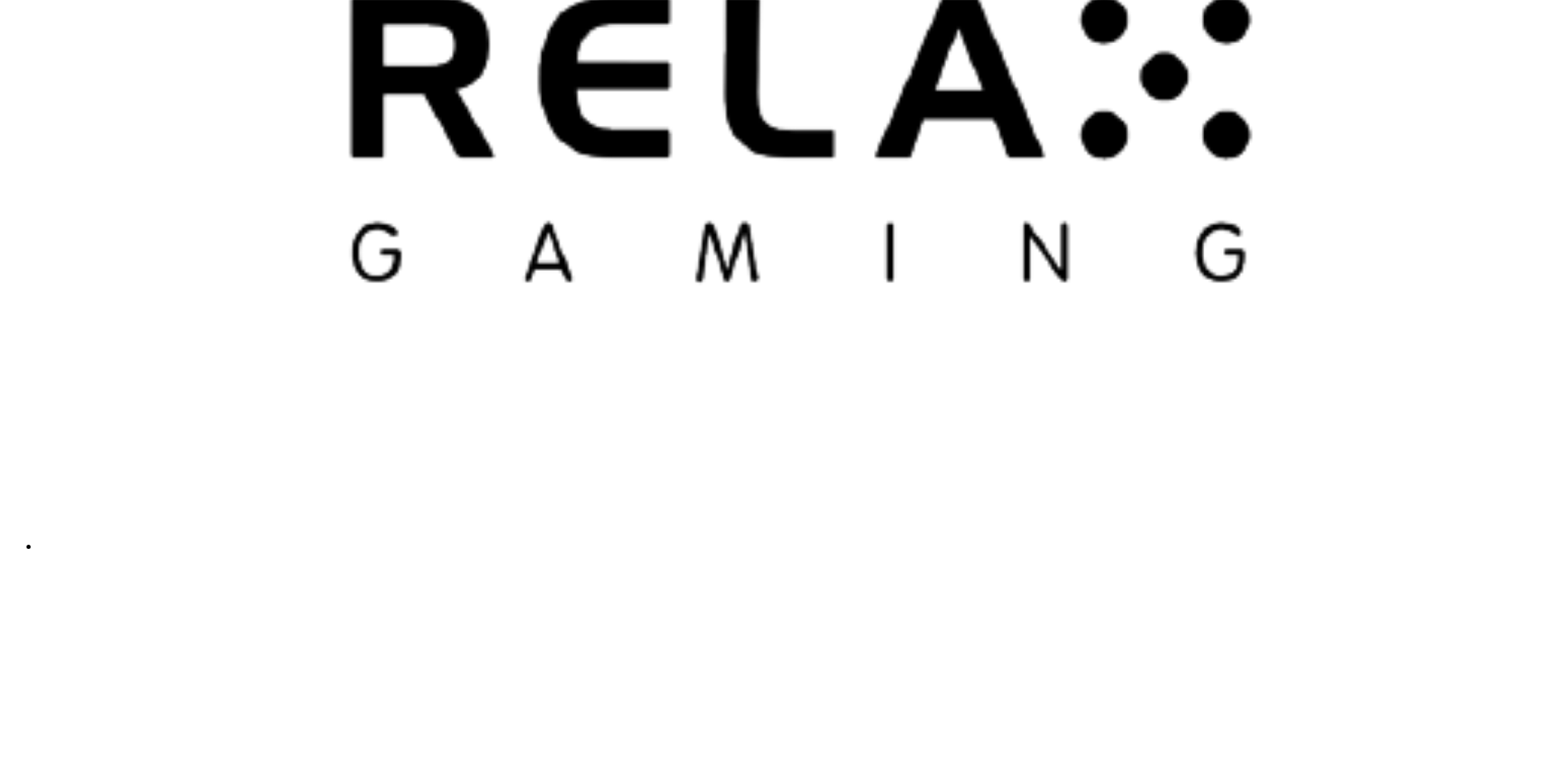
scroll to position [4303, 0]
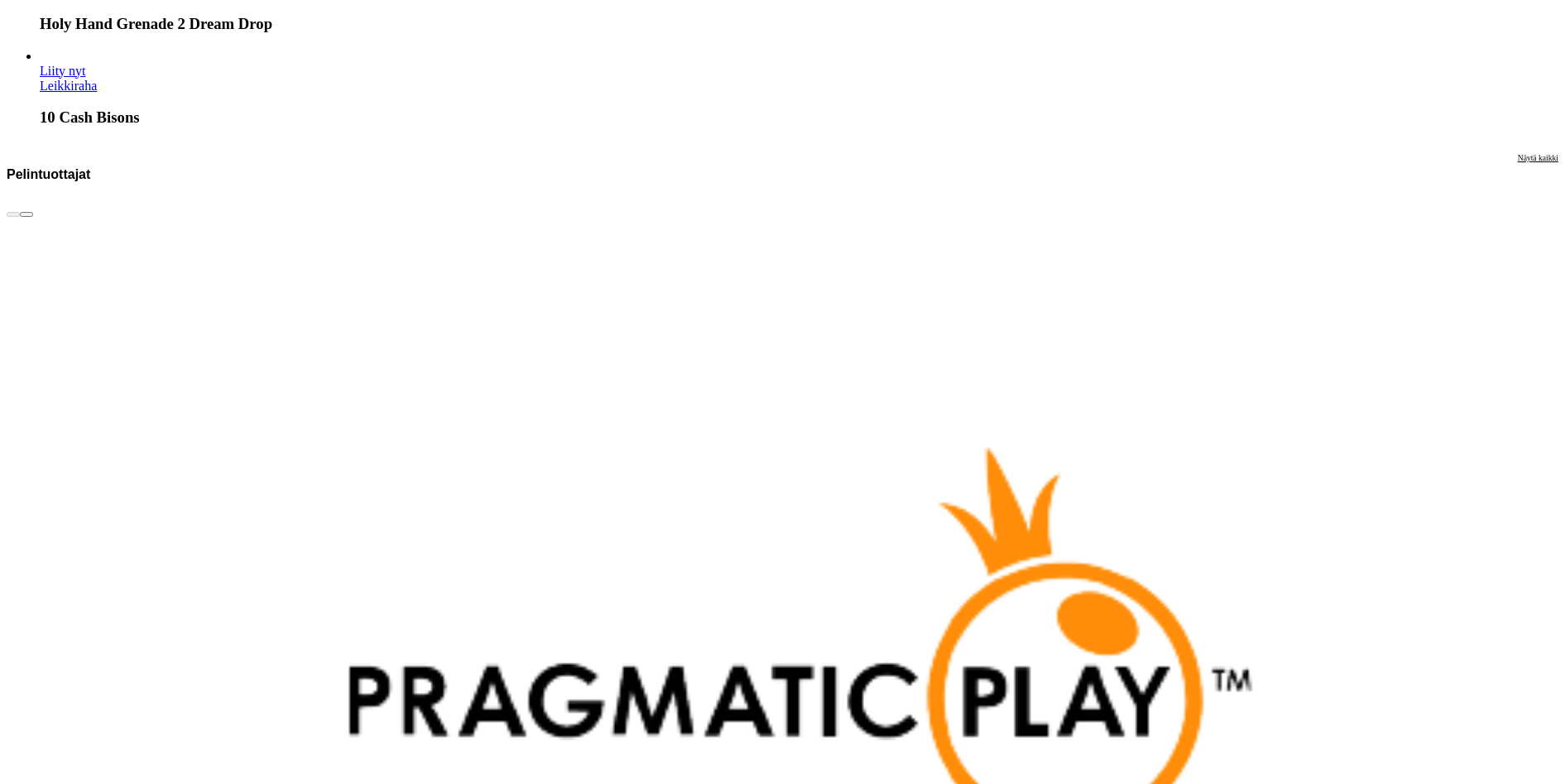
drag, startPoint x: 949, startPoint y: 696, endPoint x: 800, endPoint y: 571, distance: 194.5
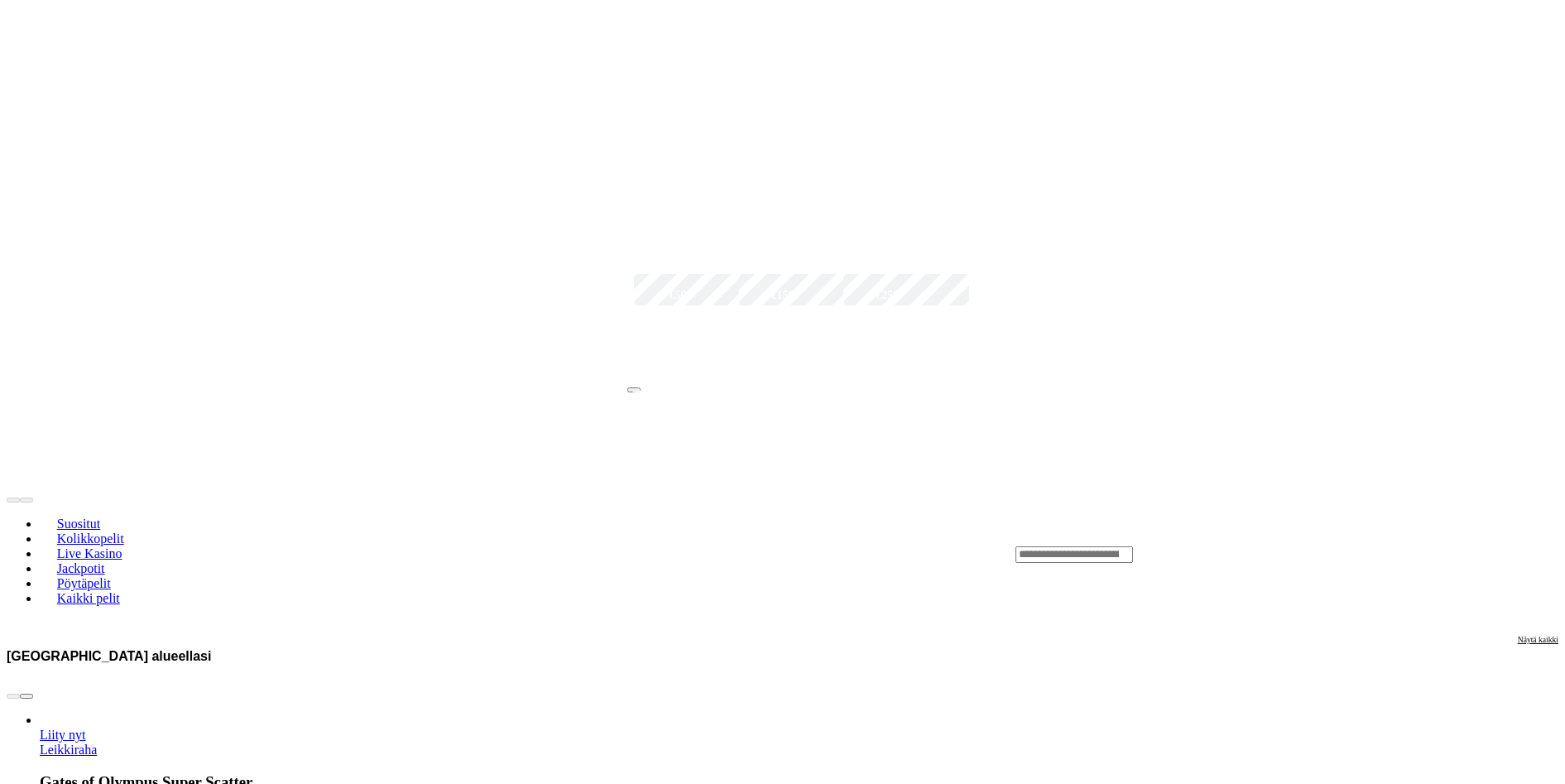
scroll to position [745, 0]
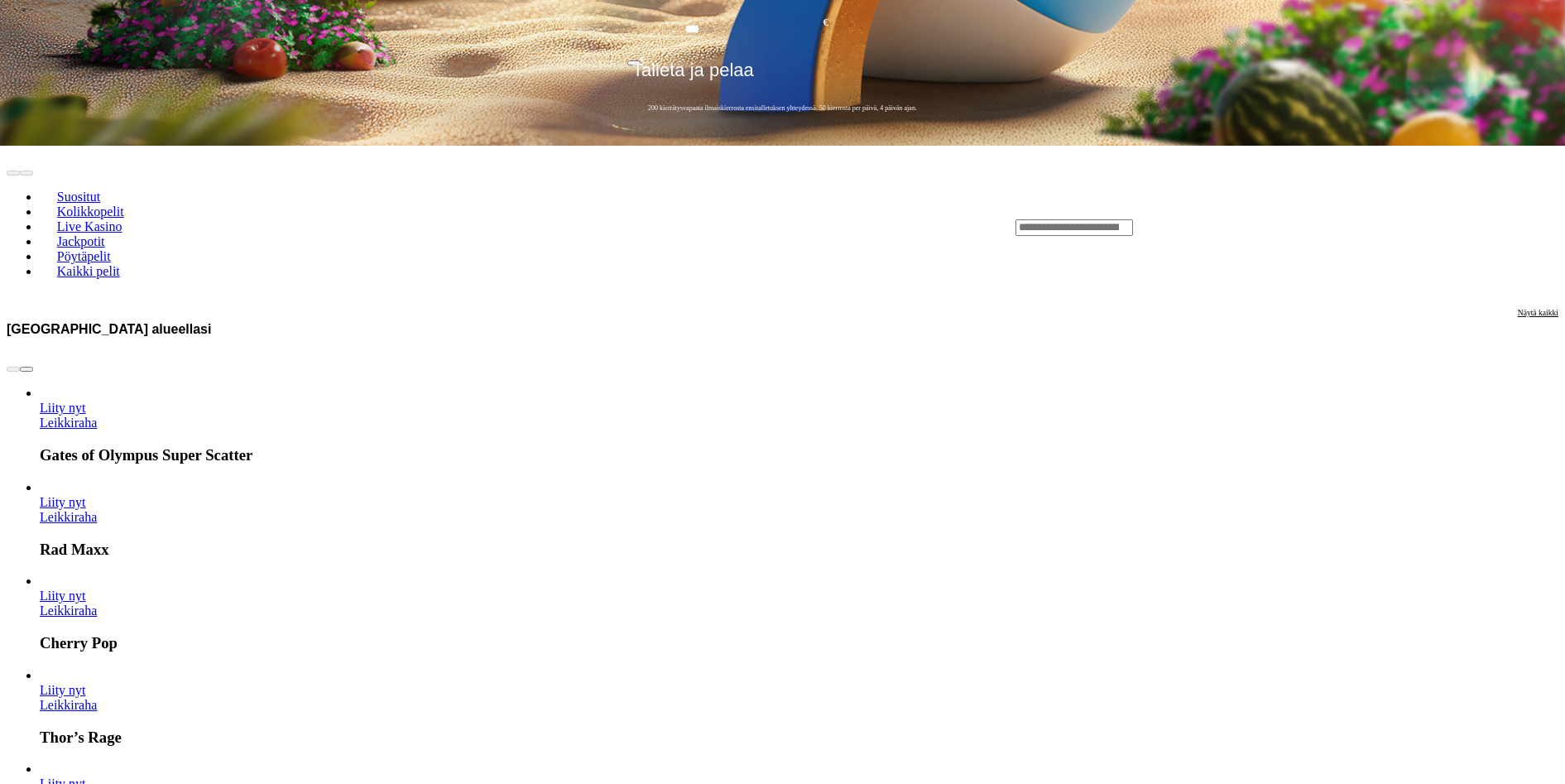
drag, startPoint x: 1501, startPoint y: 105, endPoint x: 1496, endPoint y: 93, distance: 13.0
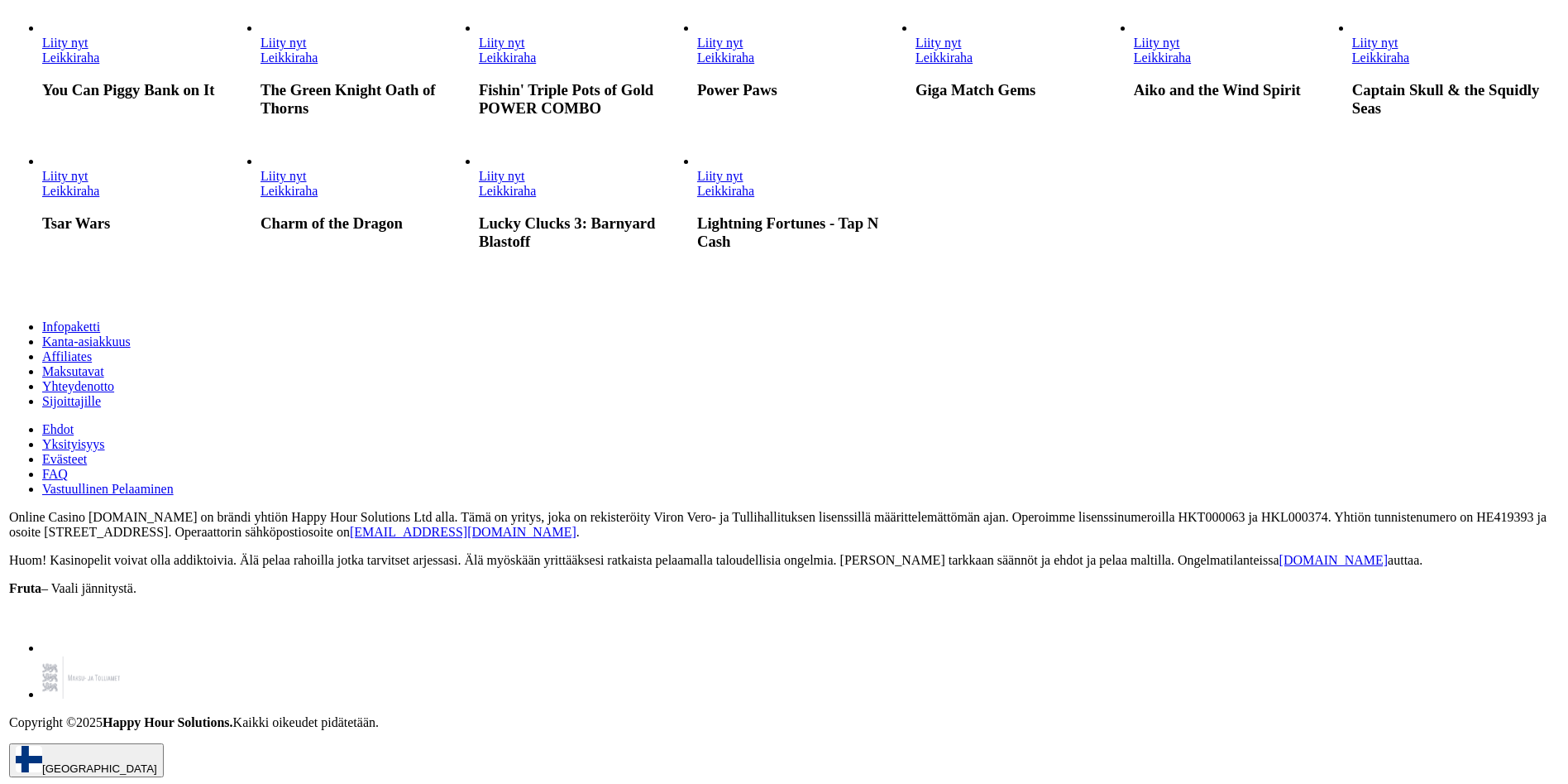
scroll to position [3144, 0]
click at [695, 65] on link "Power Paws" at bounding box center [695, 65] width 0 height 0
drag, startPoint x: 532, startPoint y: 16, endPoint x: 541, endPoint y: 22, distance: 10.8
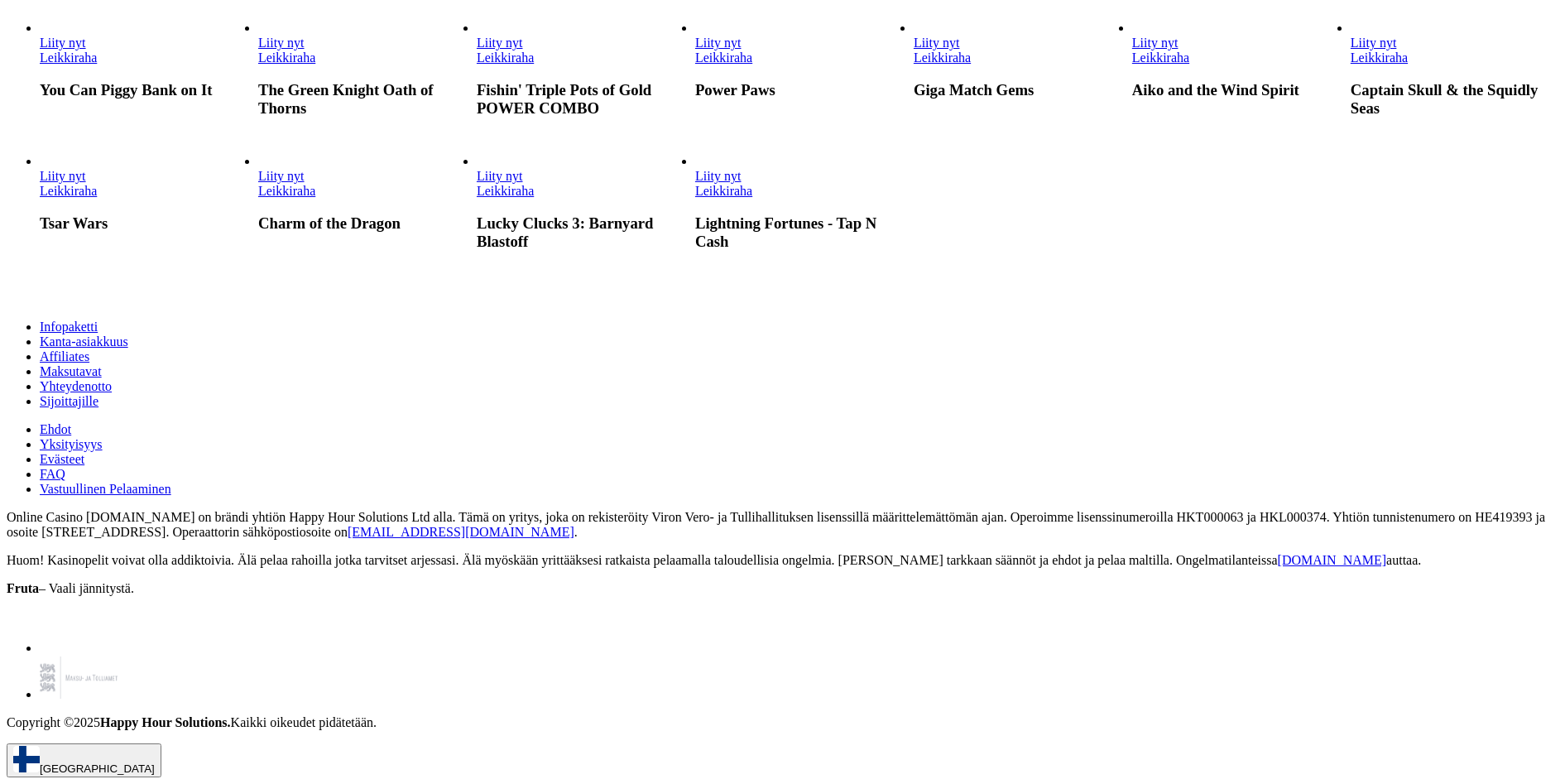
scroll to position [2731, 0]
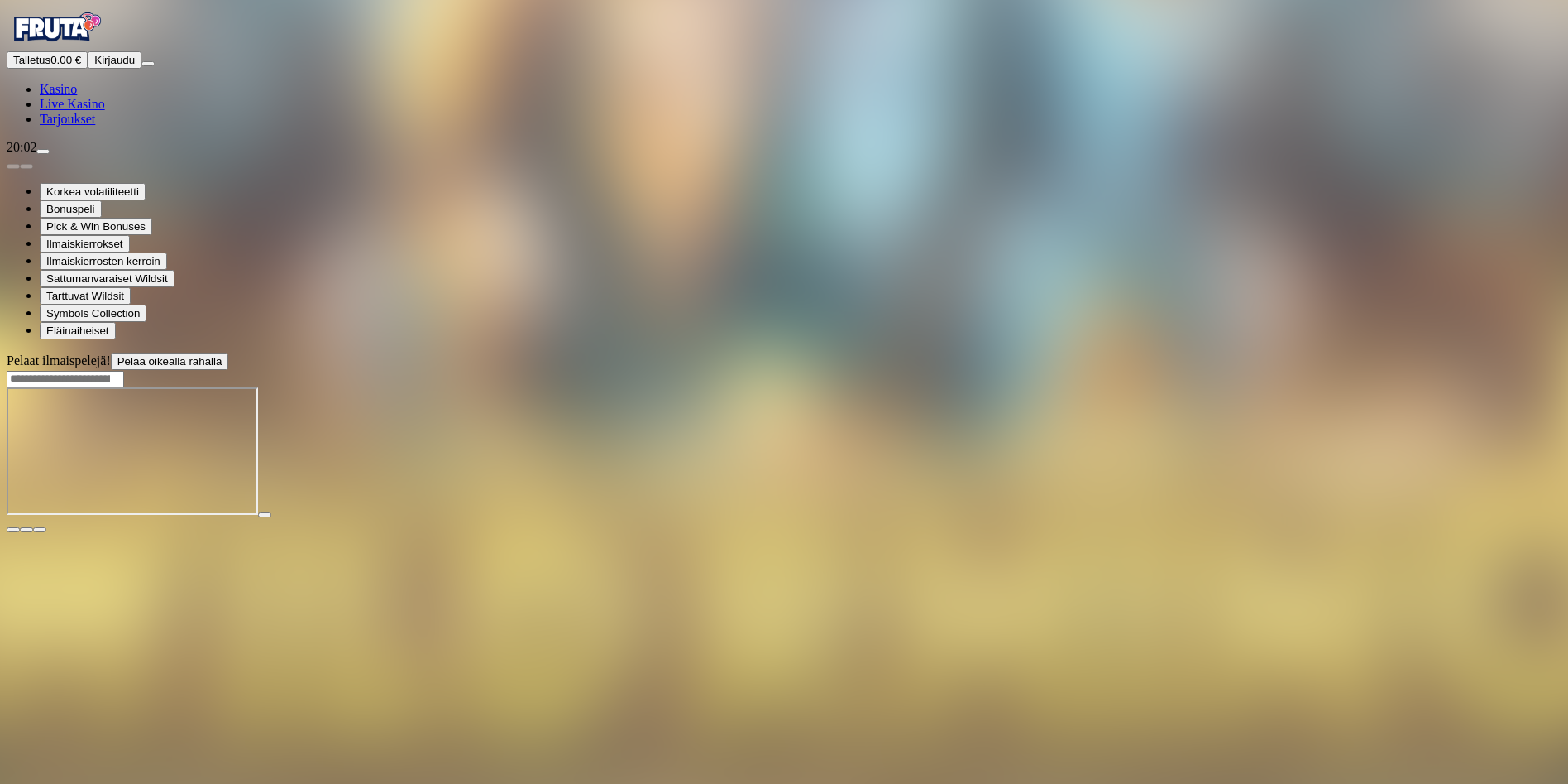
click at [77, 96] on span "Kasino" at bounding box center [58, 89] width 38 height 14
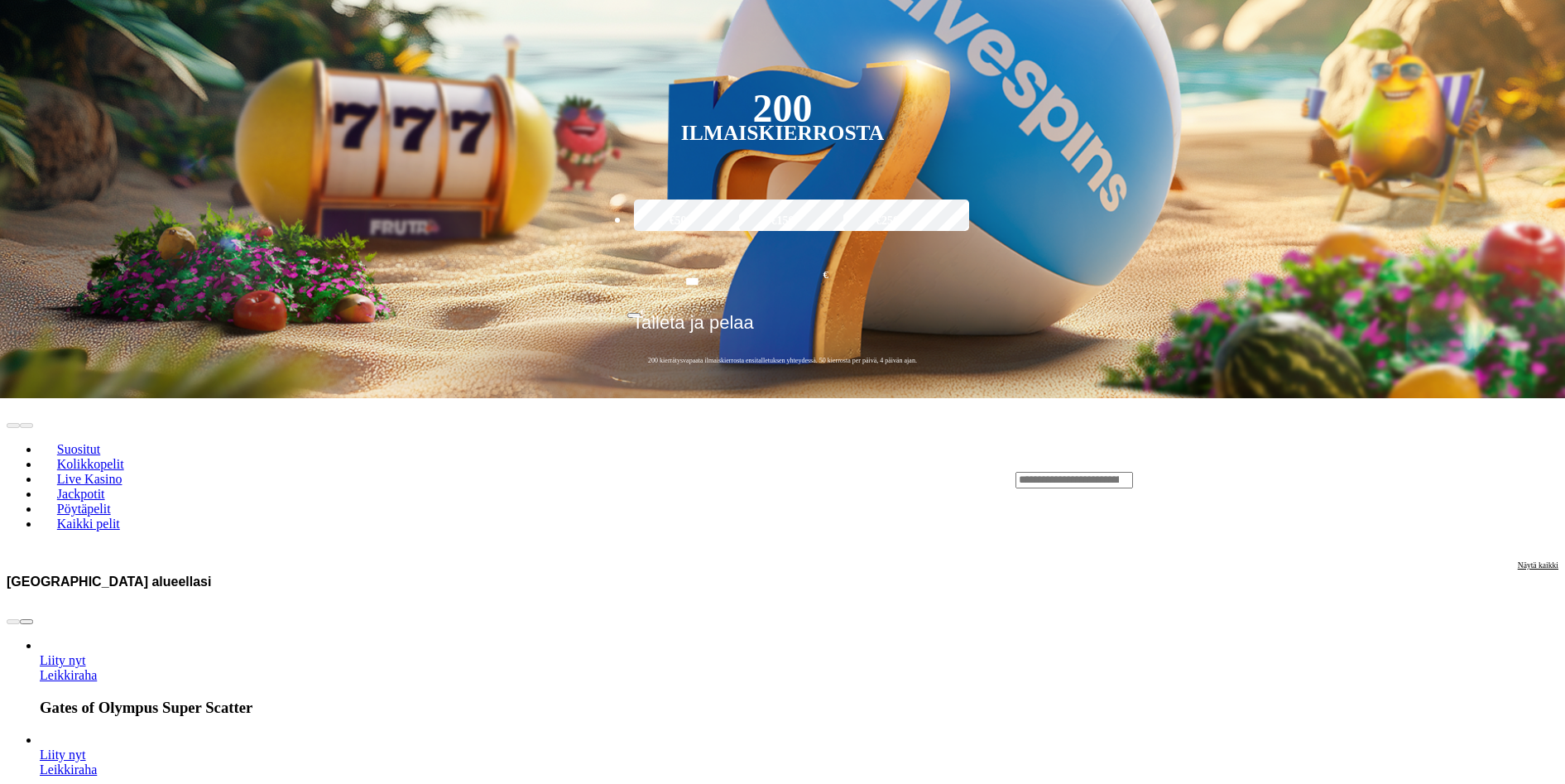
scroll to position [496, 0]
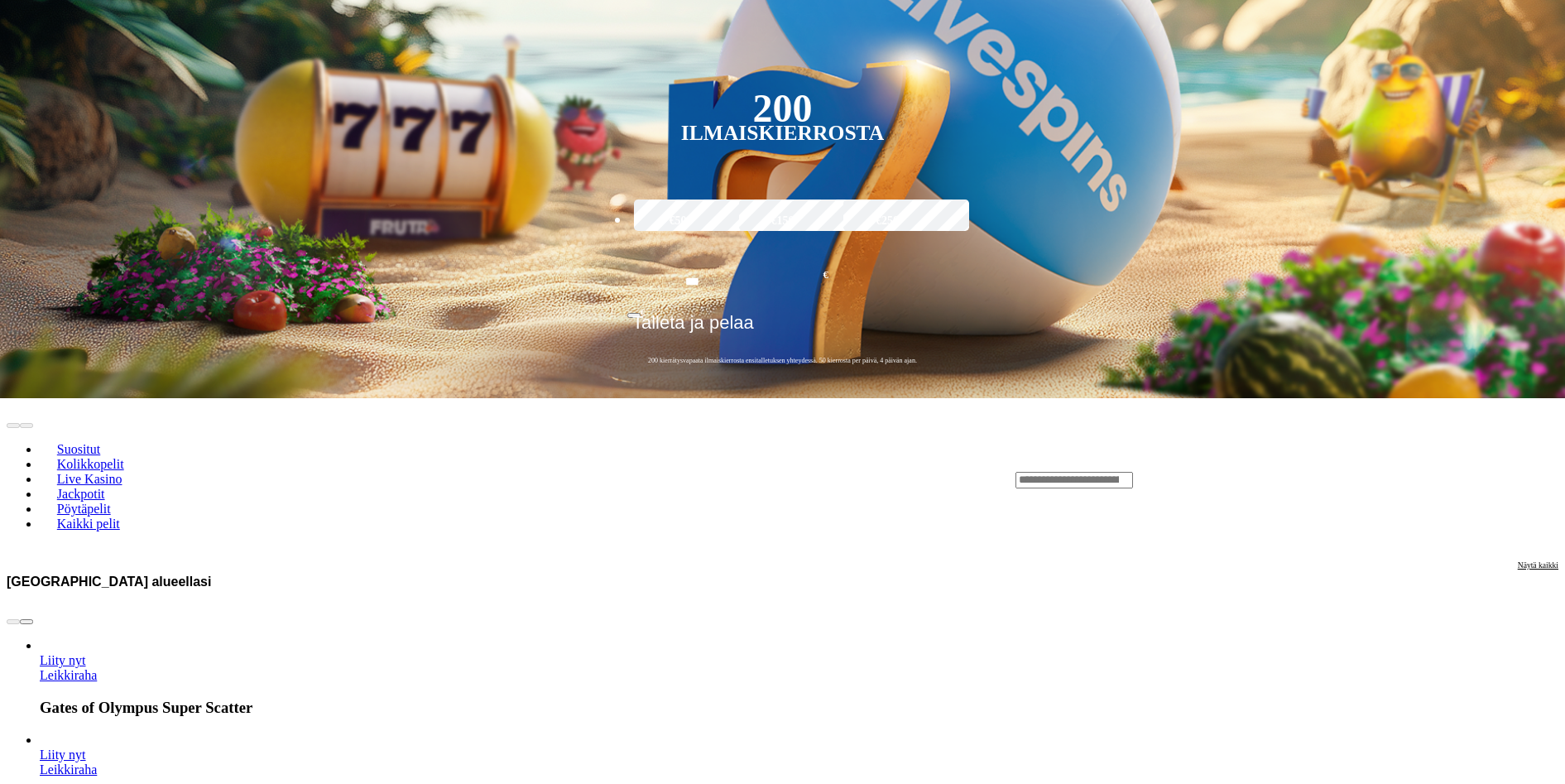
scroll to position [331, 0]
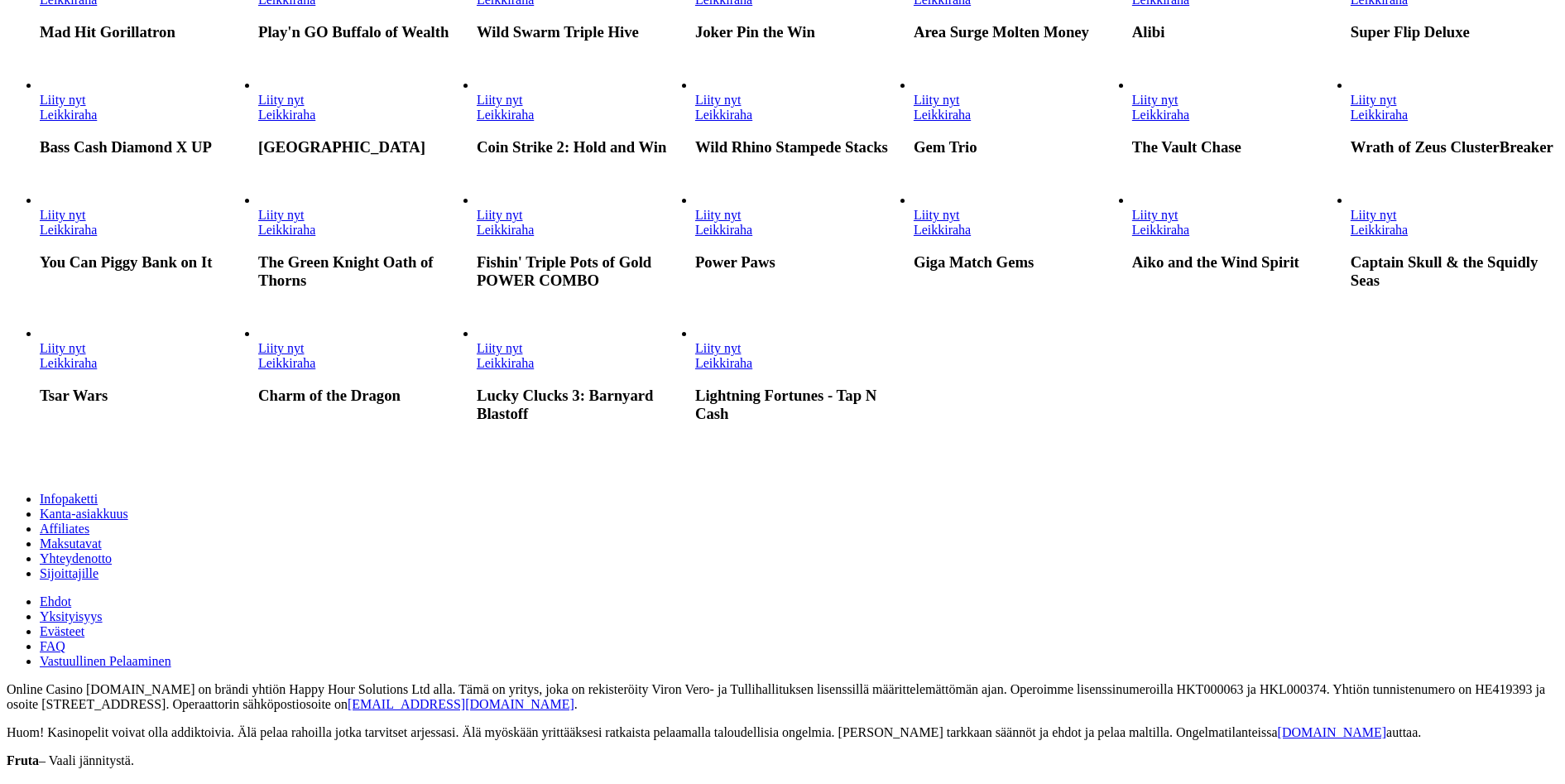
scroll to position [1554, 0]
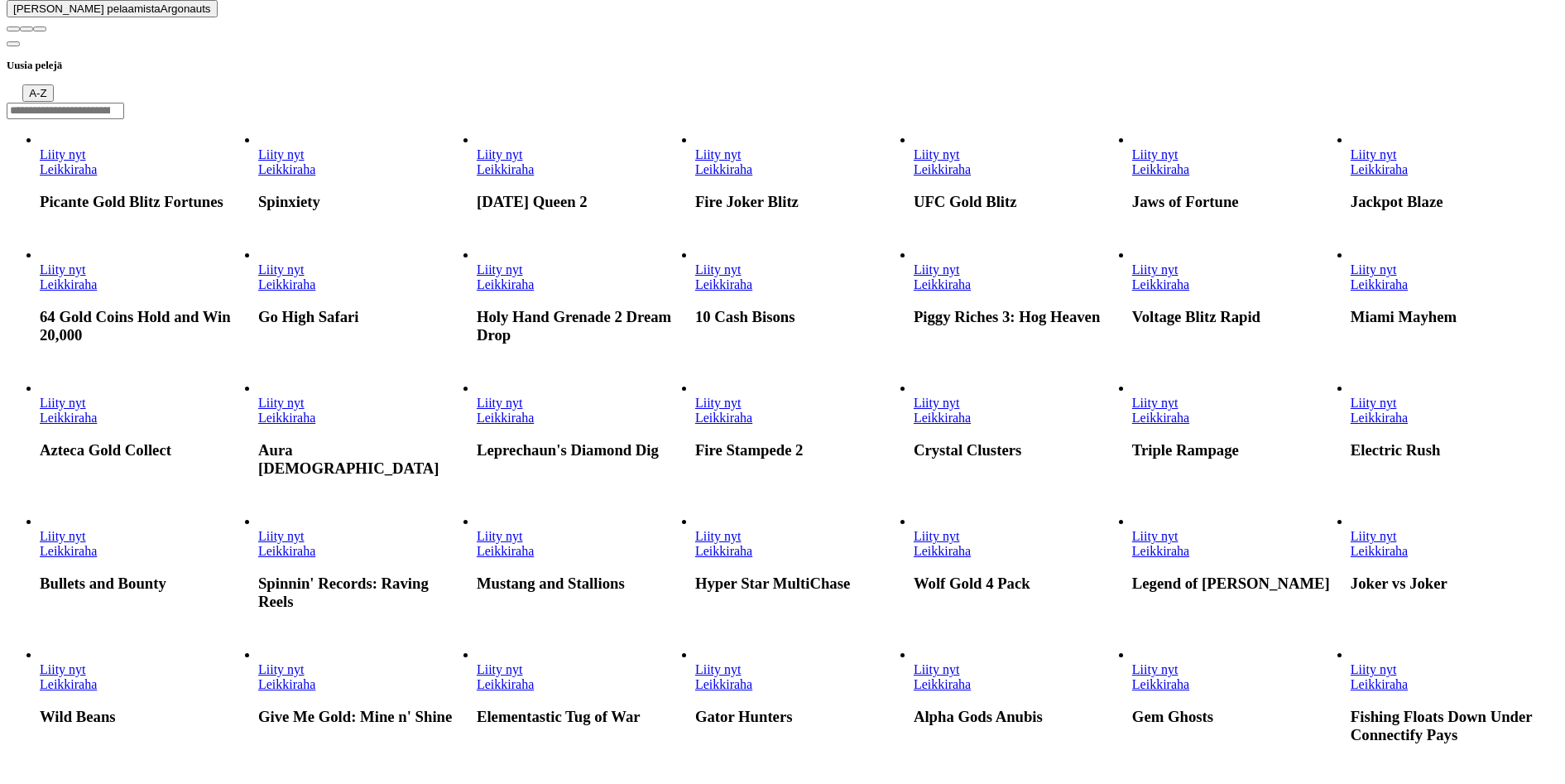
scroll to position [331, 0]
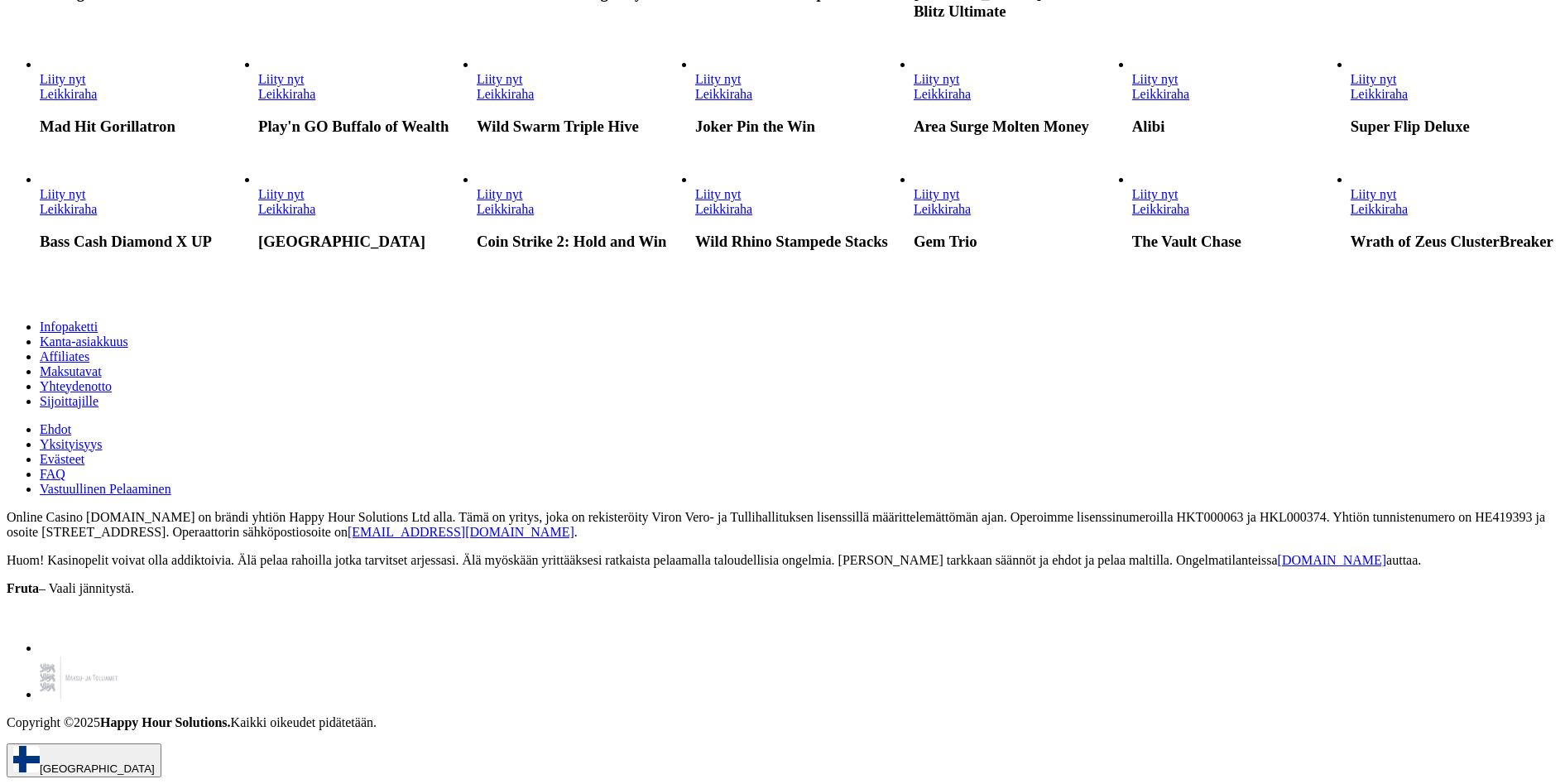
scroll to position [1903, 0]
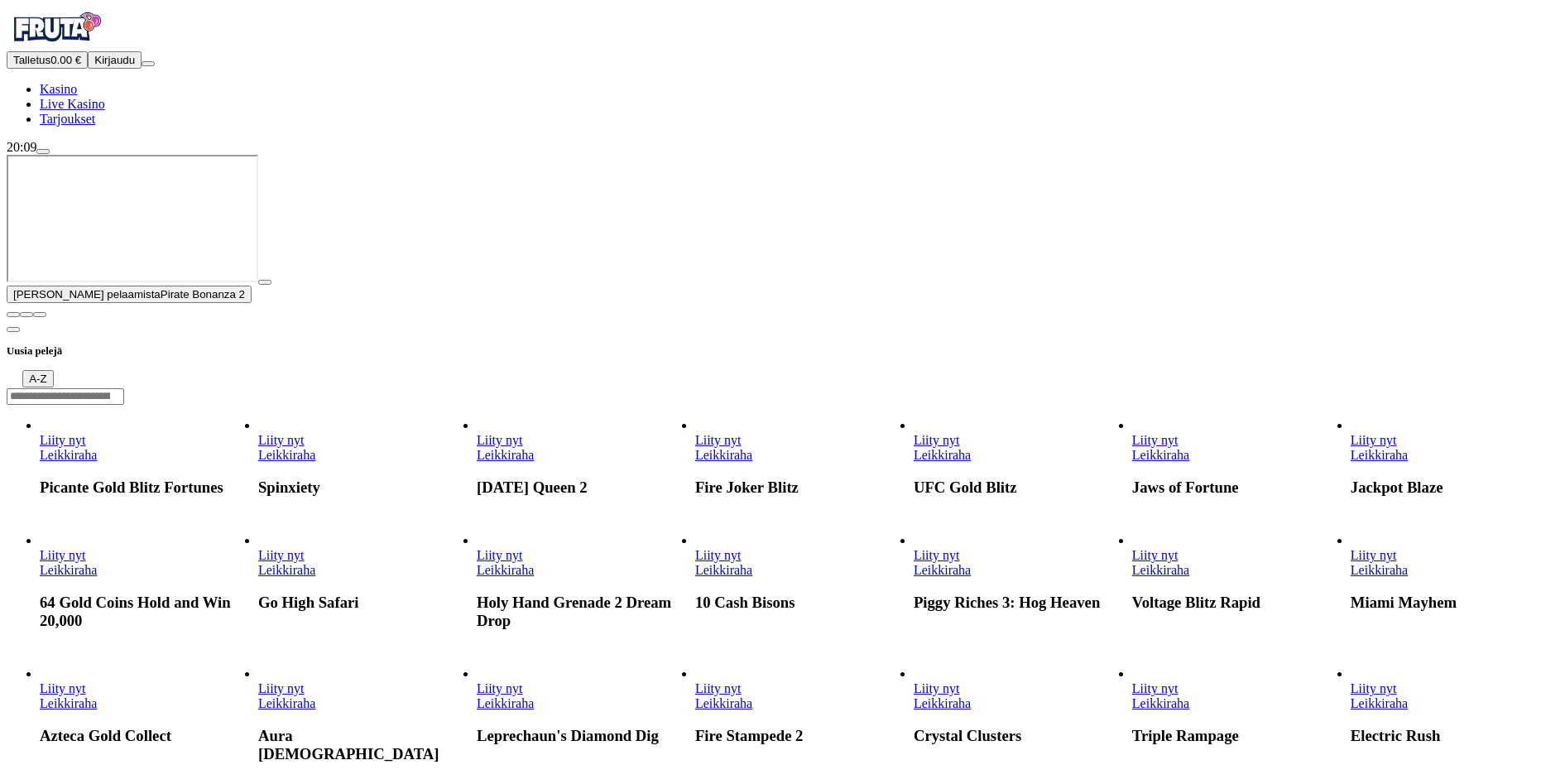
click at [265, 283] on span "play icon" at bounding box center [265, 283] width 0 height 0
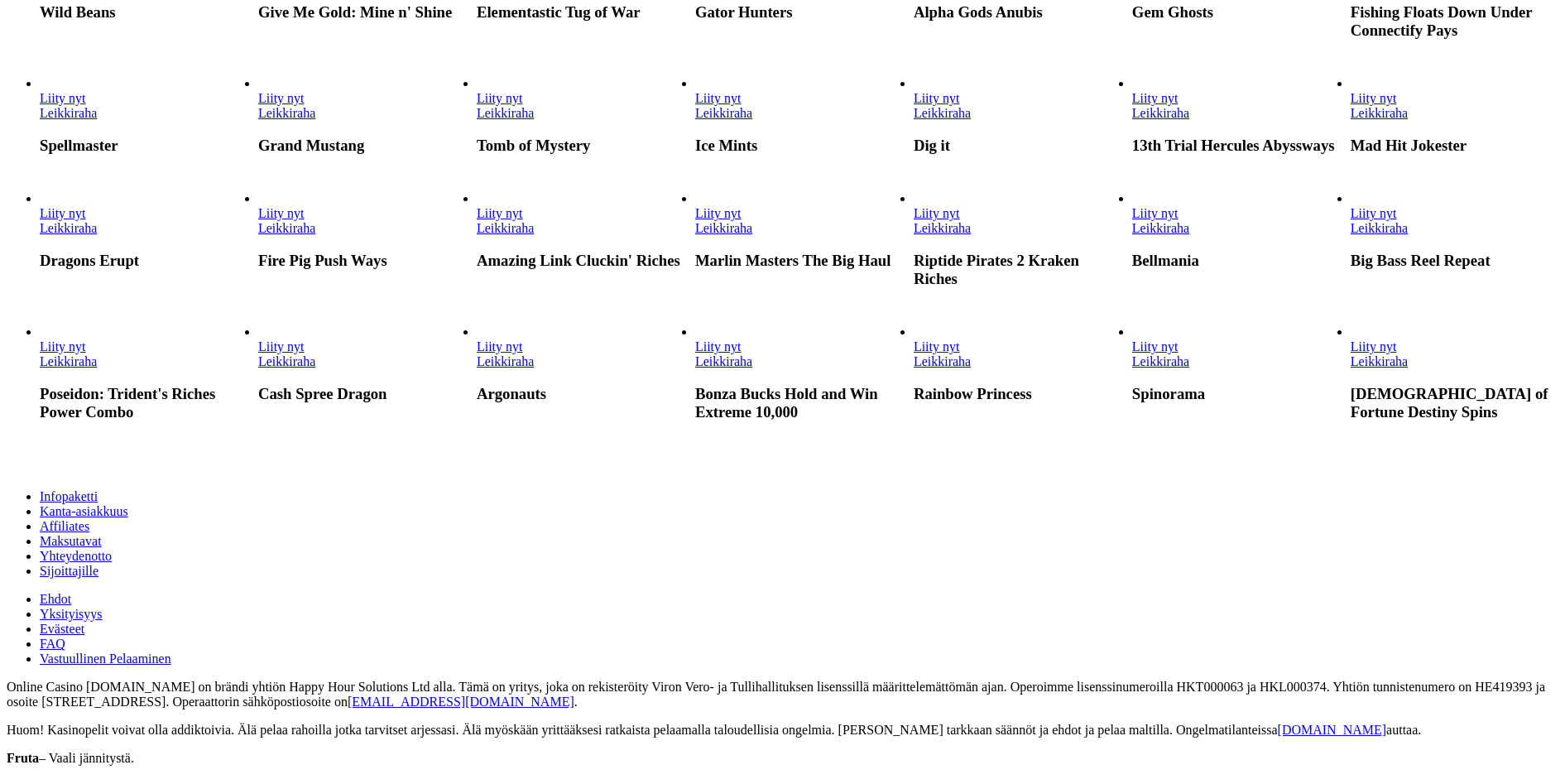
scroll to position [993, 0]
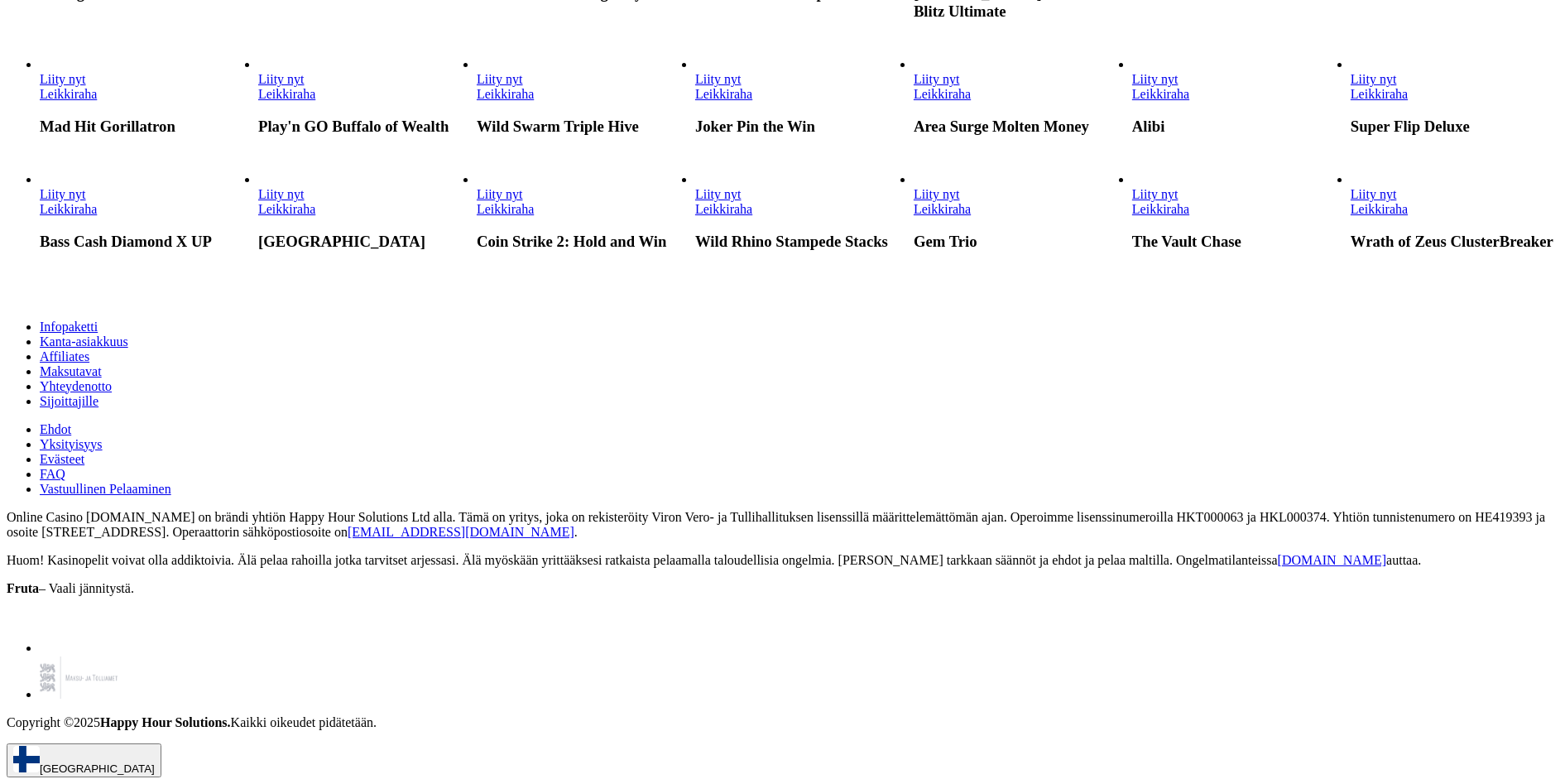
scroll to position [2069, 0]
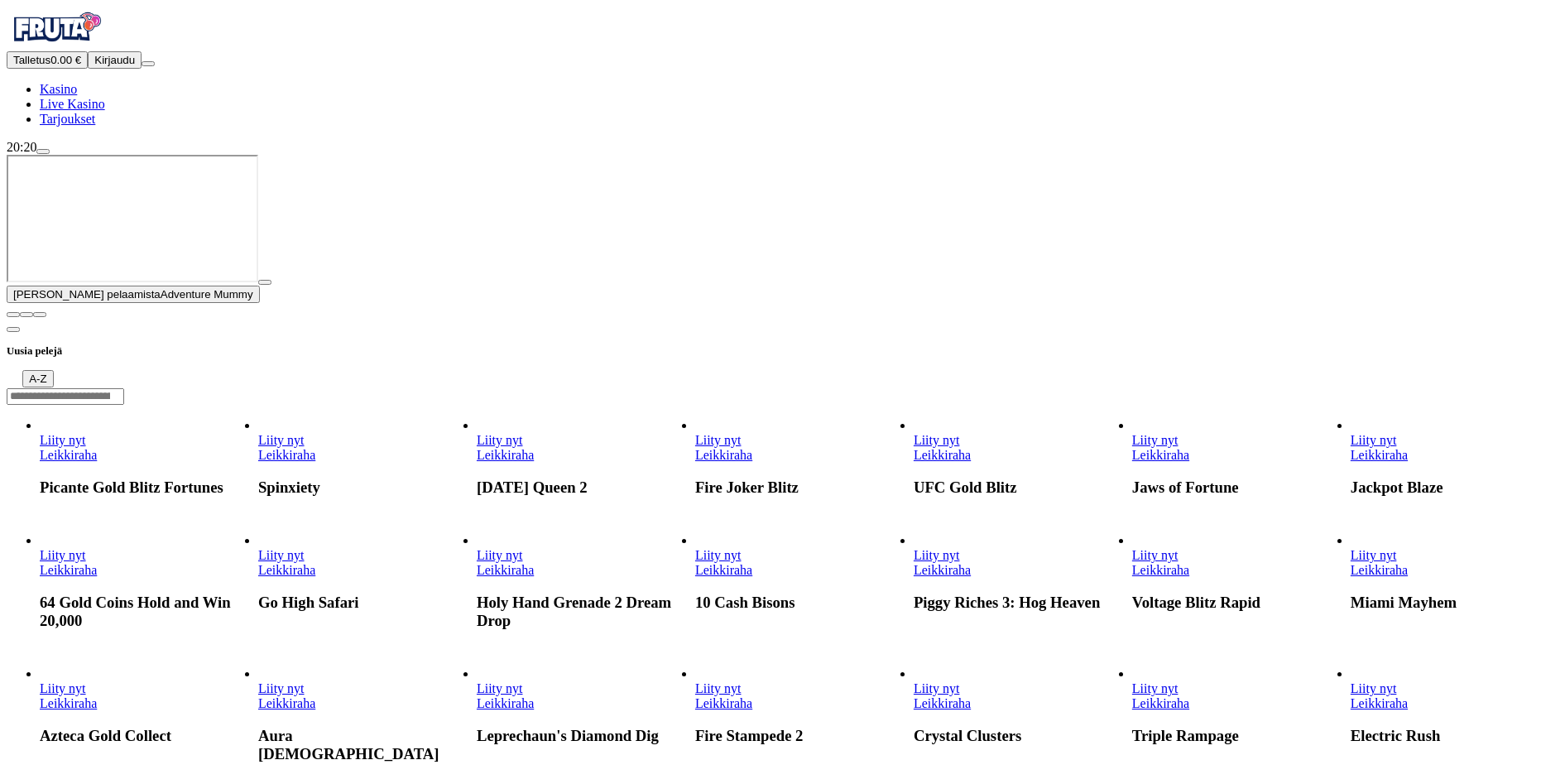
click at [13, 315] on span "close icon" at bounding box center [13, 315] width 0 height 0
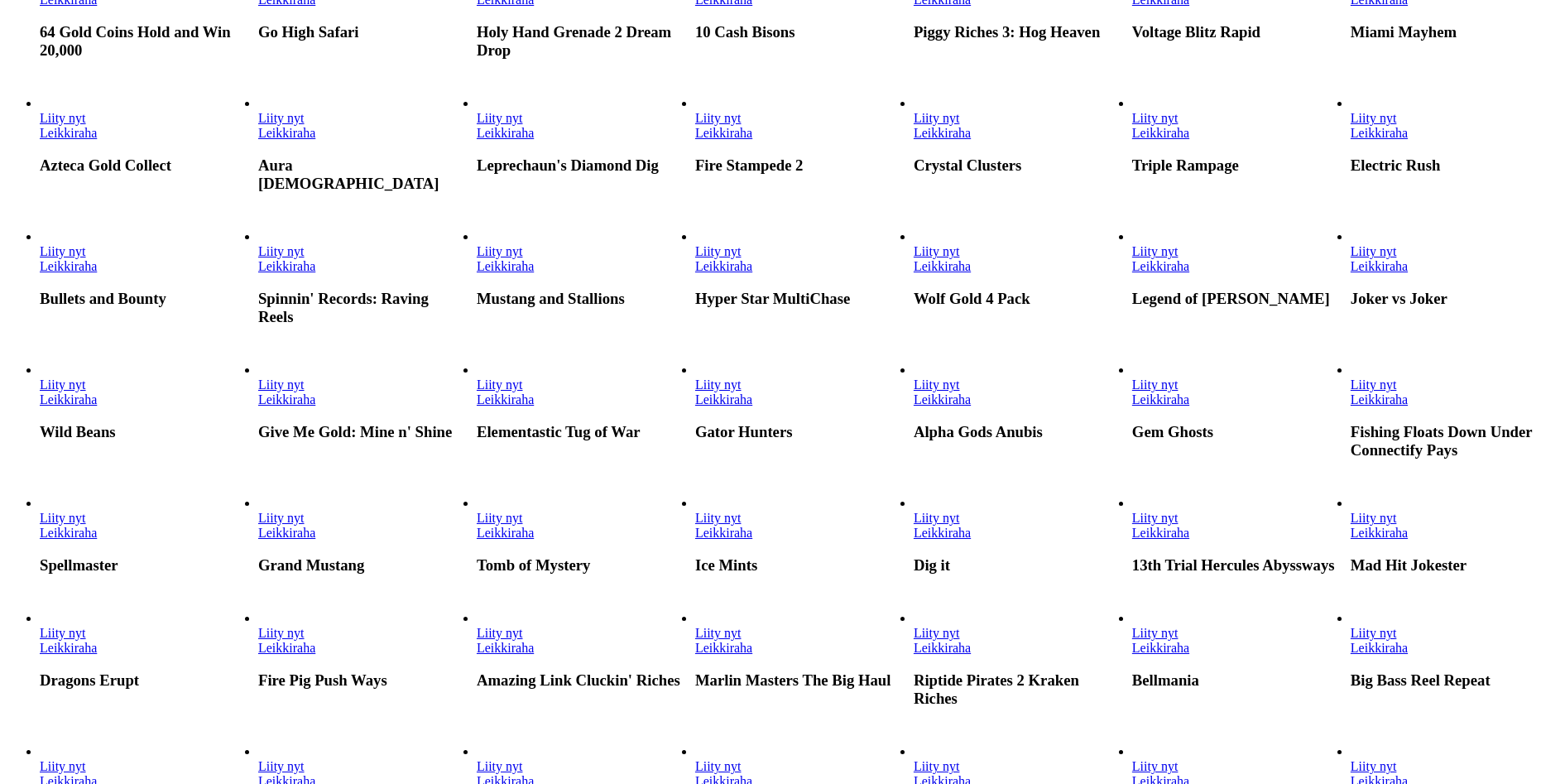
scroll to position [414, 0]
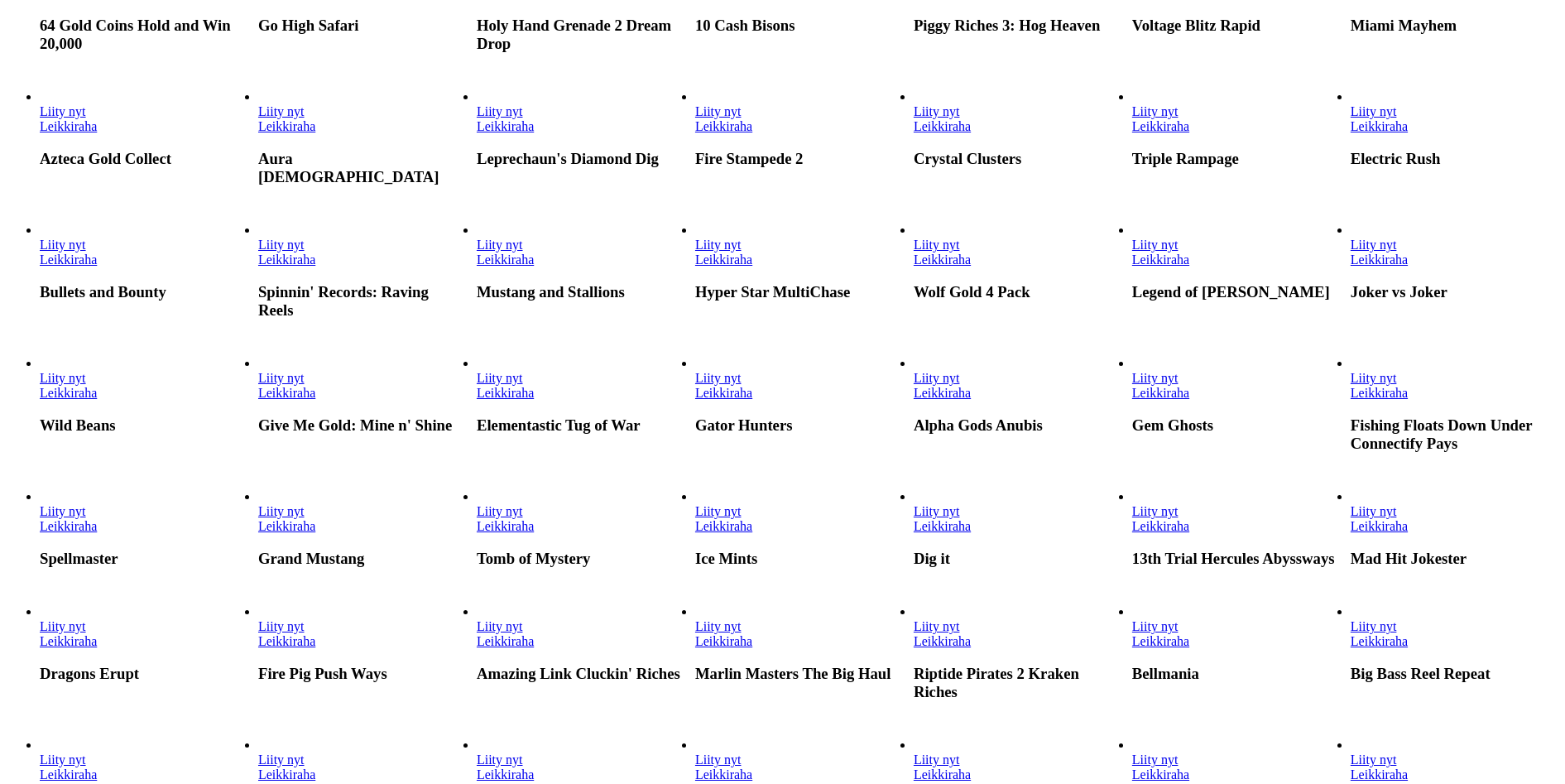
click at [315, 134] on link "Leikkiraha" at bounding box center [287, 126] width 57 height 14
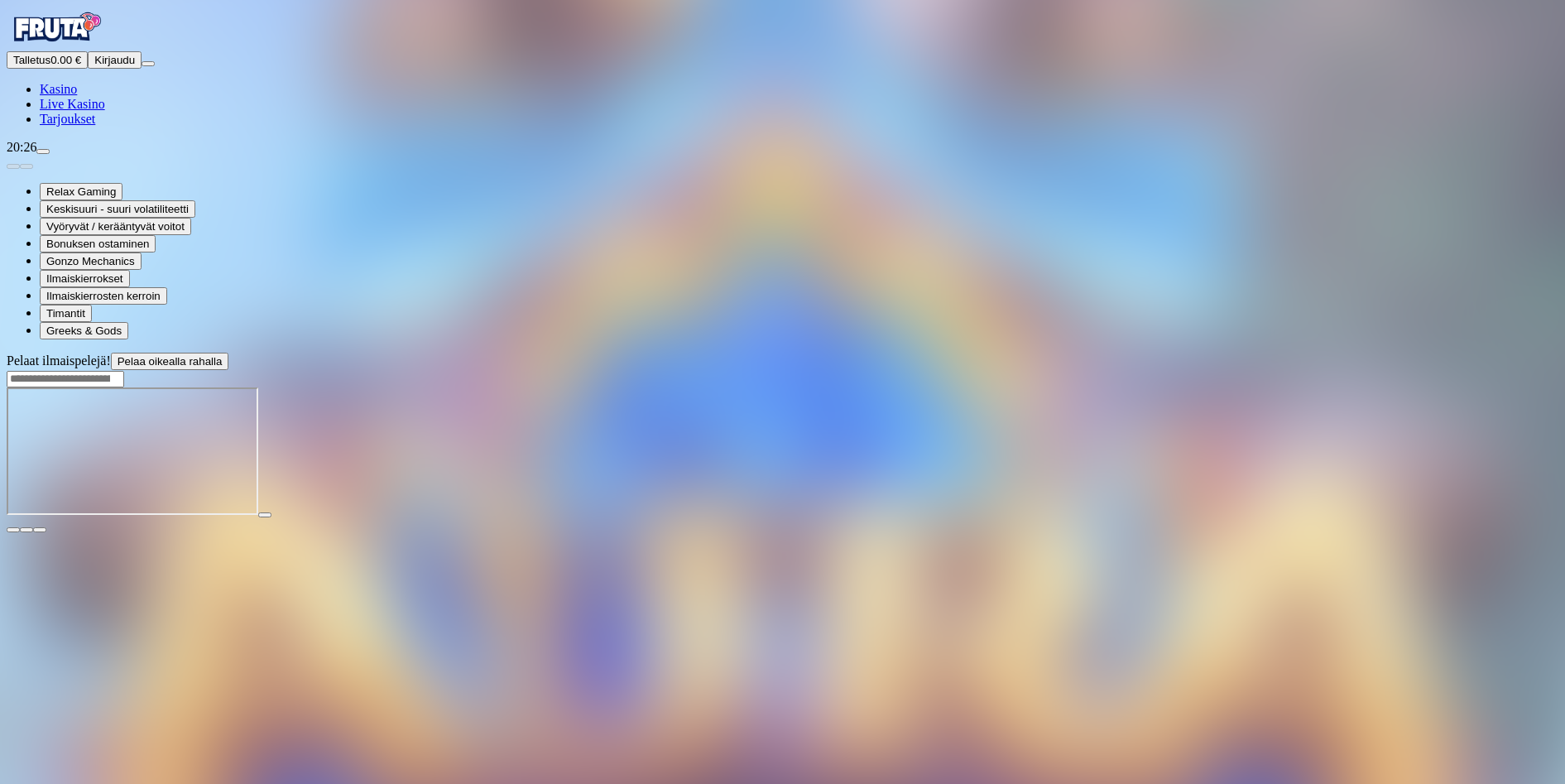
click at [75, 96] on span "Kasino" at bounding box center [58, 89] width 38 height 14
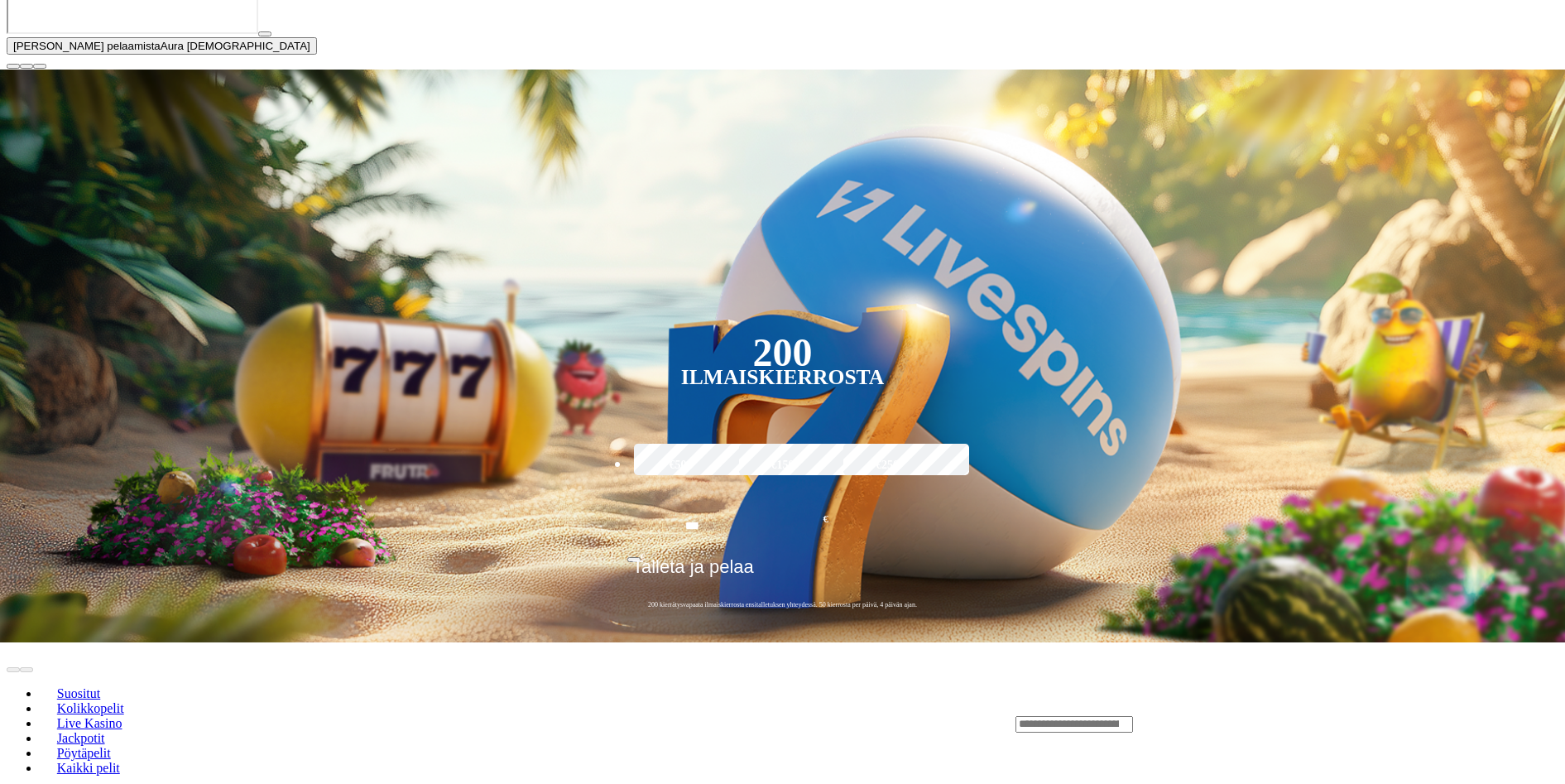
scroll to position [331, 0]
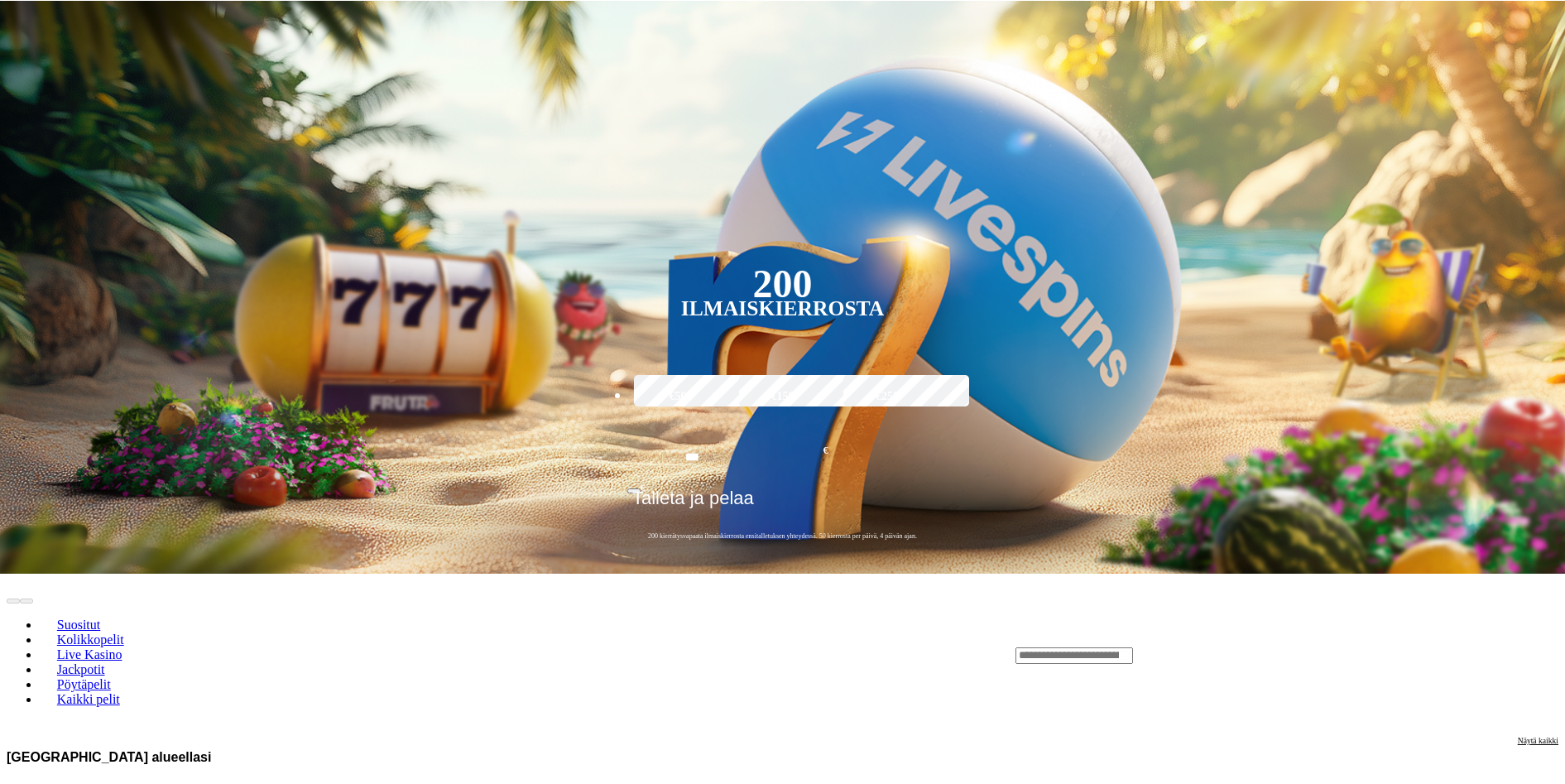
scroll to position [0, 0]
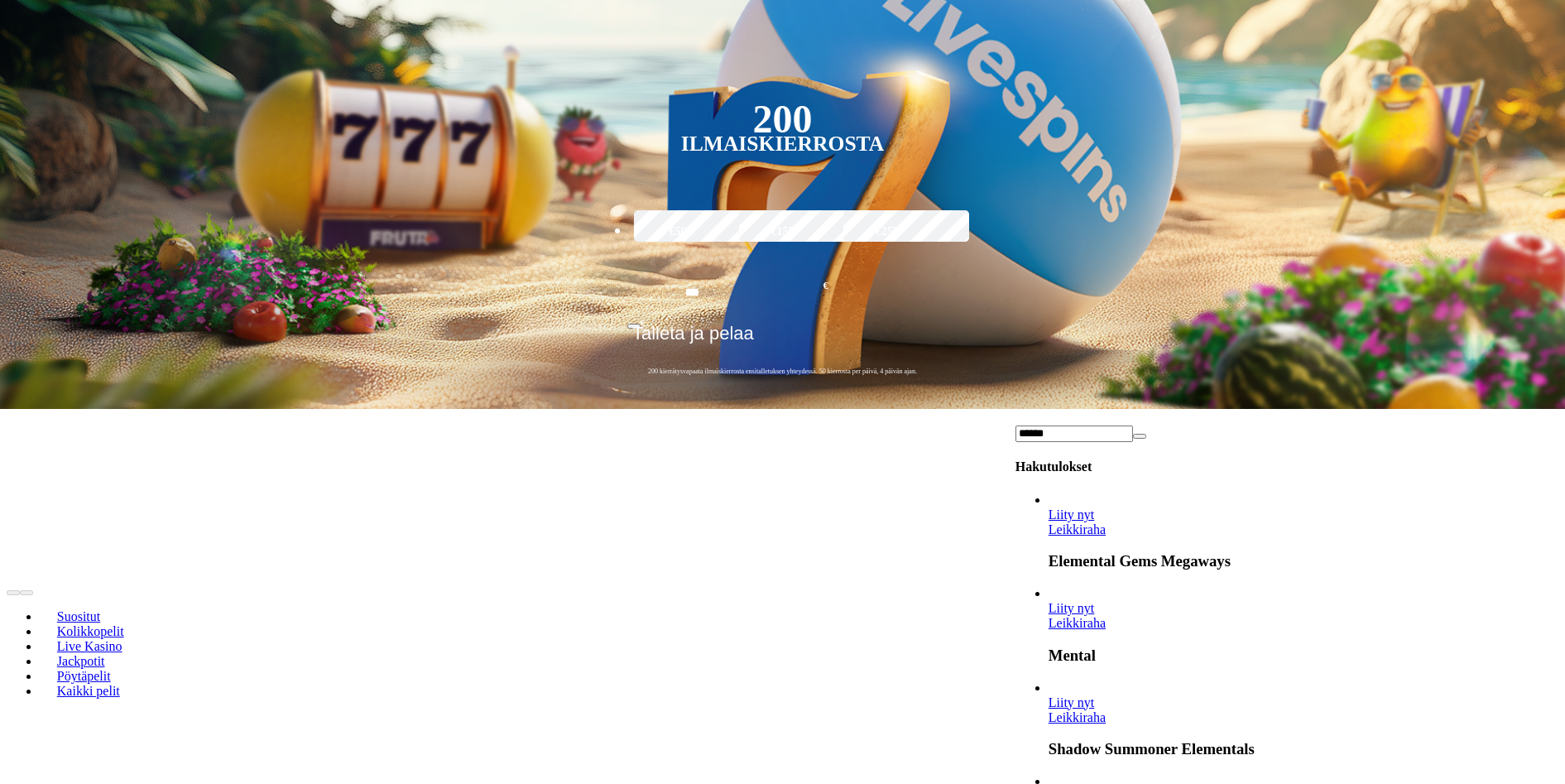
scroll to position [331, 0]
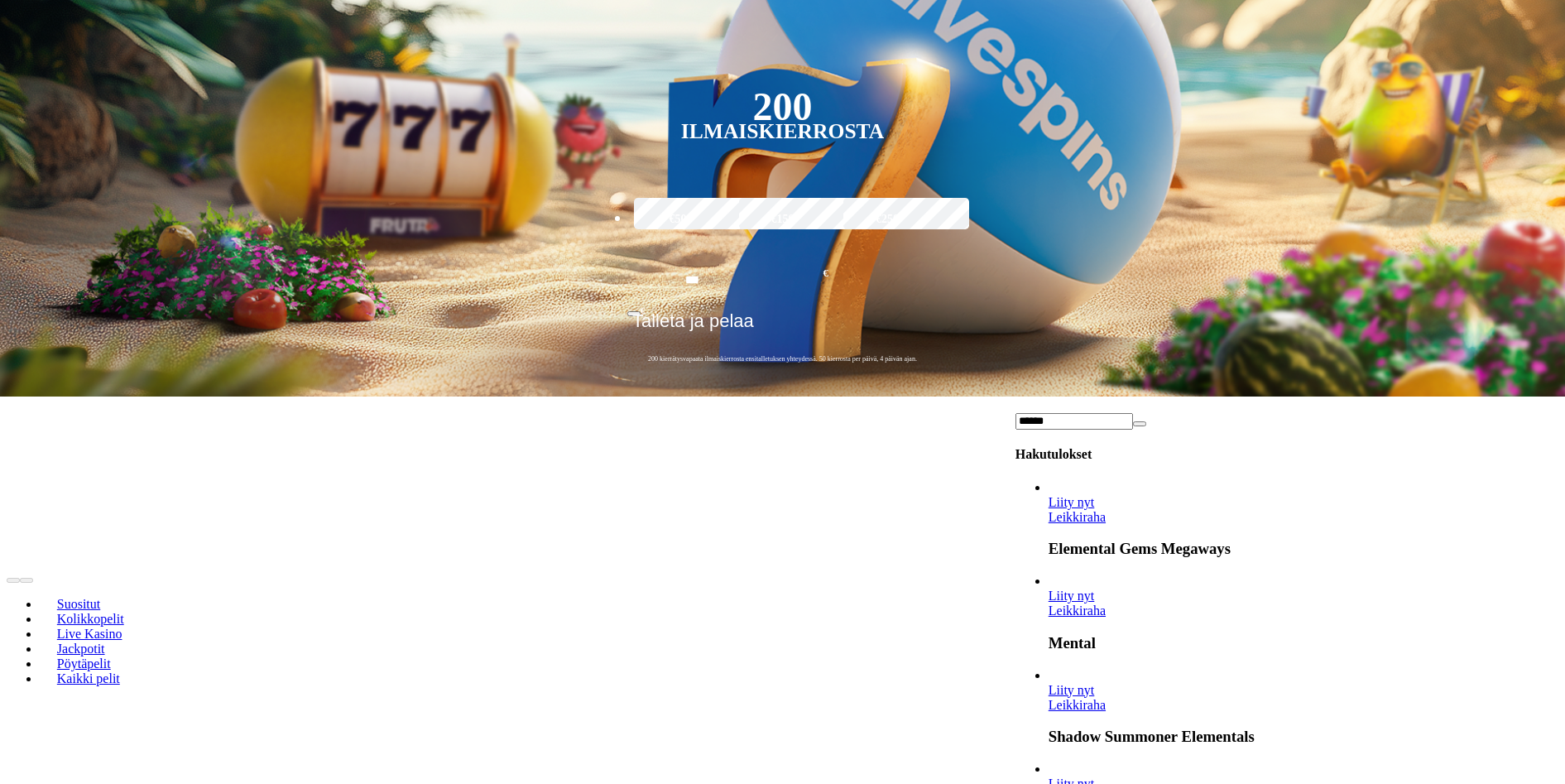
type input "******"
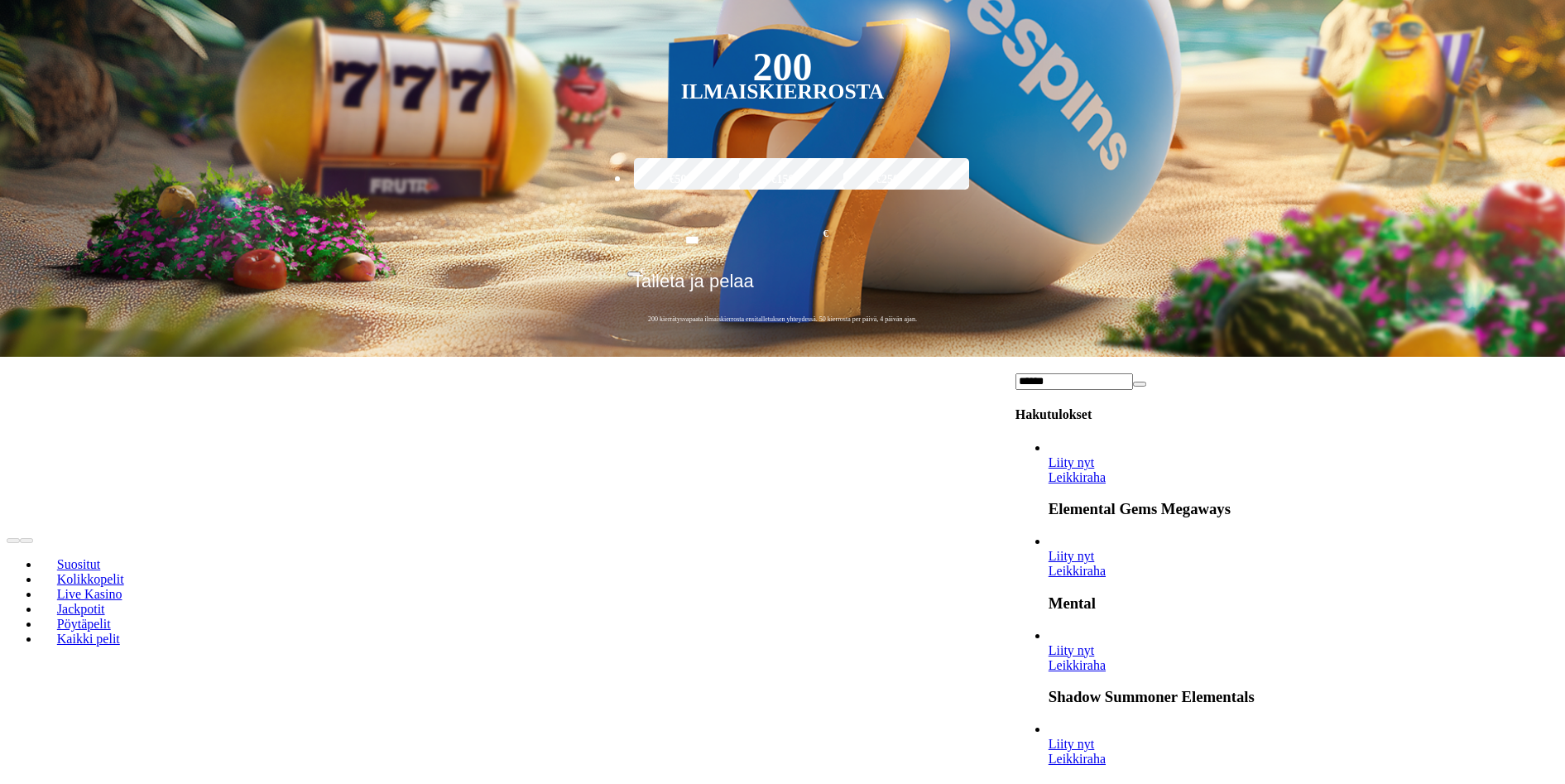
scroll to position [496, 0]
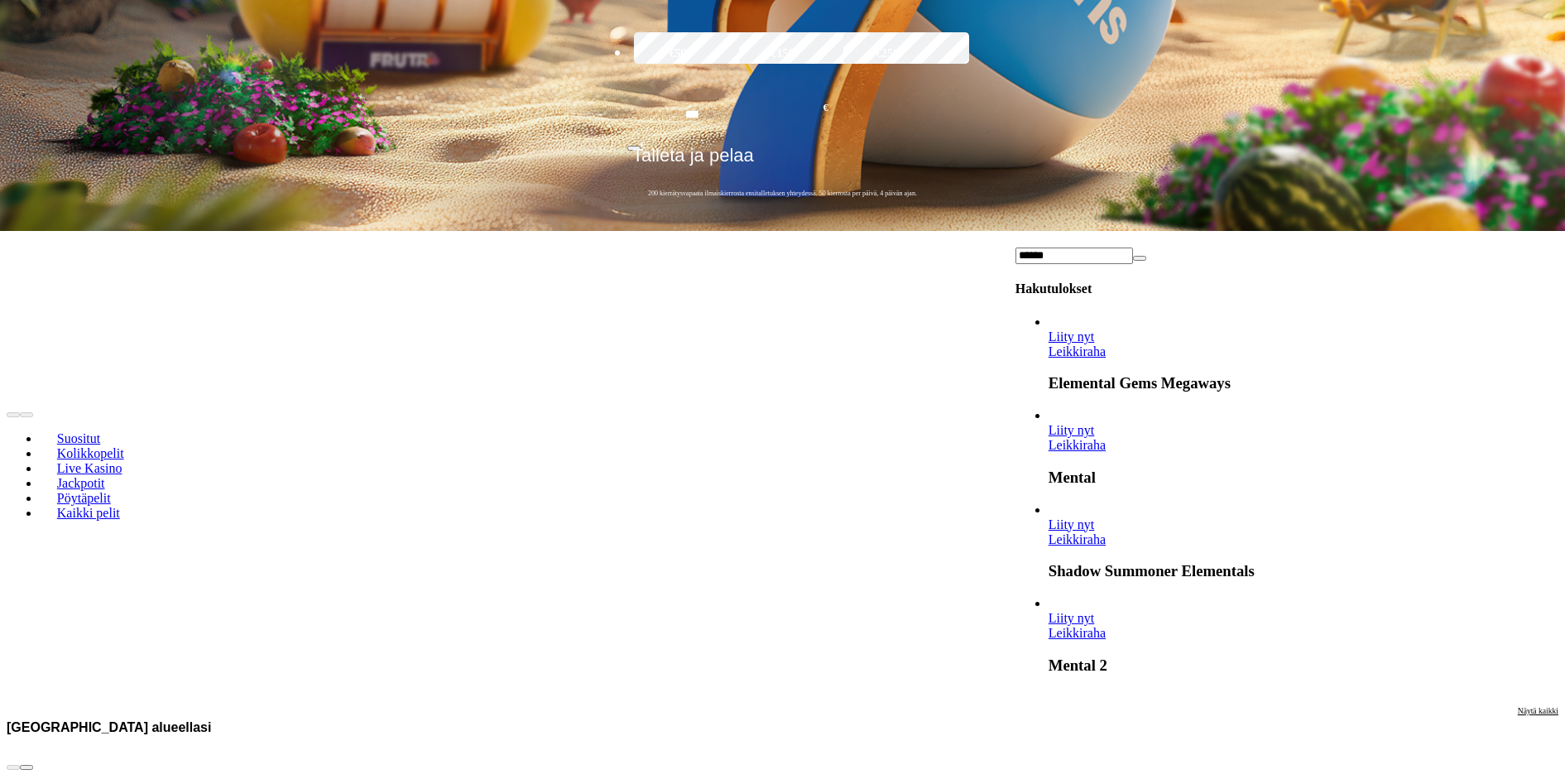
click at [1106, 625] on link "Leikkiraha" at bounding box center [1078, 632] width 57 height 14
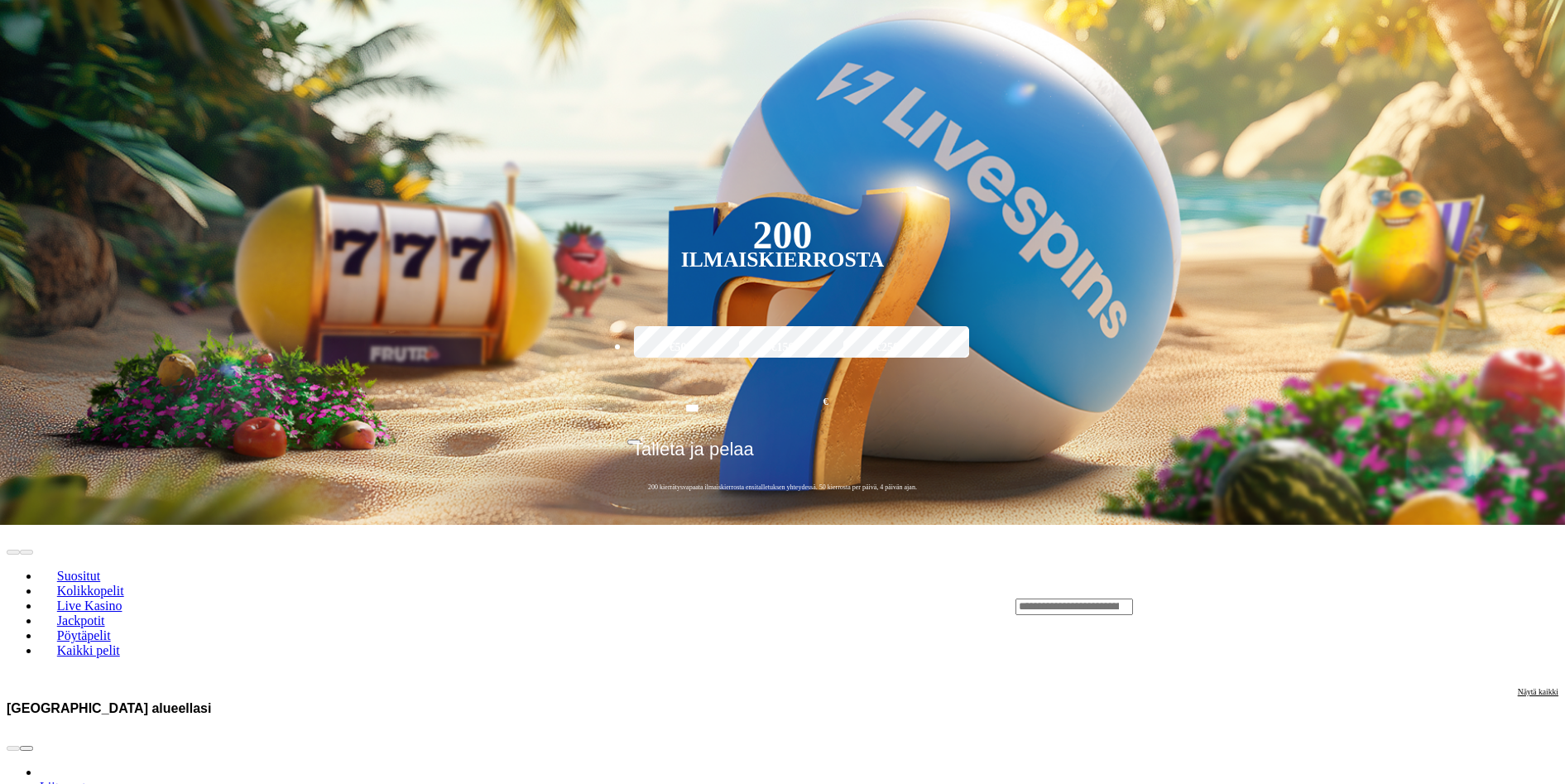
scroll to position [414, 0]
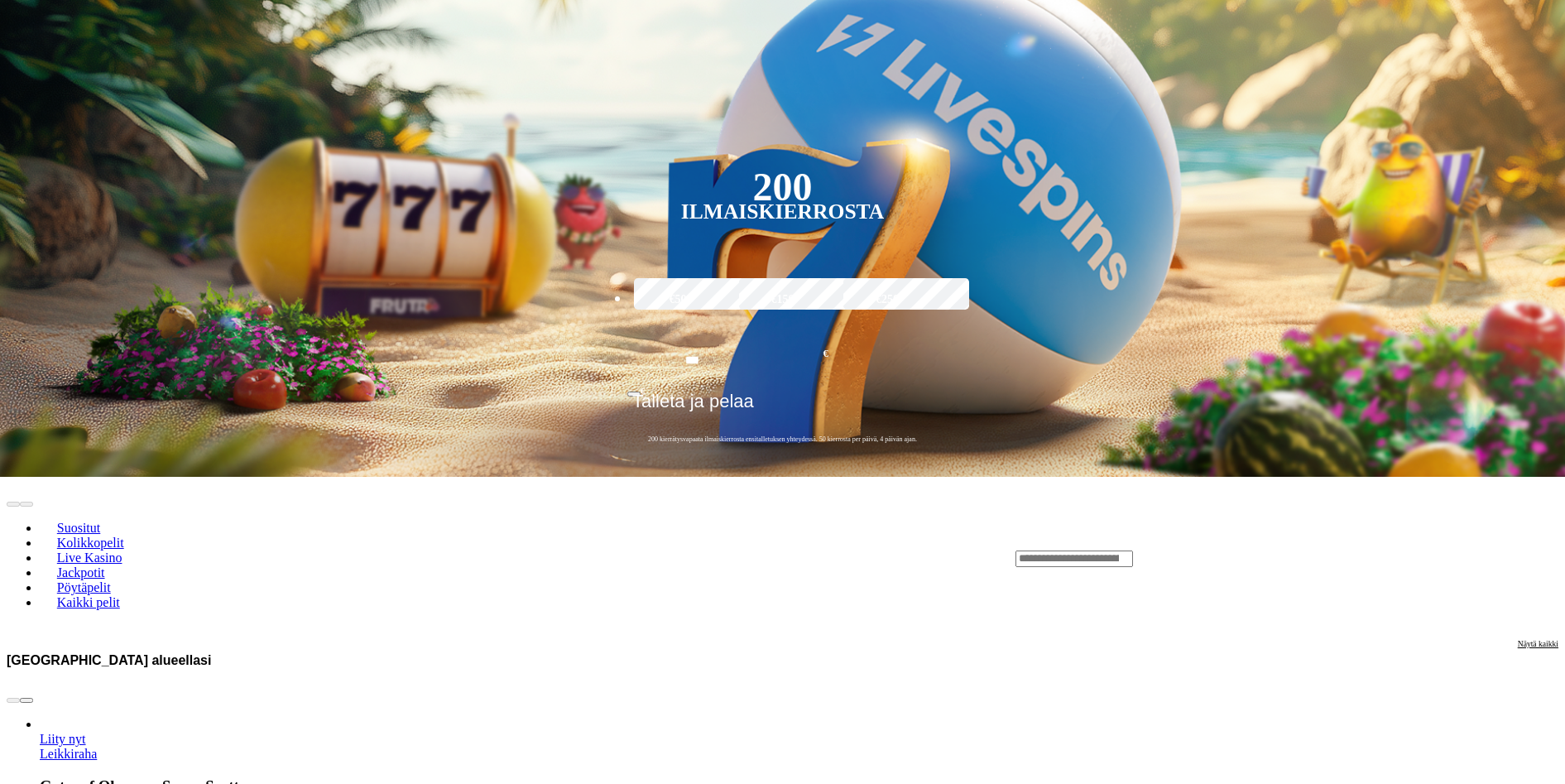
click at [623, 48] on div "200 Ilmaiskierrosta €50 €150 €250 *** € € Talleta ja pelaa 200 kierrätysvapaata…" at bounding box center [782, 184] width 1658 height 560
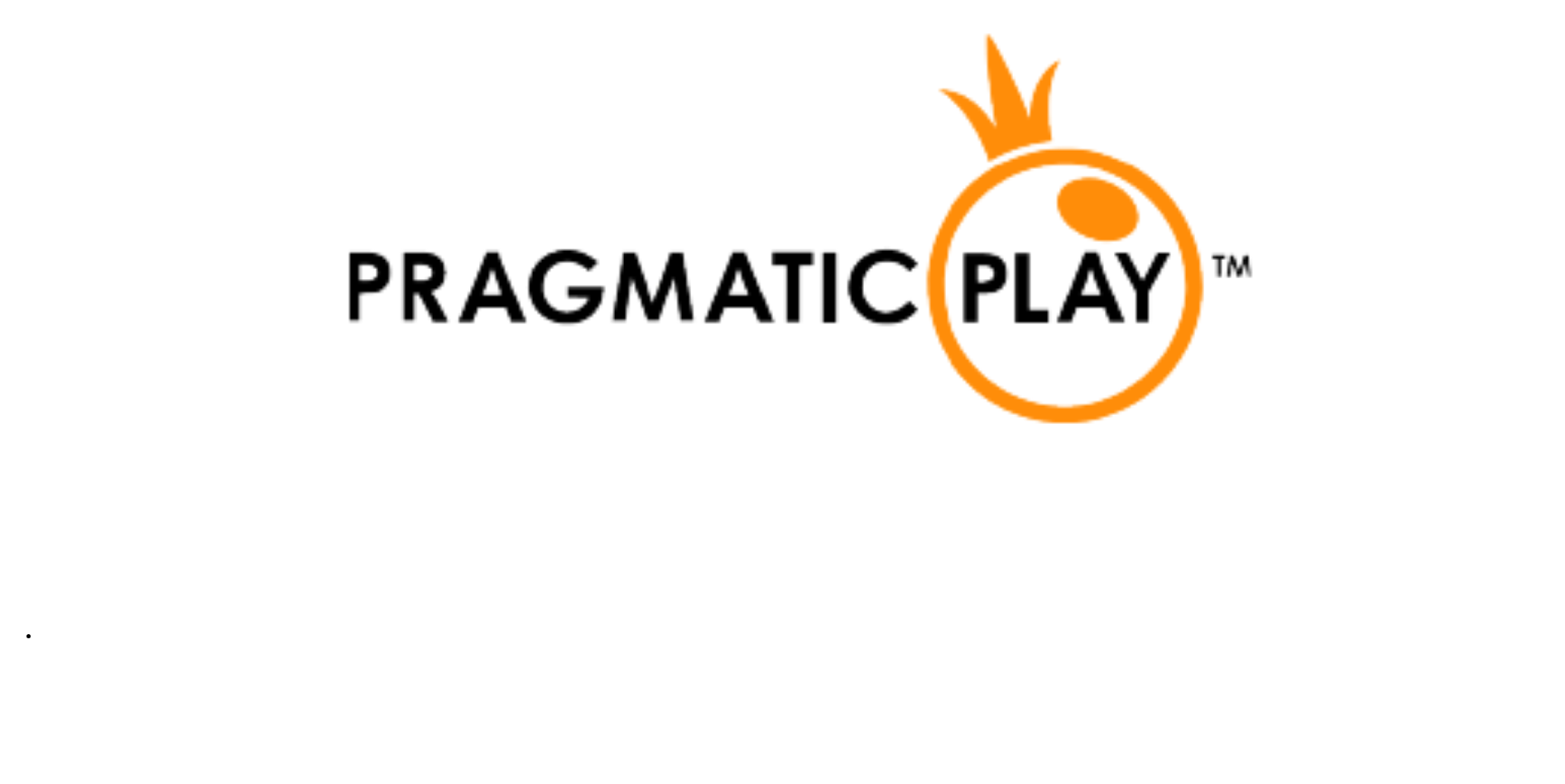
scroll to position [3558, 0]
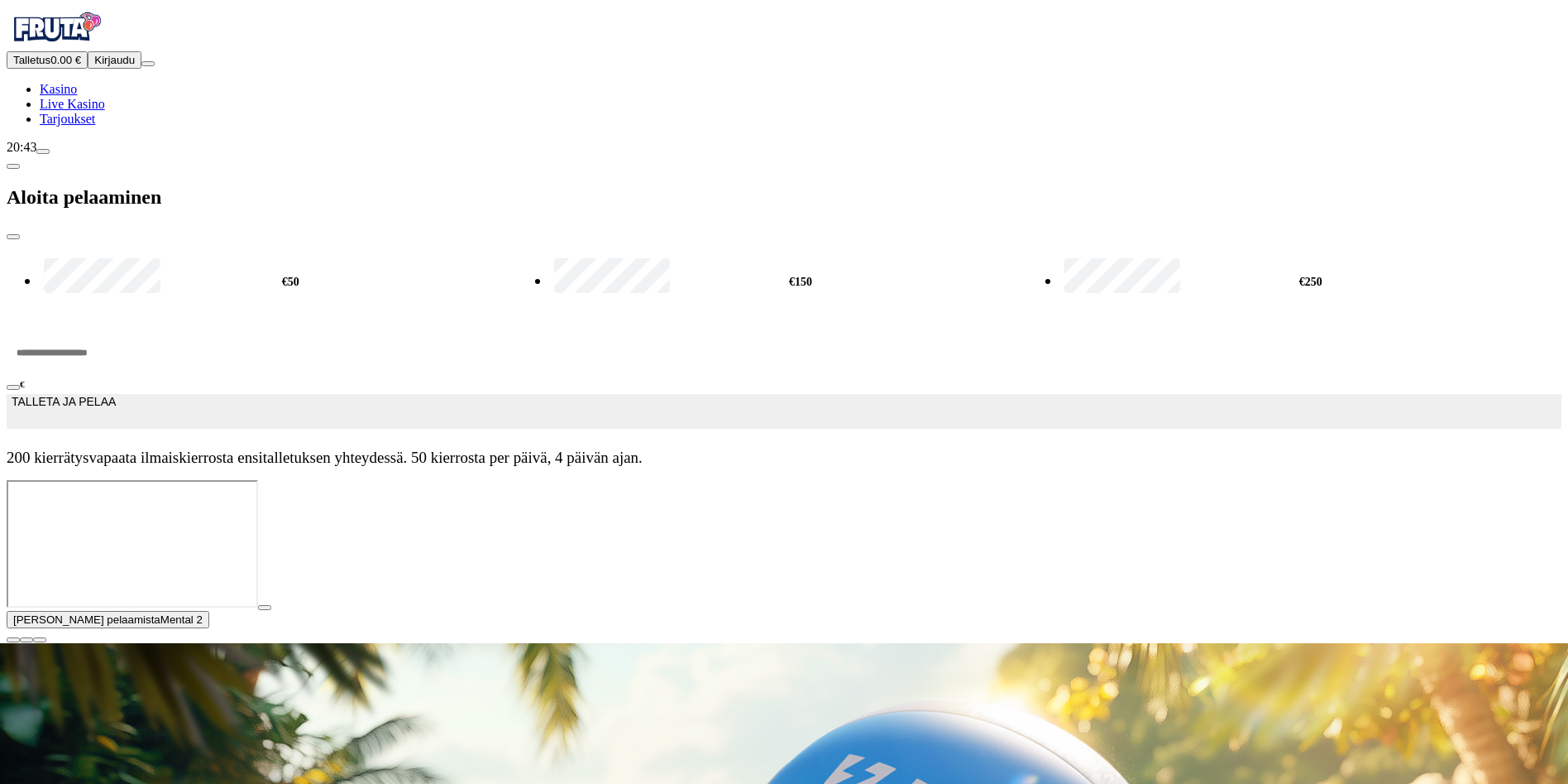
click at [1061, 256] on label "€250" at bounding box center [1311, 282] width 501 height 53
type input "***"
click at [13, 237] on span "close icon" at bounding box center [13, 237] width 0 height 0
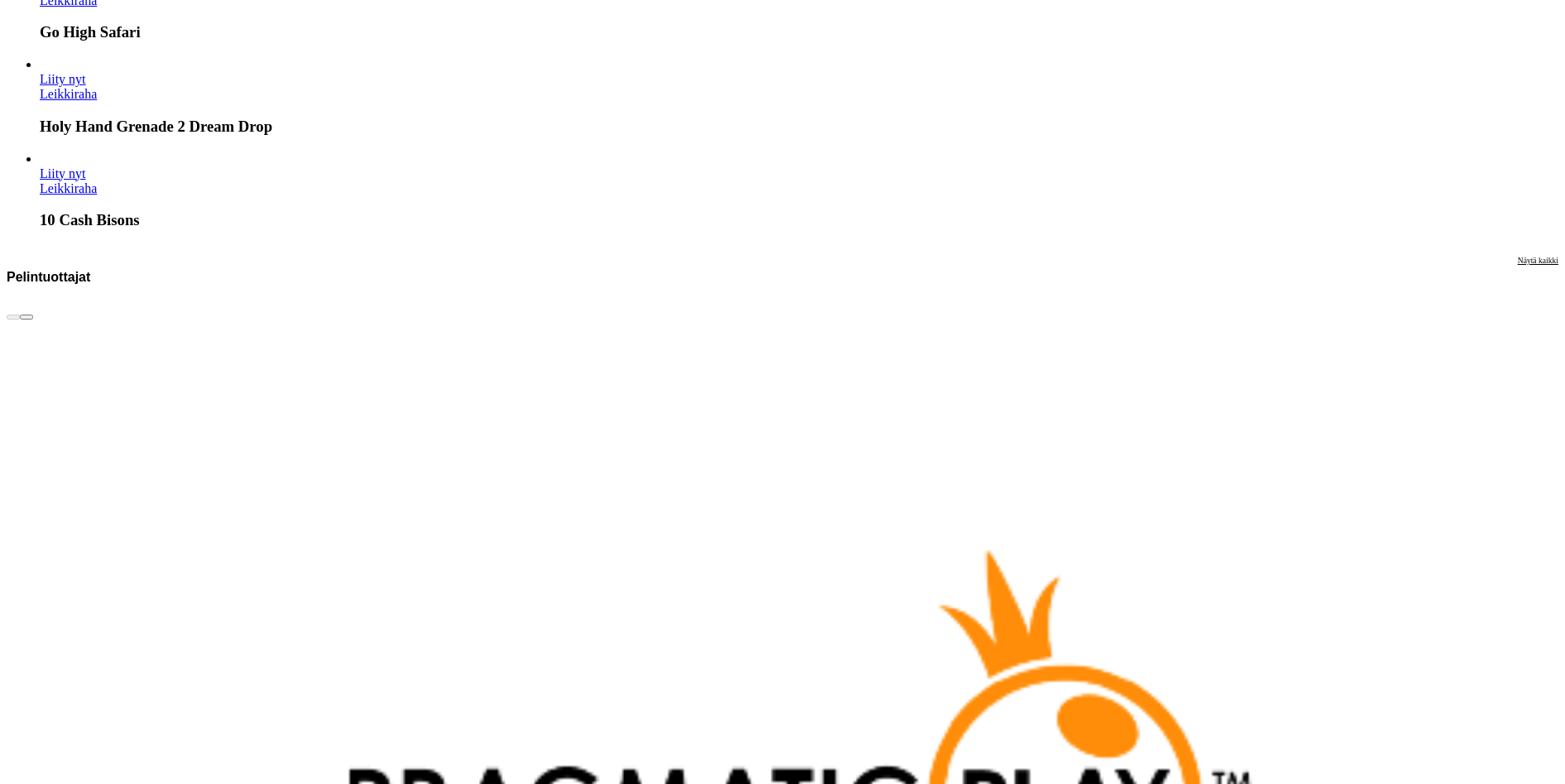
scroll to position [3558, 0]
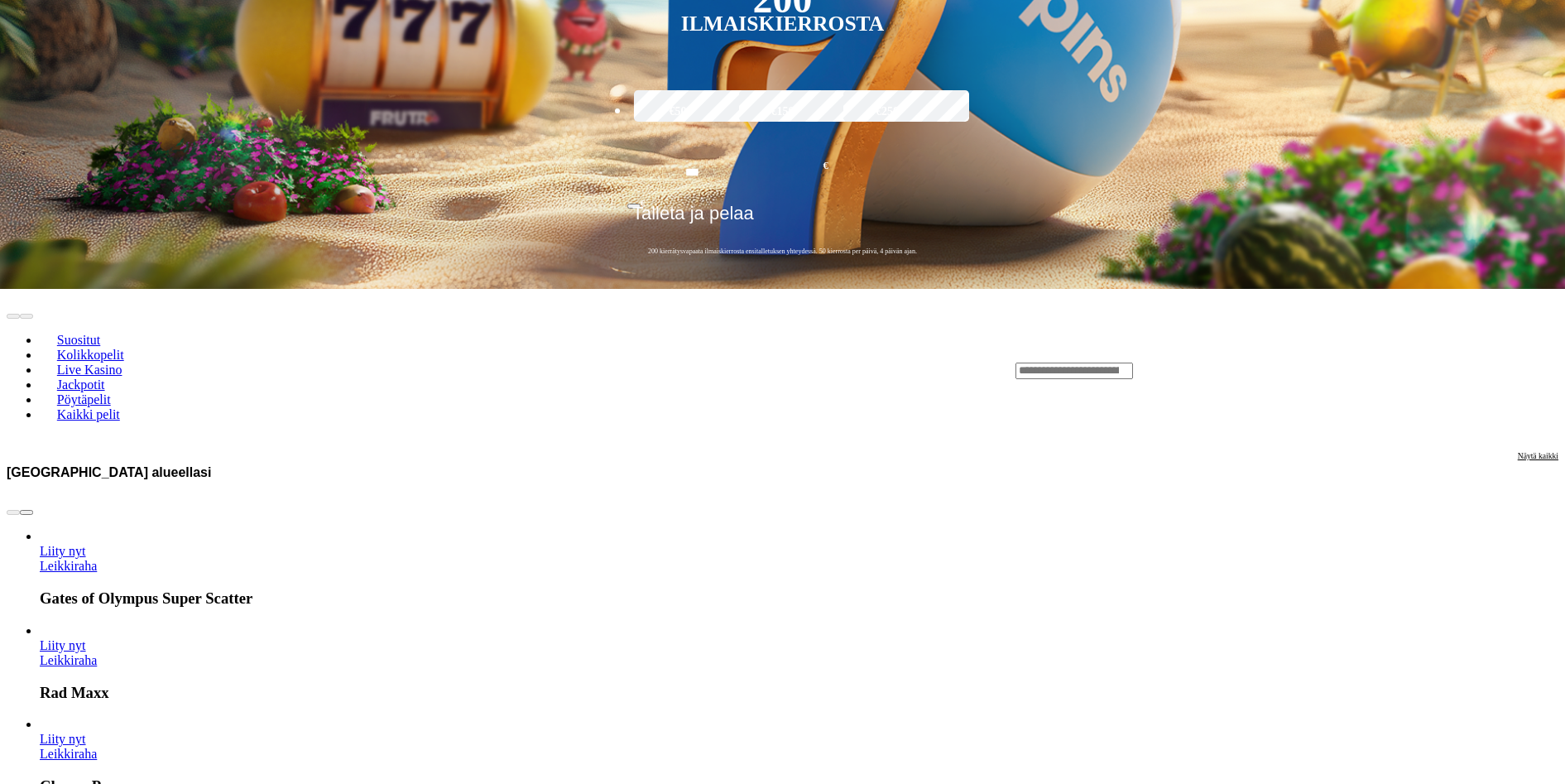
scroll to position [389, 0]
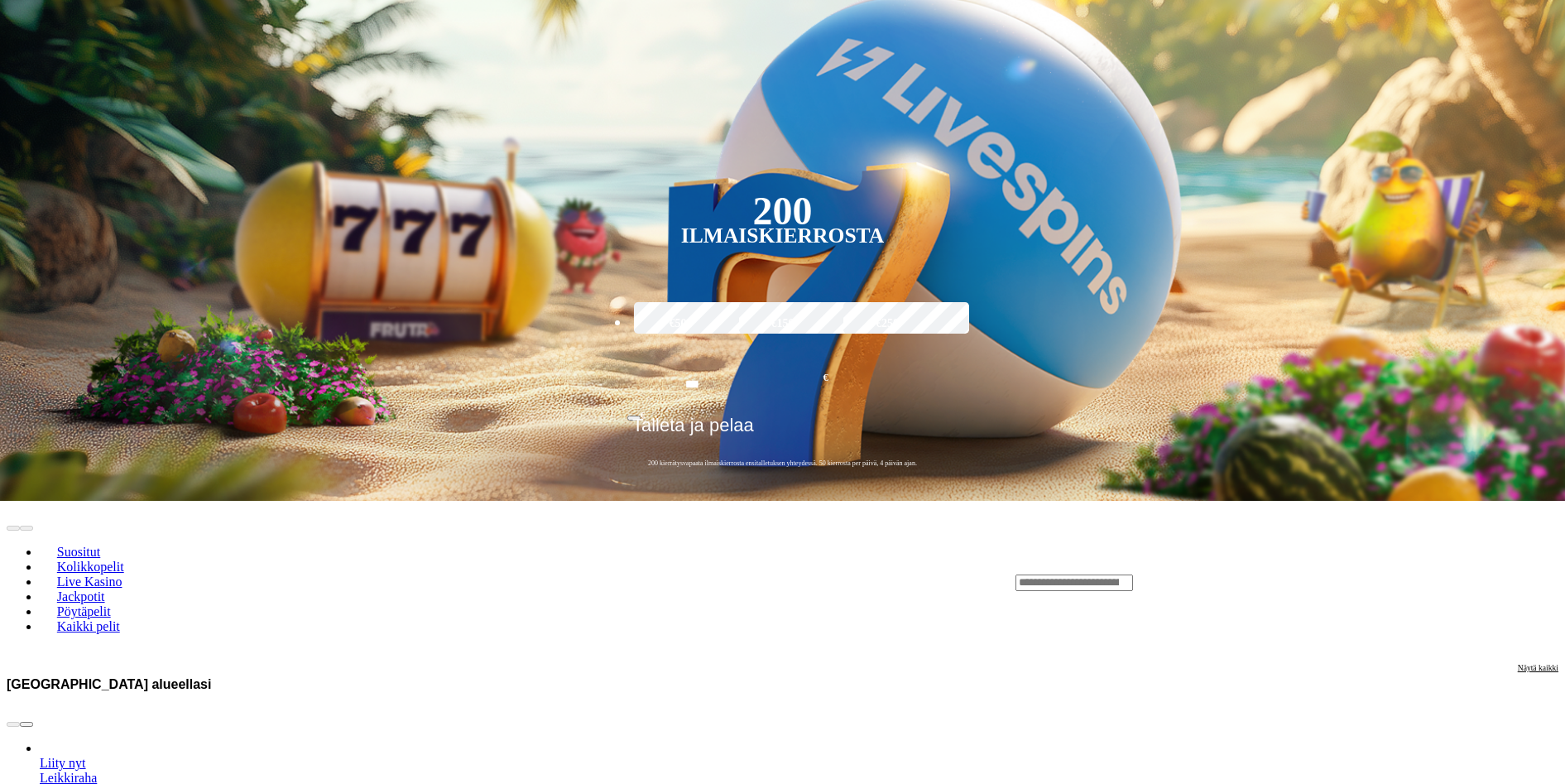
click at [1518, 663] on span "Näytä kaikki" at bounding box center [1538, 667] width 40 height 9
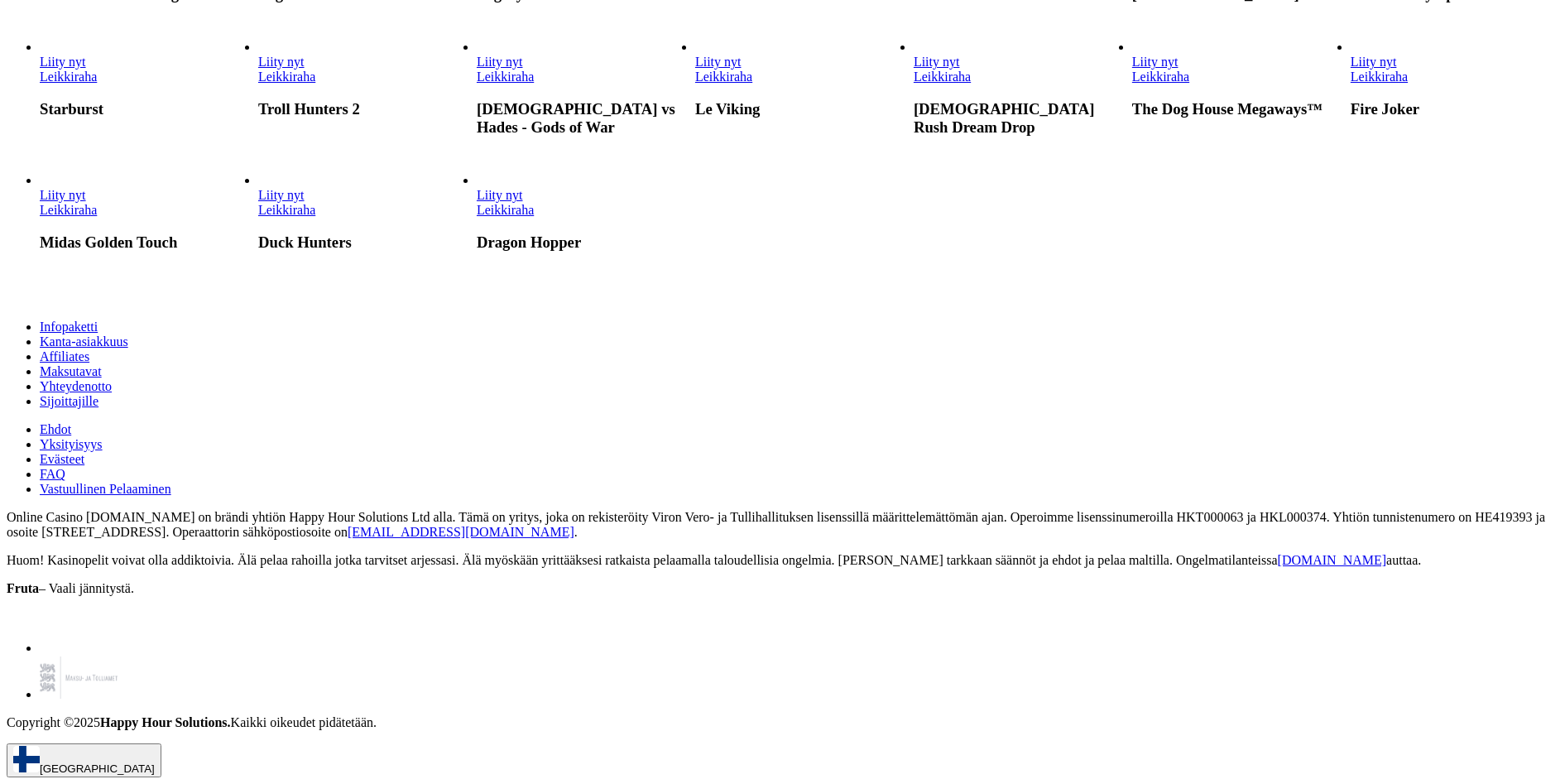
scroll to position [2256, 0]
drag, startPoint x: 101, startPoint y: 226, endPoint x: 112, endPoint y: 240, distance: 17.8
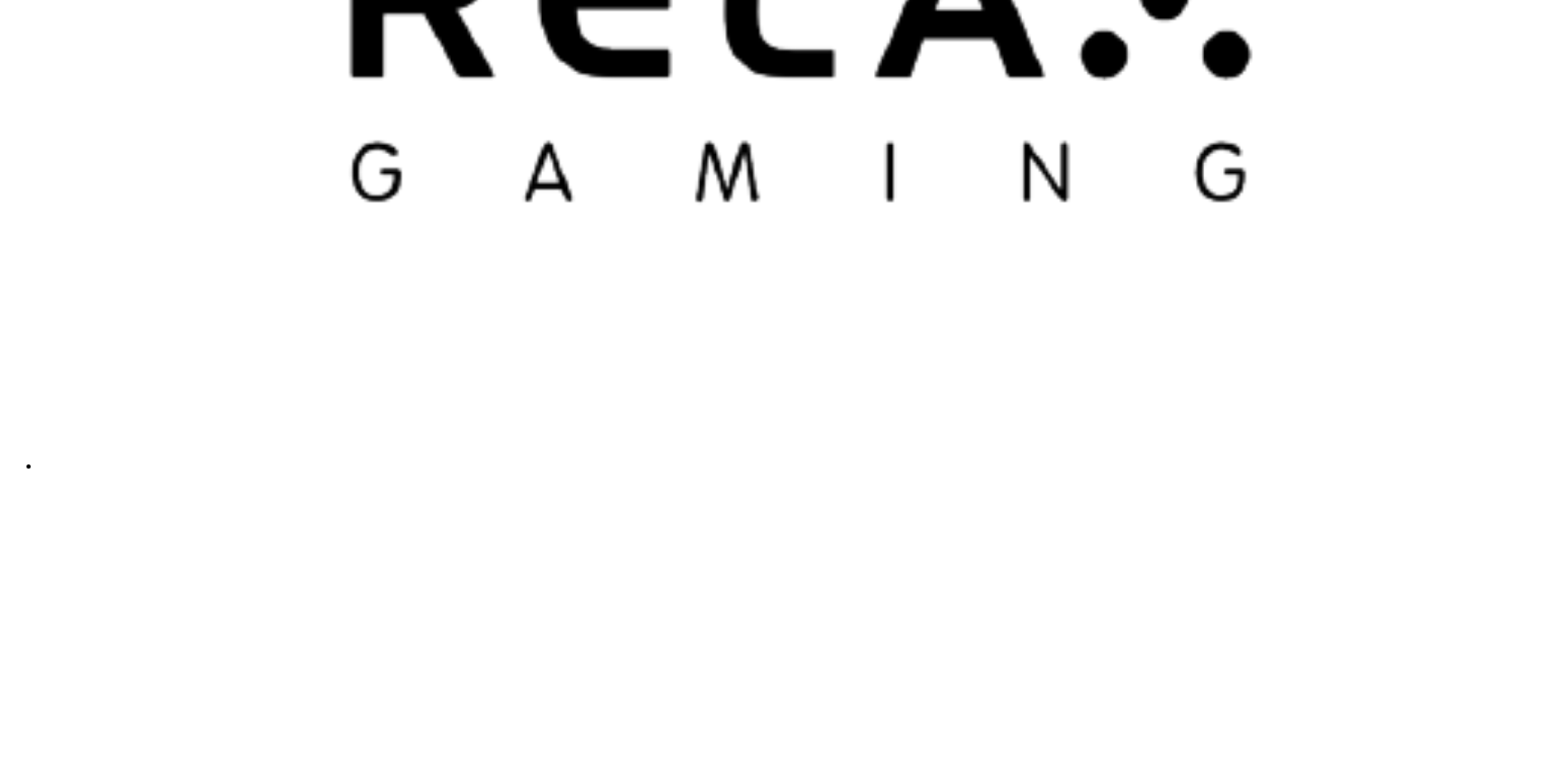
scroll to position [4552, 0]
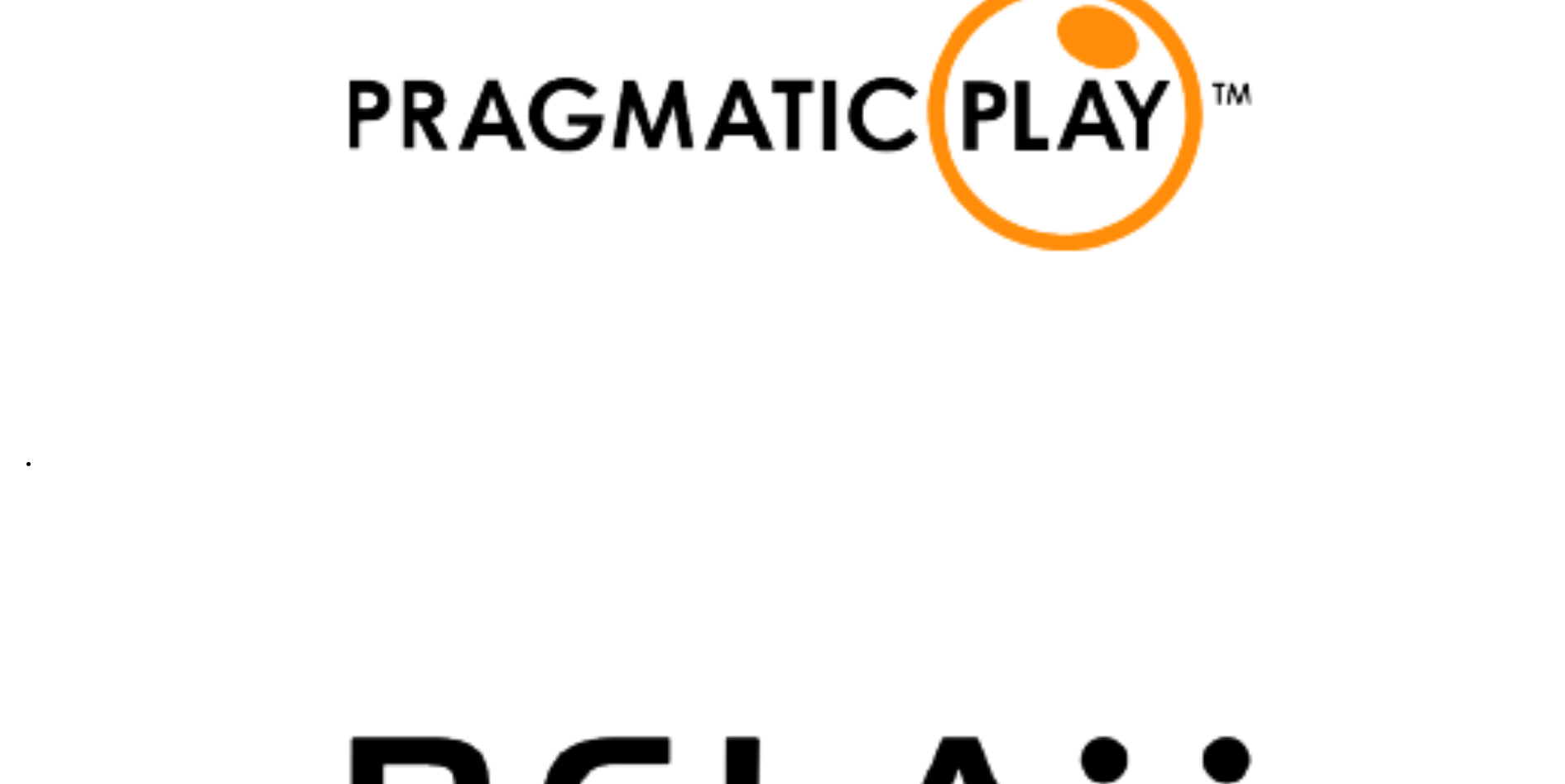
scroll to position [3724, 0]
